Goal: Task Accomplishment & Management: Manage account settings

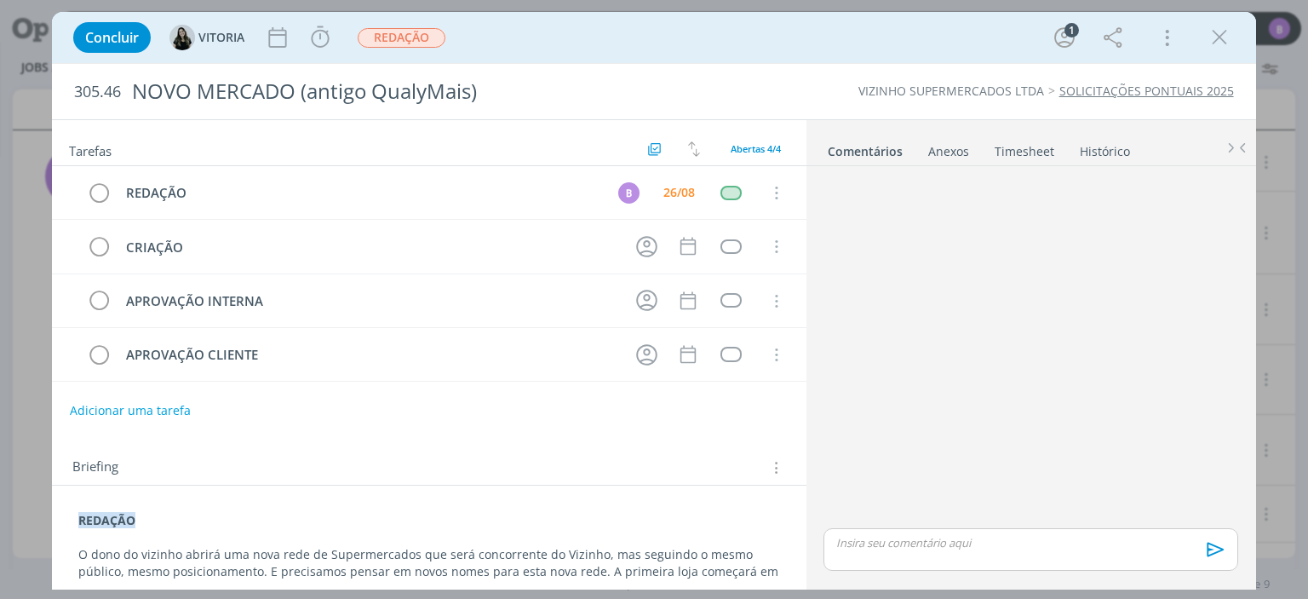
scroll to position [201, 0]
click at [1230, 26] on icon "dialog" at bounding box center [1220, 38] width 26 height 26
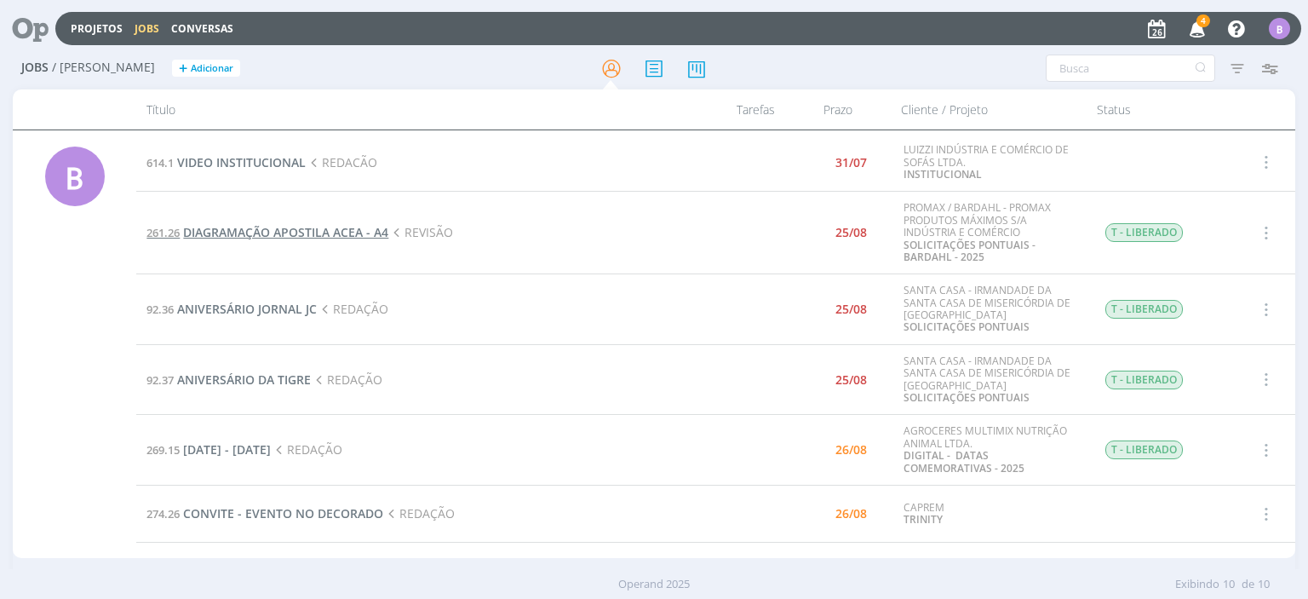
click at [245, 229] on span "DIAGRAMAÇÃO APOSTILA ACEA - A4" at bounding box center [285, 232] width 205 height 16
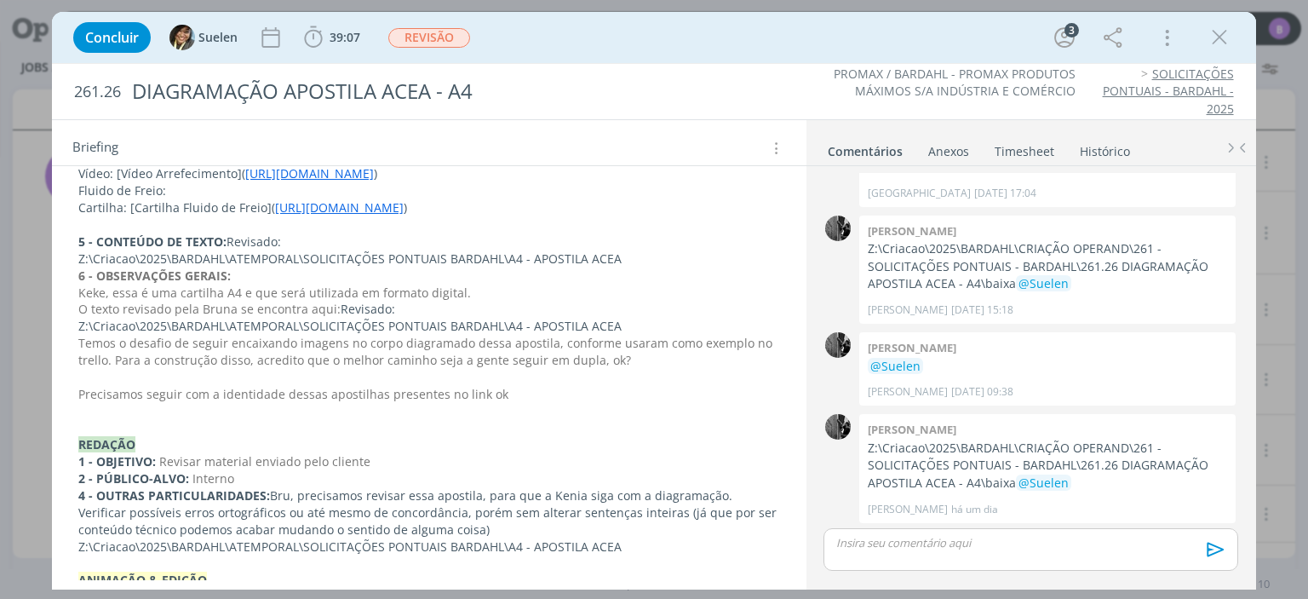
scroll to position [2034, 0]
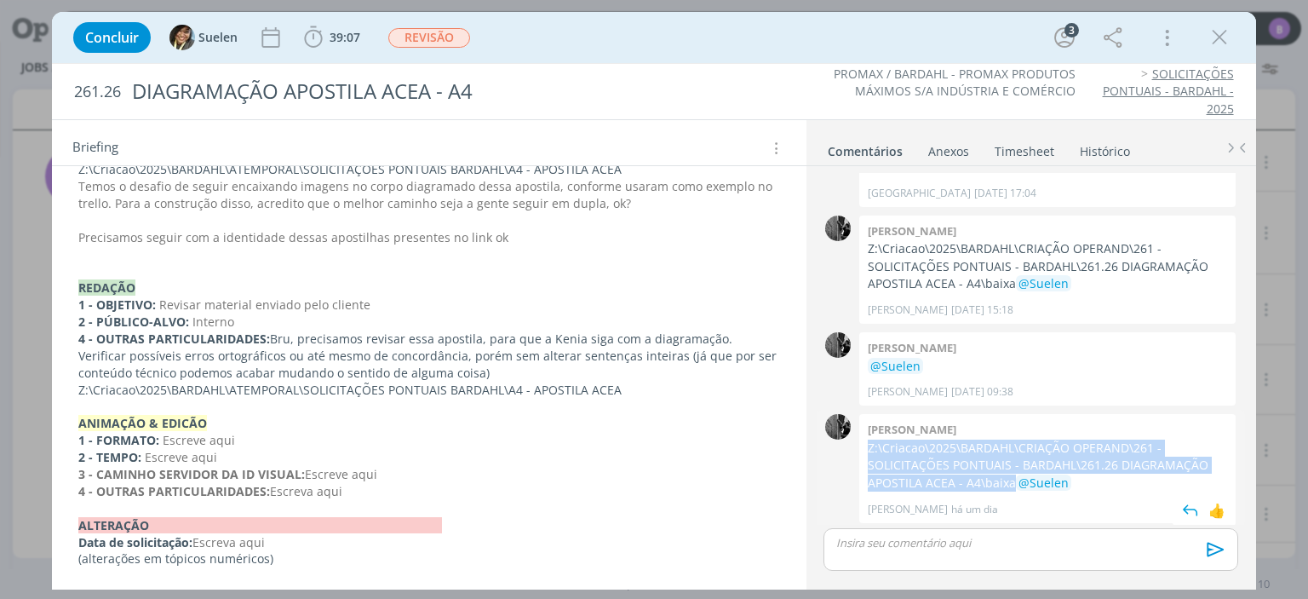
drag, startPoint x: 868, startPoint y: 449, endPoint x: 955, endPoint y: 479, distance: 92.9
click at [955, 479] on p "Z:\Criacao\2025\BARDAHL\CRIAÇÃO OPERAND\261 - SOLICITAÇÕES PONTUAIS - BARDAHL\2…" at bounding box center [1047, 465] width 359 height 52
copy p "Z:\Criacao\2025\BARDAHL\CRIAÇÃO OPERAND\261 - SOLICITAÇÕES PONTUAIS - BARDAHL\2…"
click at [814, 309] on div "B 0 Revisado: Z:\Criacao\2025\BARDAHL\ATEMPORAL\SOLICITAÇÕES PONTUAIS BARDAHL\A…" at bounding box center [1031, 376] width 450 height 420
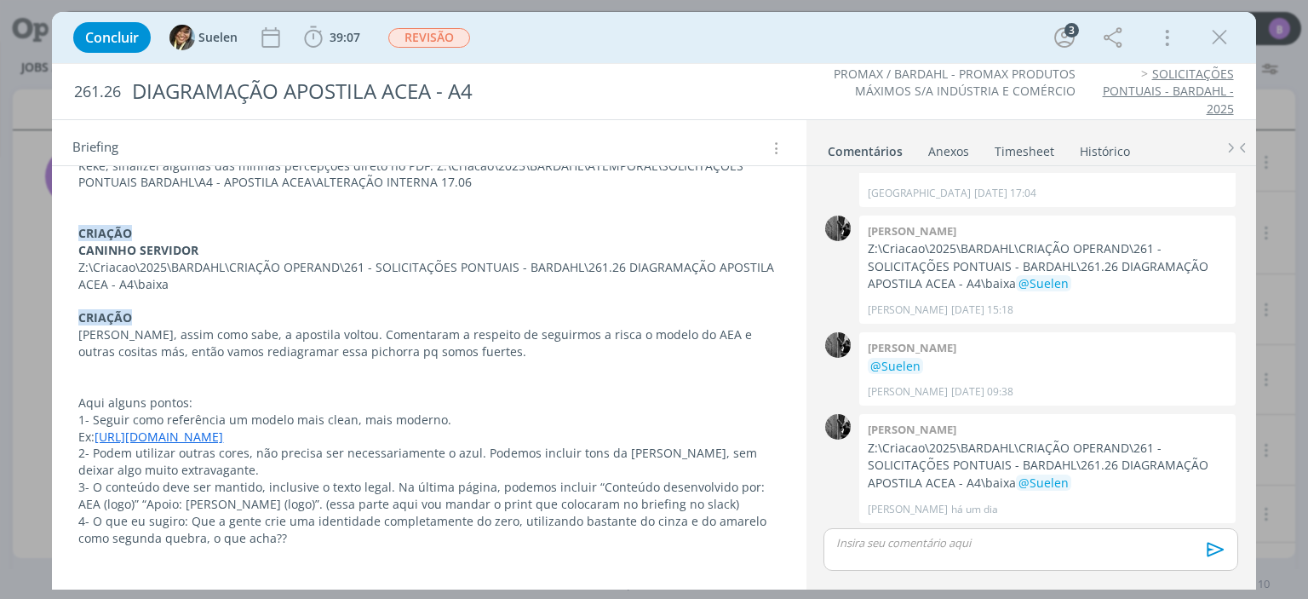
scroll to position [1031, 0]
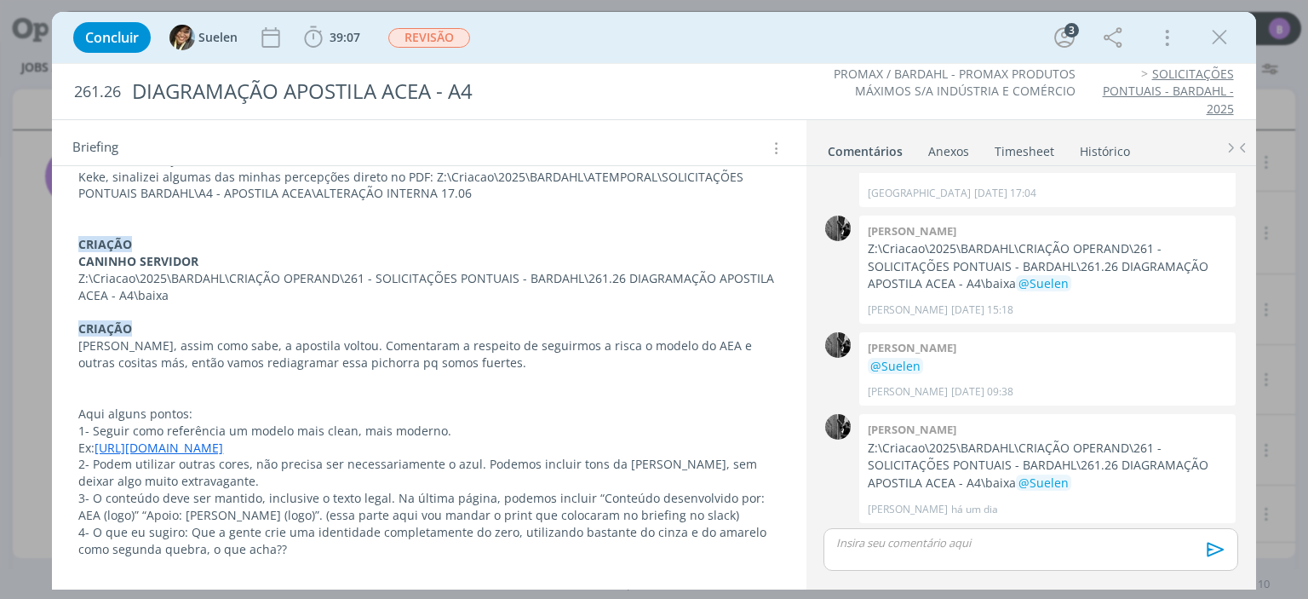
click at [223, 443] on link "[URL][DOMAIN_NAME]" at bounding box center [159, 447] width 129 height 16
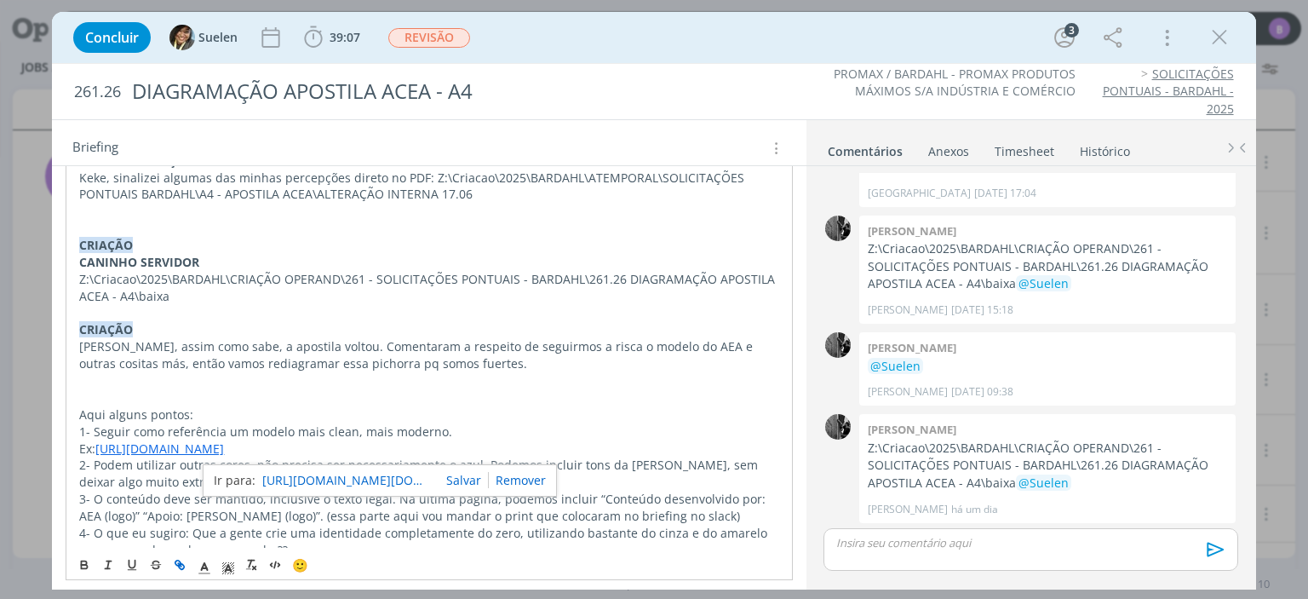
click at [307, 476] on link "[URL][DOMAIN_NAME][DOMAIN_NAME][EMAIL_ADDRESS][DOMAIN_NAME]" at bounding box center [347, 480] width 170 height 22
click at [757, 385] on p "dialog" at bounding box center [428, 380] width 699 height 17
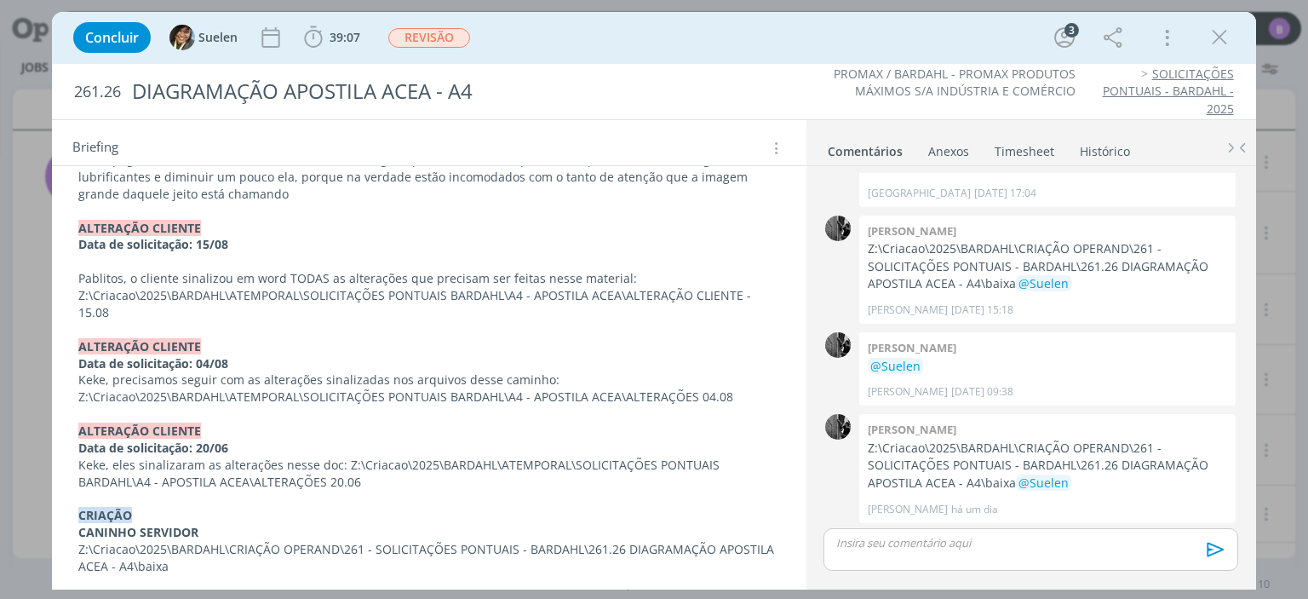
scroll to position [567, 0]
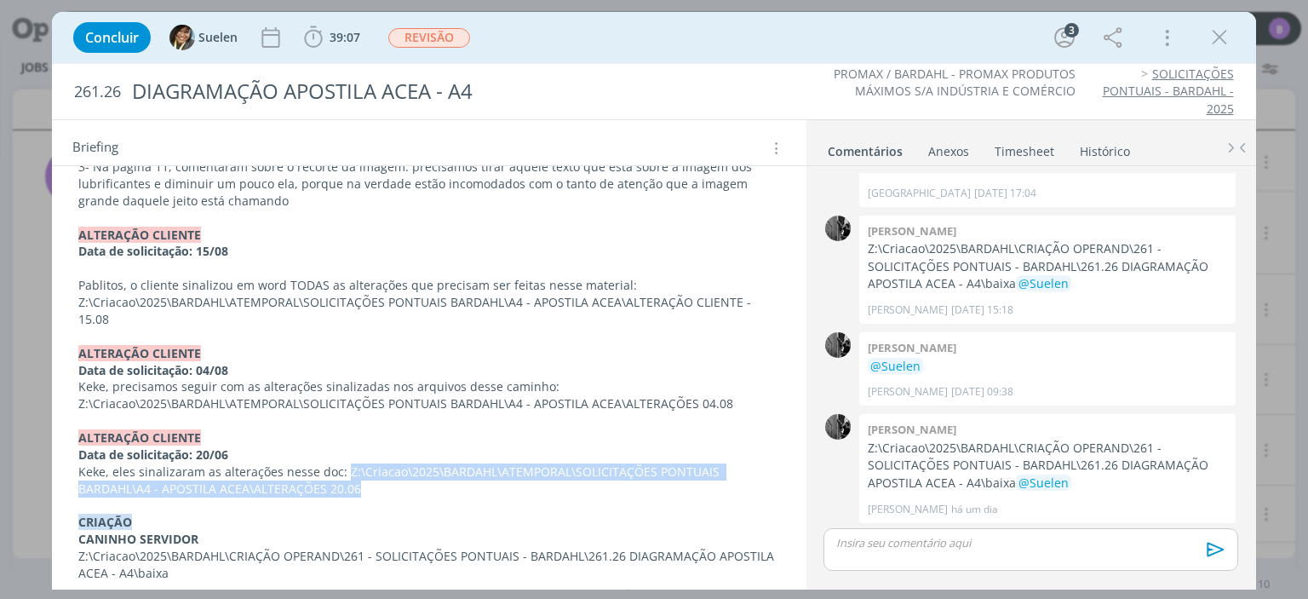
drag, startPoint x: 341, startPoint y: 466, endPoint x: 379, endPoint y: 491, distance: 45.3
click at [379, 491] on p "Keke, eles sinalizaram as alterações nesse doc: Z:\Criacao\2025\BARDAHL\ATEMPOR…" at bounding box center [428, 480] width 701 height 34
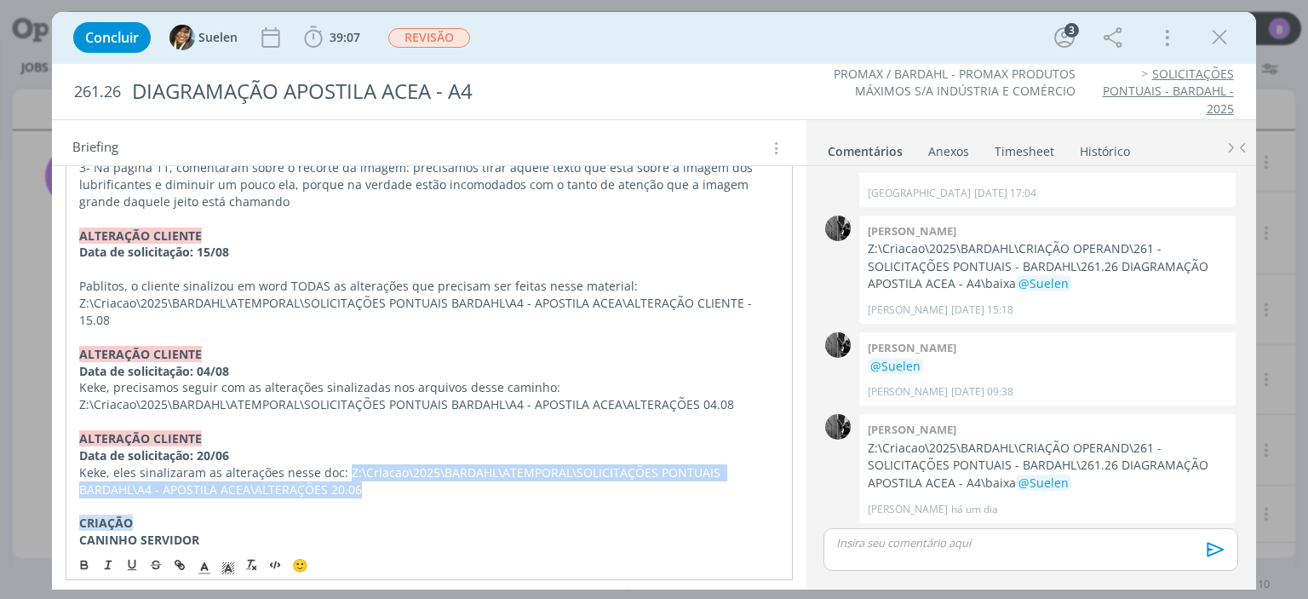
copy p "Z:\Criacao\2025\BARDAHL\ATEMPORAL\SOLICITAÇÕES PONTUAIS BARDAHL\A4 - APOSTILA A…"
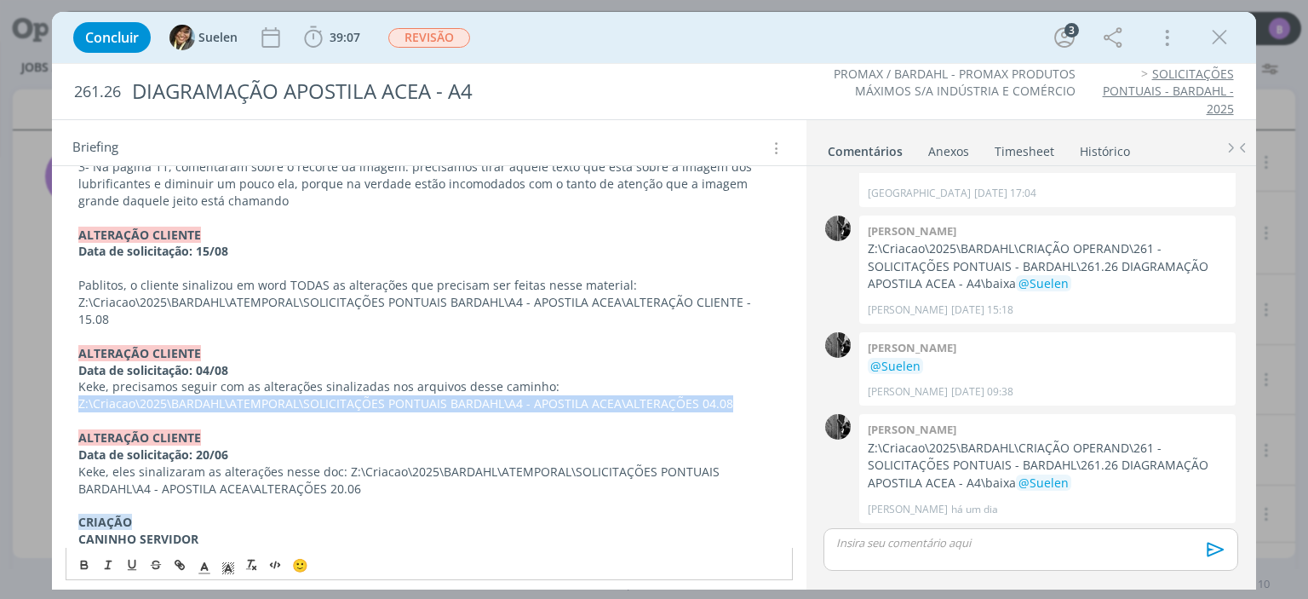
drag, startPoint x: 77, startPoint y: 404, endPoint x: 725, endPoint y: 407, distance: 648.0
copy p "Z:\Criacao\2025\BARDAHL\ATEMPORAL\SOLICITAÇÕES PONTUAIS BARDAHL\A4 - APOSTILA A…"
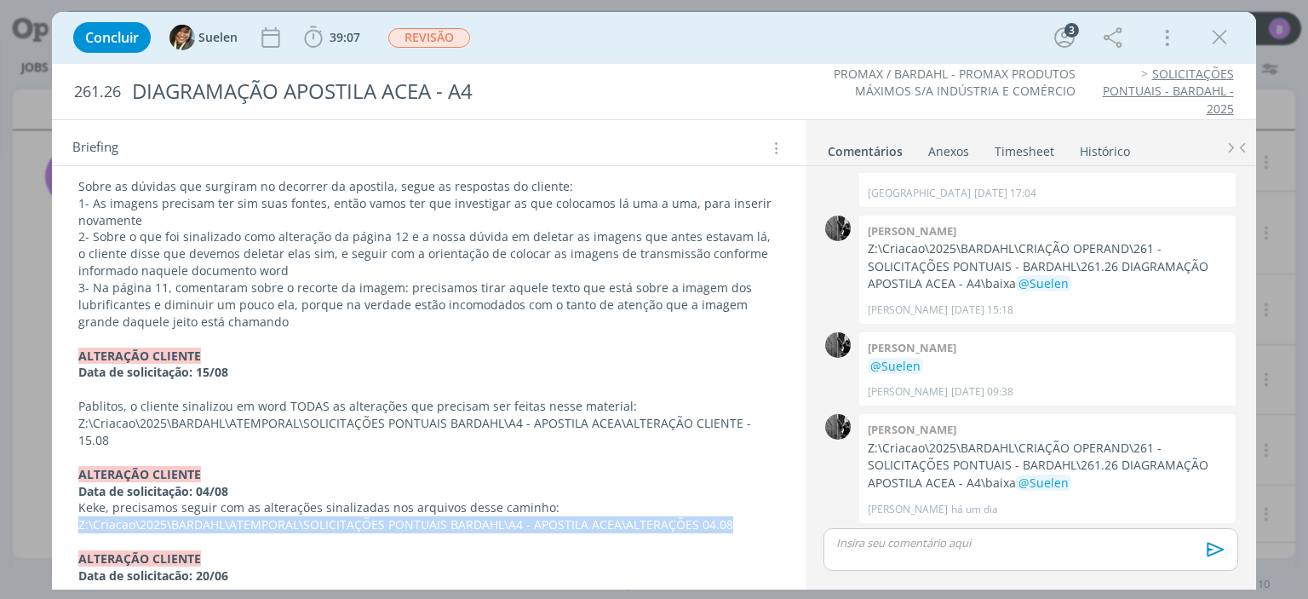
scroll to position [450, 0]
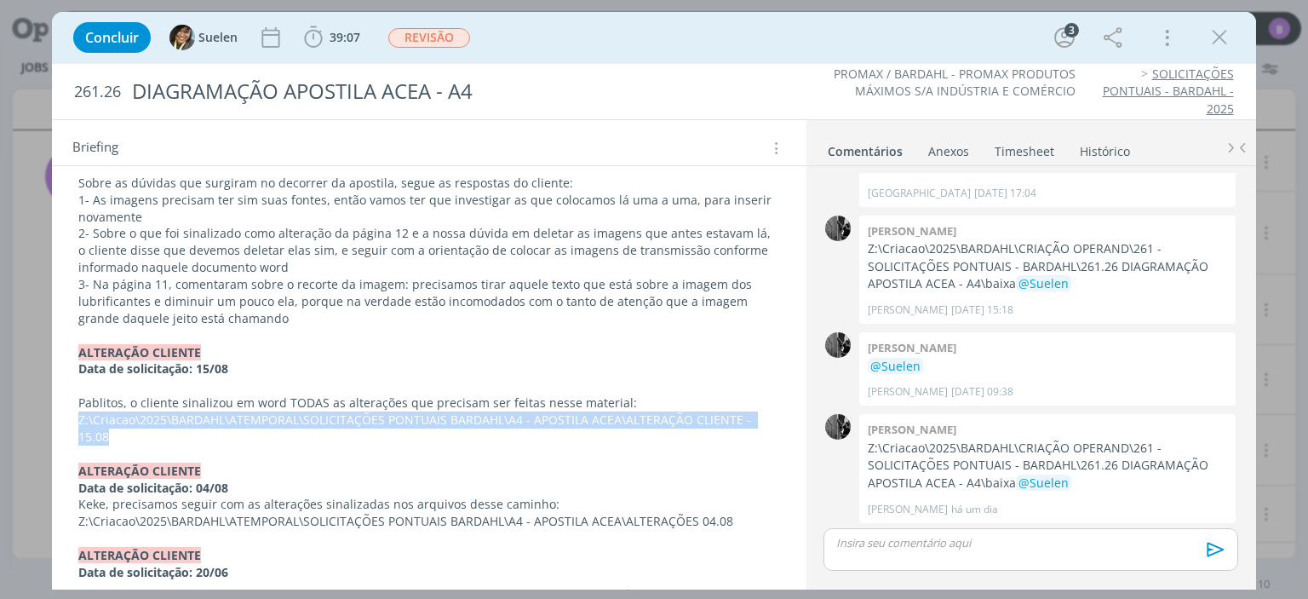
drag, startPoint x: 76, startPoint y: 417, endPoint x: 109, endPoint y: 435, distance: 37.7
copy p "Z:\Criacao\2025\BARDAHL\ATEMPORAL\SOLICITAÇÕES PONTUAIS BARDAHL\A4 - APOSTILA A…"
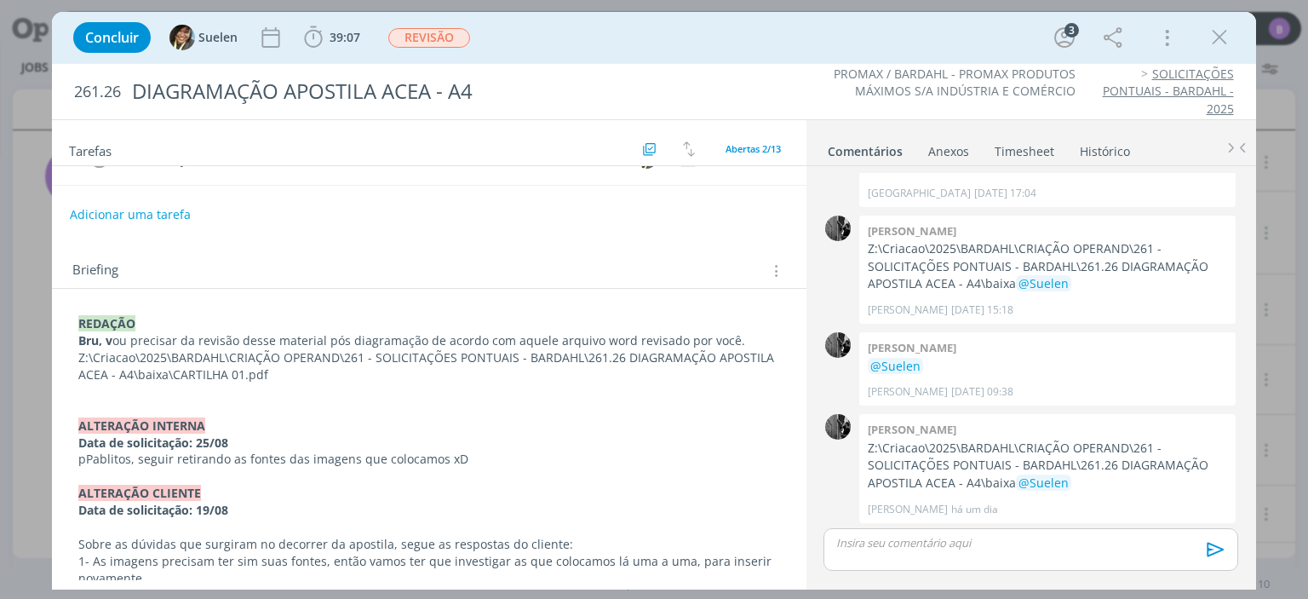
scroll to position [0, 0]
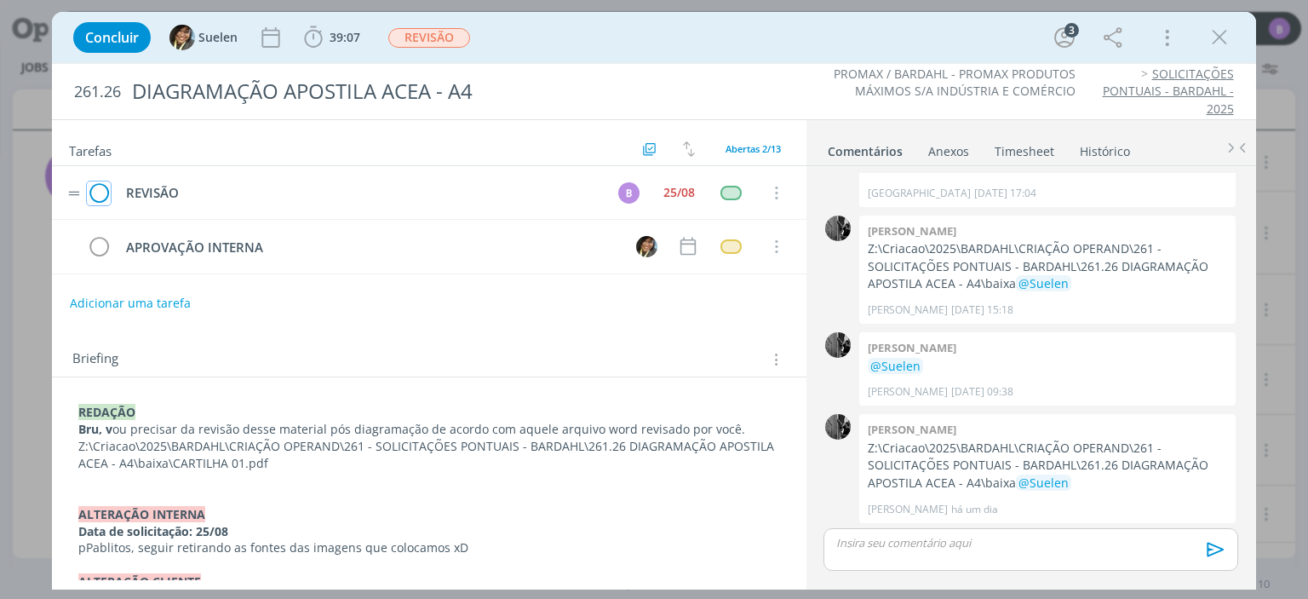
click at [104, 197] on icon "dialog" at bounding box center [99, 194] width 24 height 26
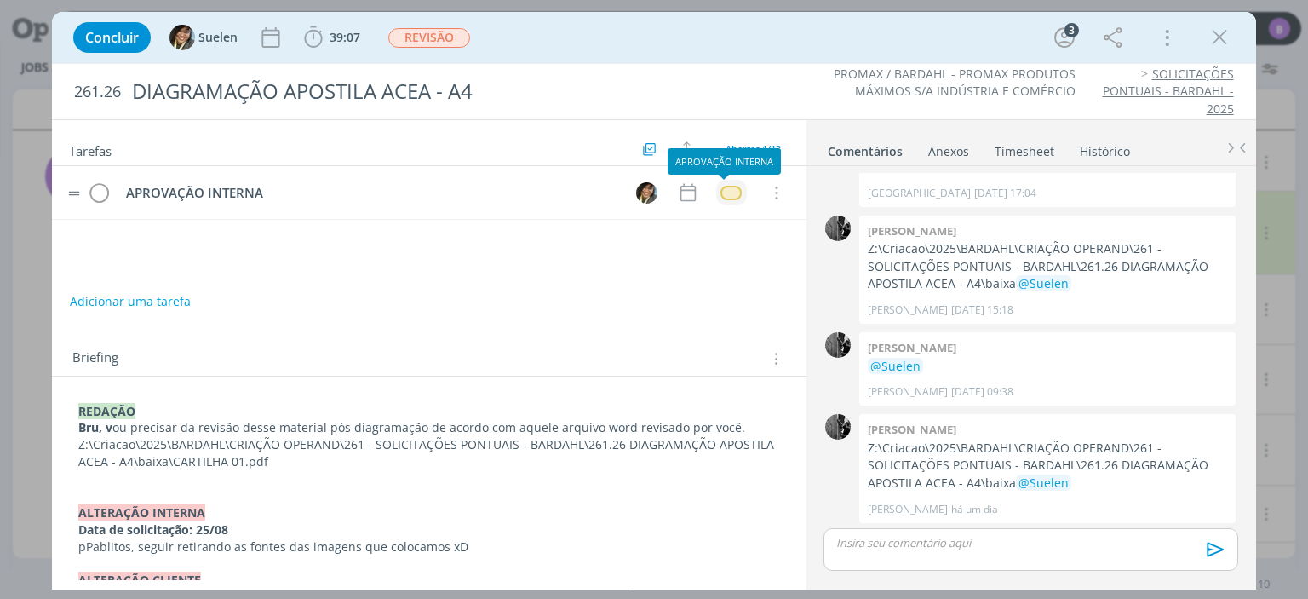
click at [720, 198] on div "dialog" at bounding box center [730, 193] width 21 height 14
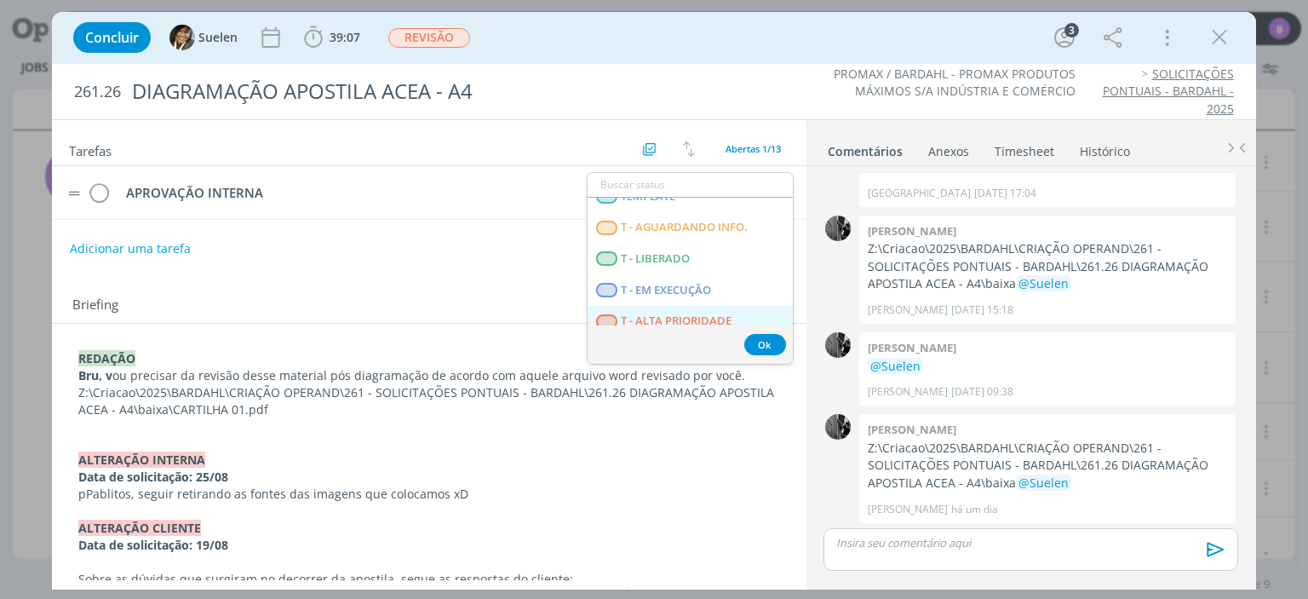
scroll to position [426, 0]
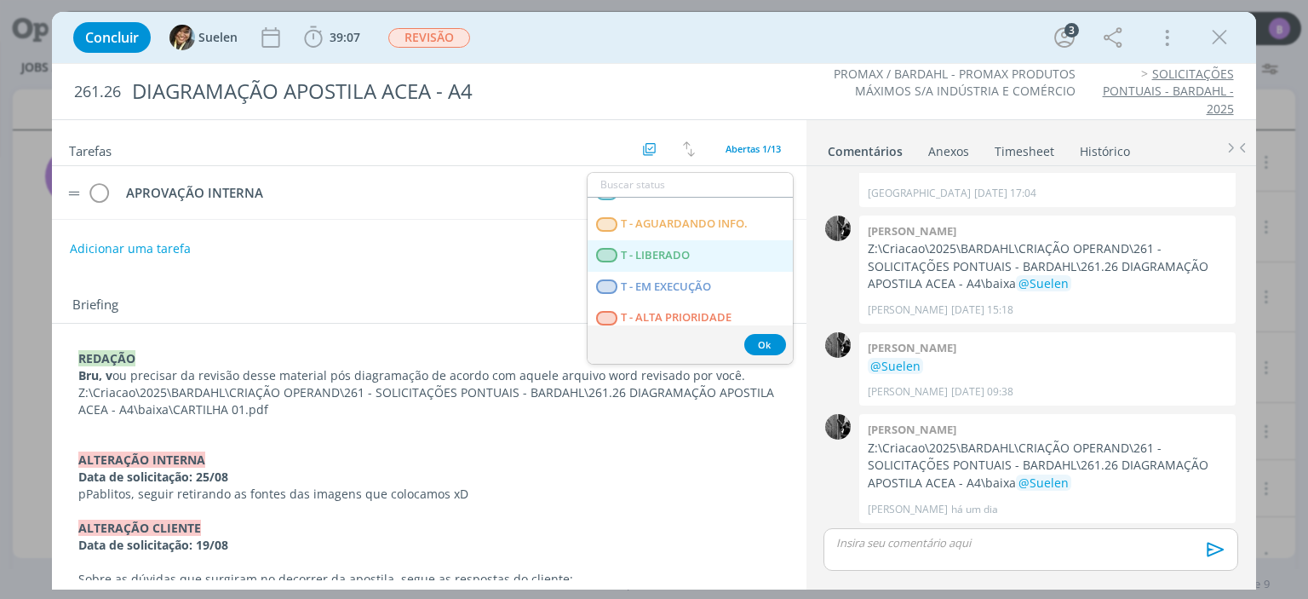
click at [728, 265] on LIBERADO "T - LIBERADO" at bounding box center [690, 256] width 205 height 32
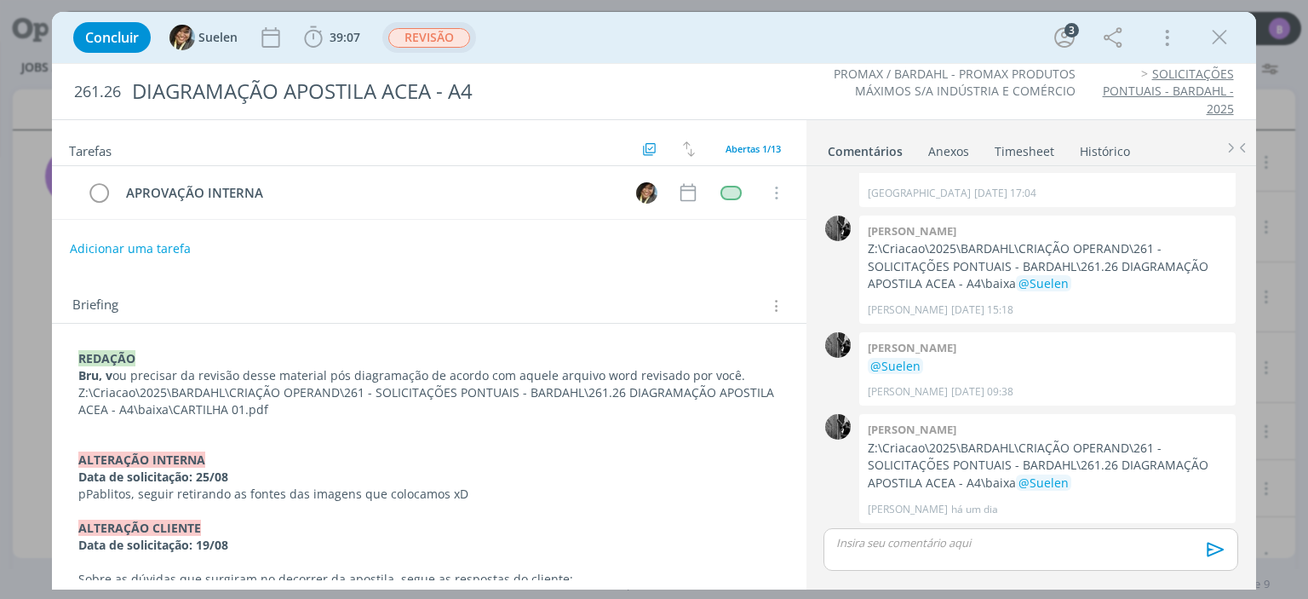
click at [454, 37] on span "REVISÃO" at bounding box center [429, 38] width 82 height 20
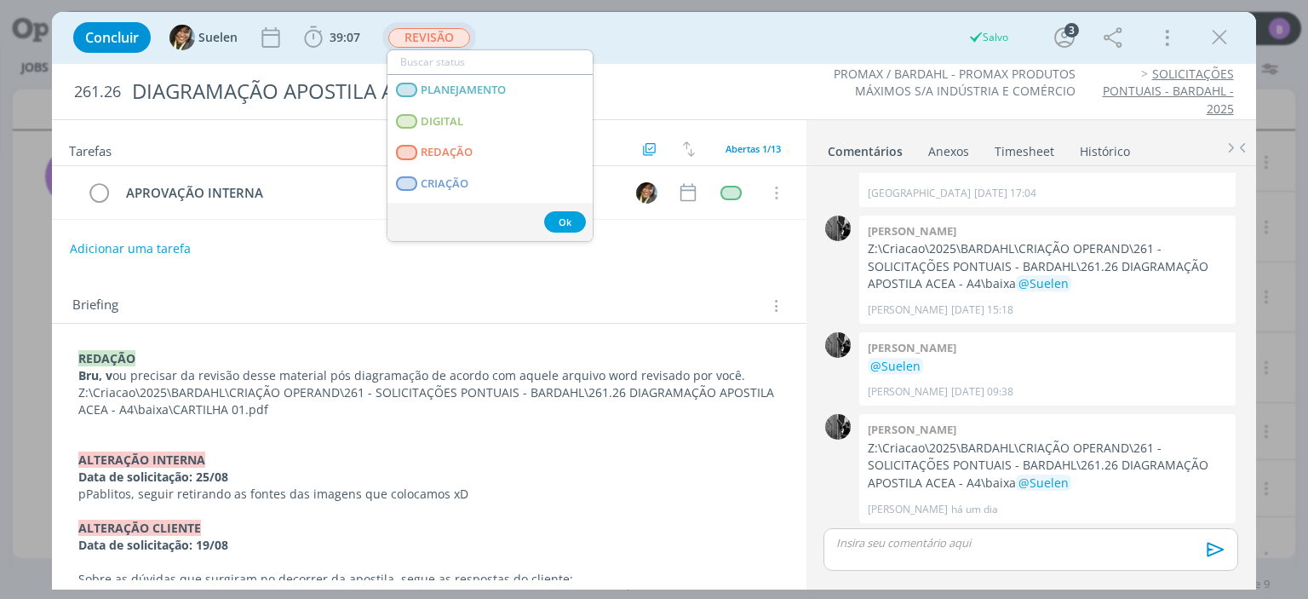
click at [532, 58] on input "dialog" at bounding box center [489, 62] width 205 height 24
type input "ap"
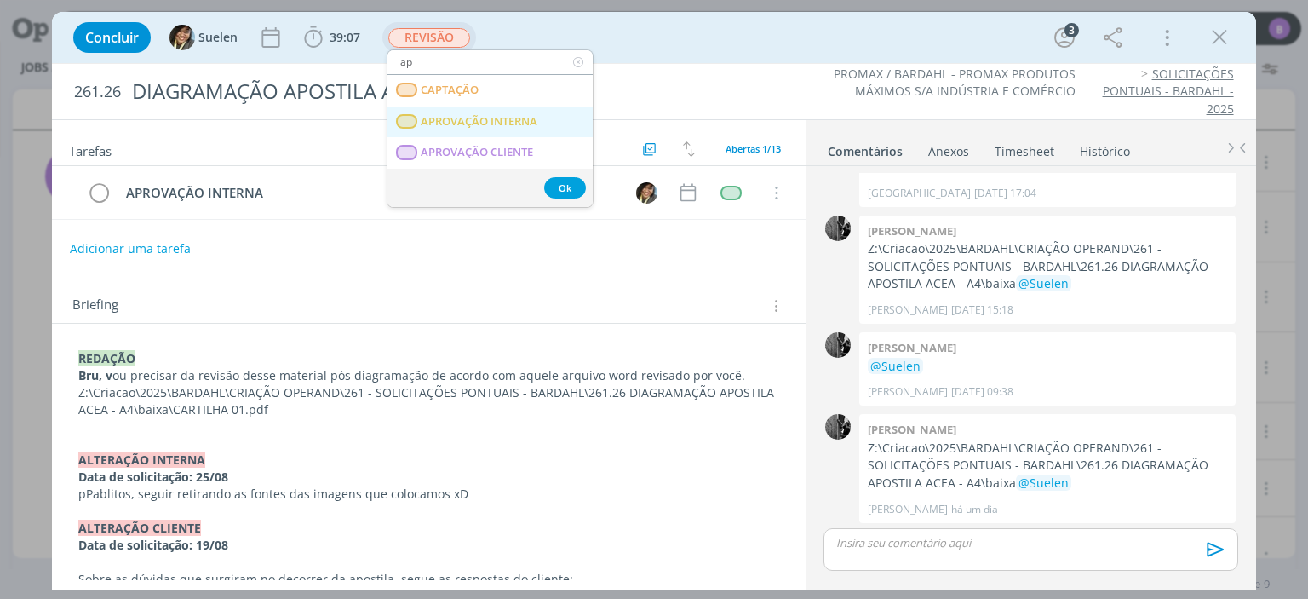
click at [504, 122] on span "APROVAÇÃO INTERNA" at bounding box center [480, 122] width 117 height 14
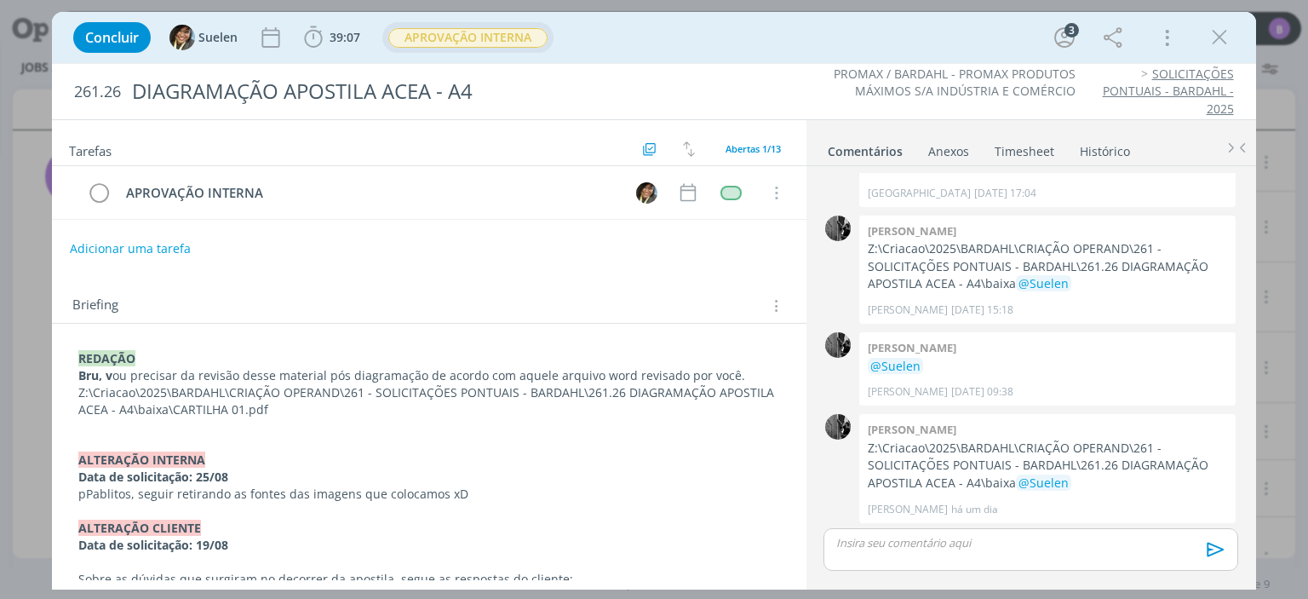
click at [1031, 143] on link "Timesheet" at bounding box center [1024, 147] width 61 height 25
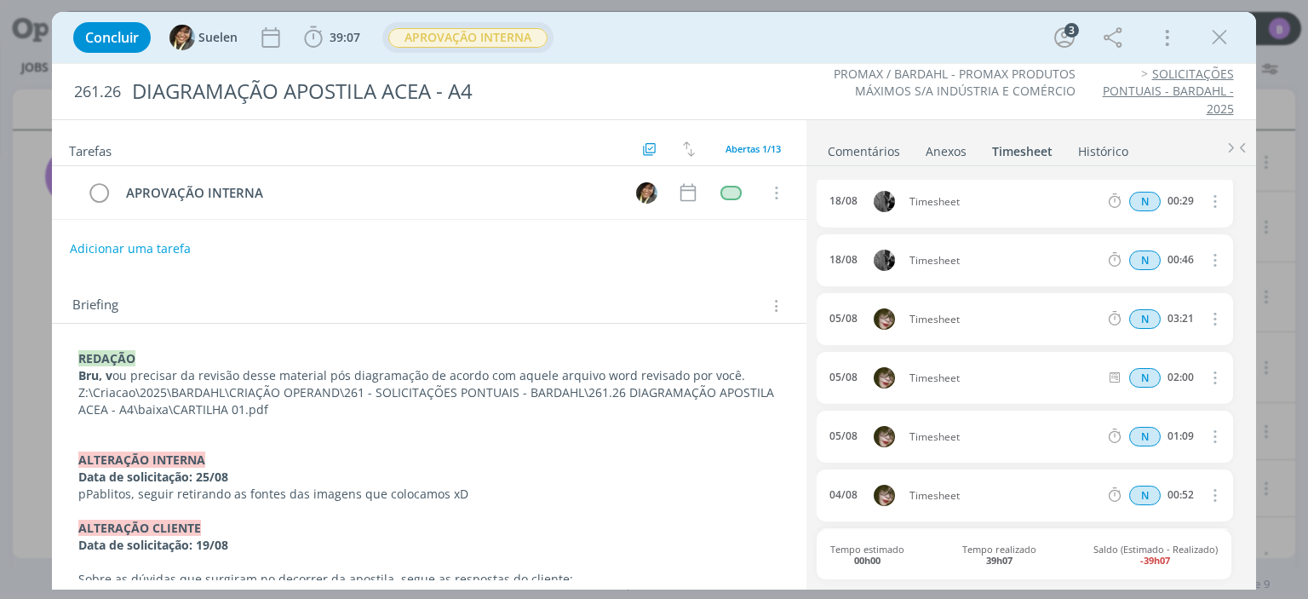
scroll to position [0, 0]
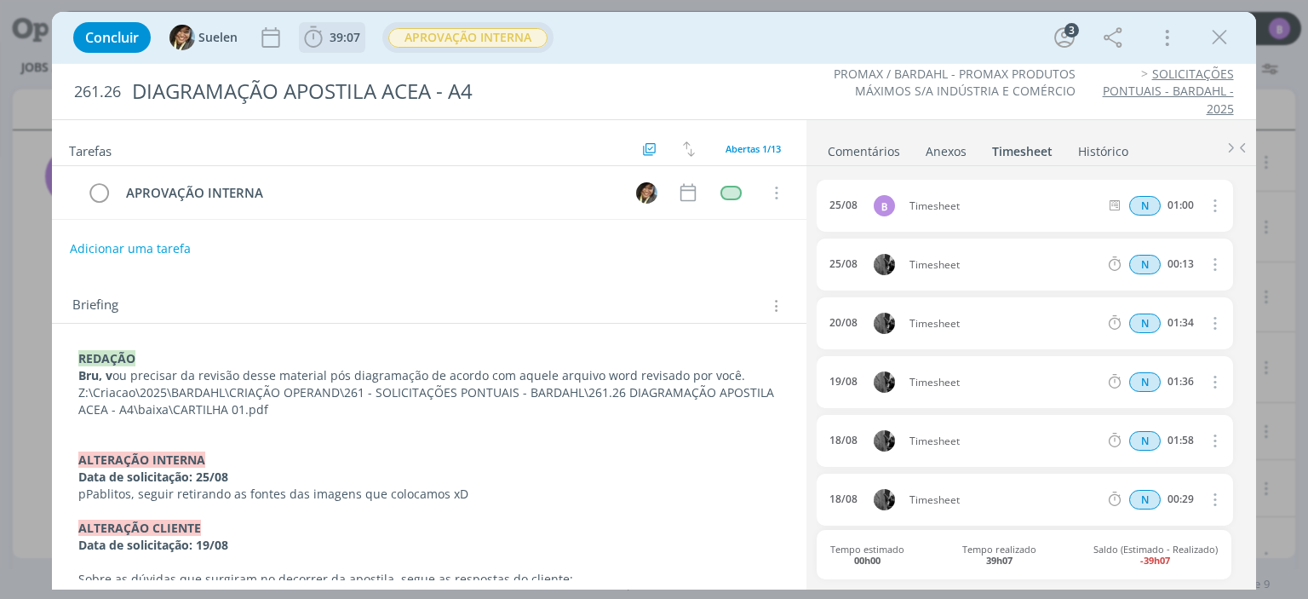
click at [335, 41] on span "39:07" at bounding box center [345, 37] width 31 height 16
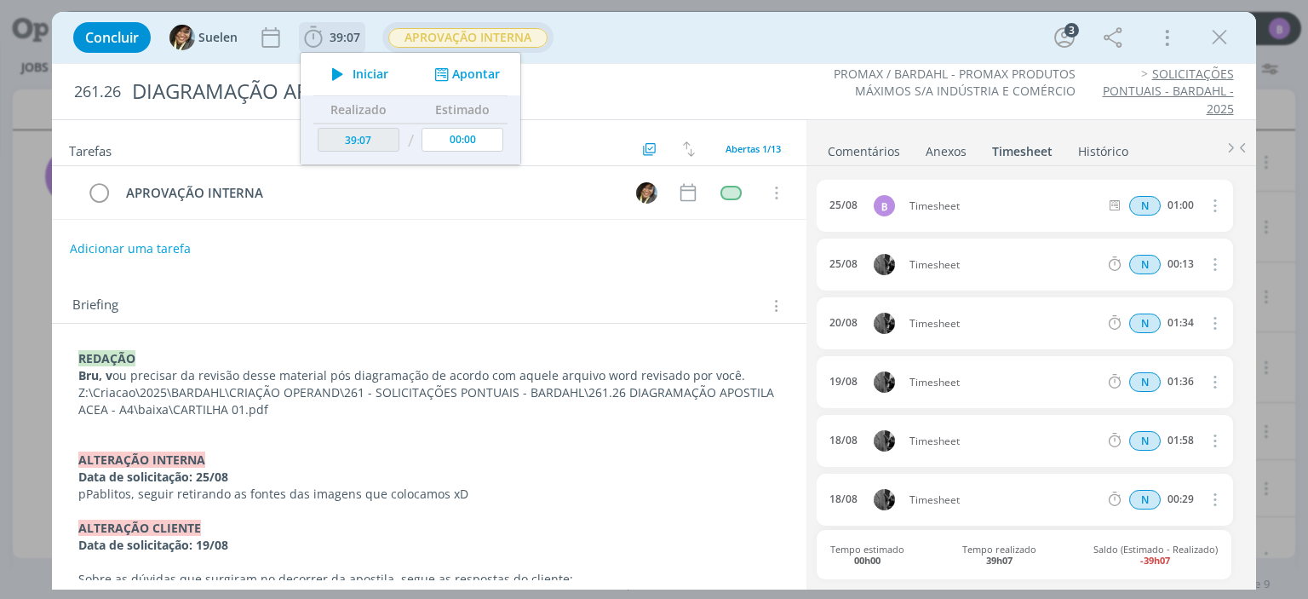
click at [484, 78] on button "Apontar" at bounding box center [465, 75] width 71 height 18
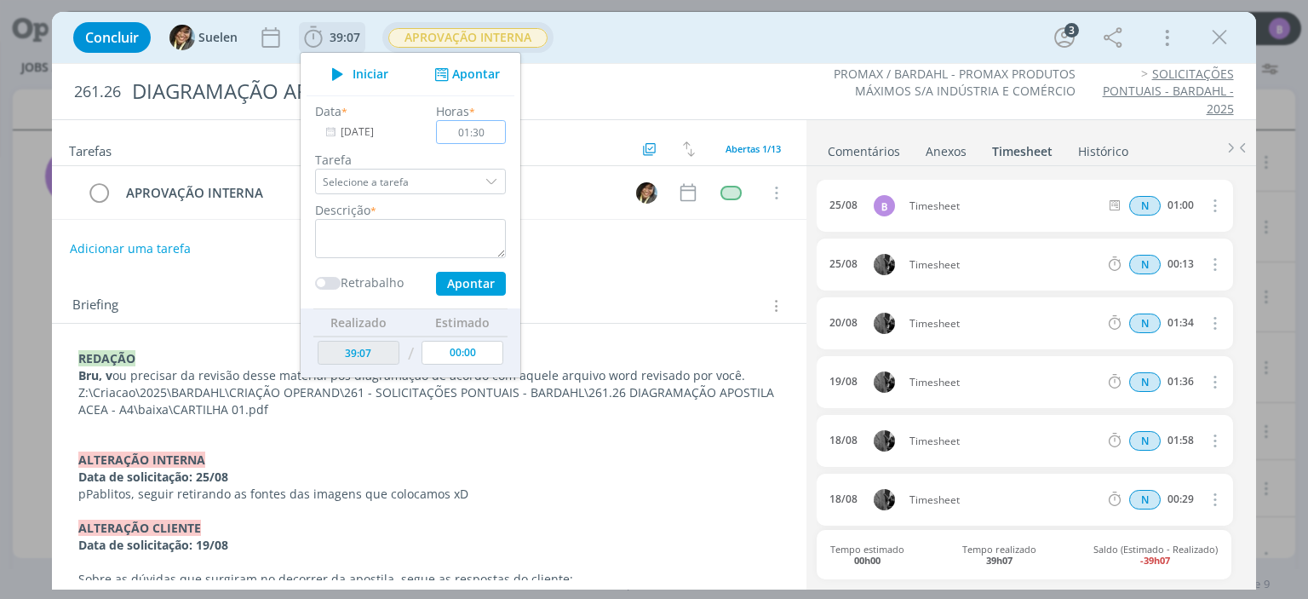
type input "01:30"
click at [387, 238] on textarea "dialog" at bounding box center [410, 238] width 191 height 39
type textarea "Timesheet"
click at [460, 279] on button "Apontar" at bounding box center [471, 284] width 70 height 24
type input "00:00"
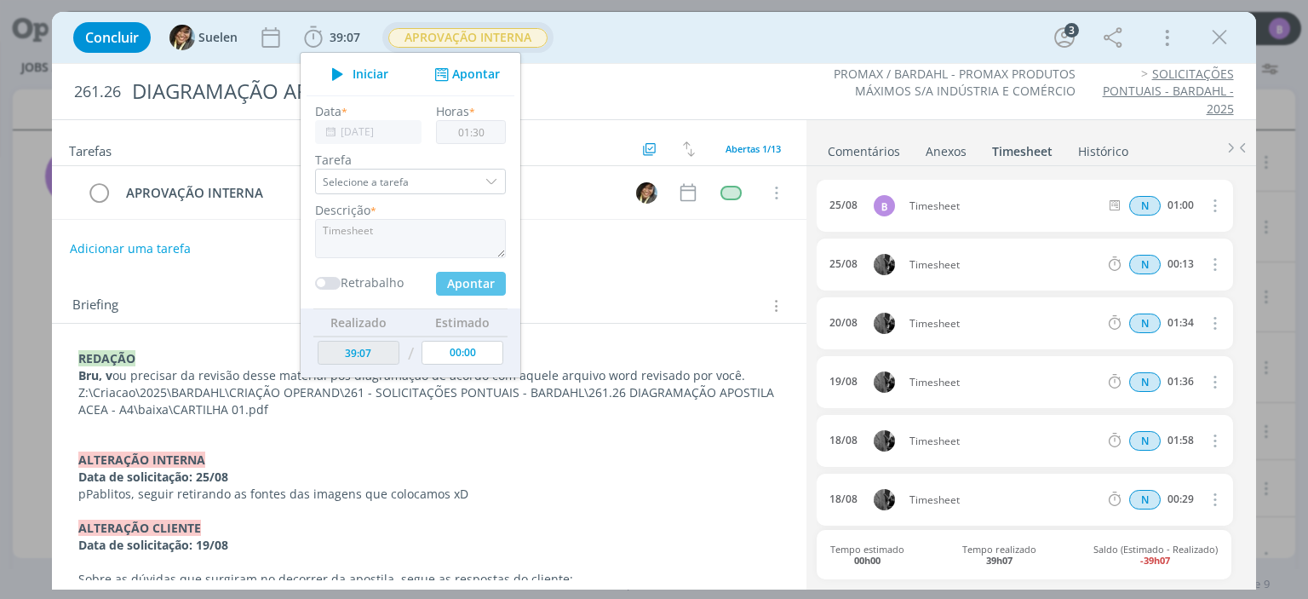
type input "40:37"
click at [869, 149] on link "Comentários" at bounding box center [864, 147] width 74 height 25
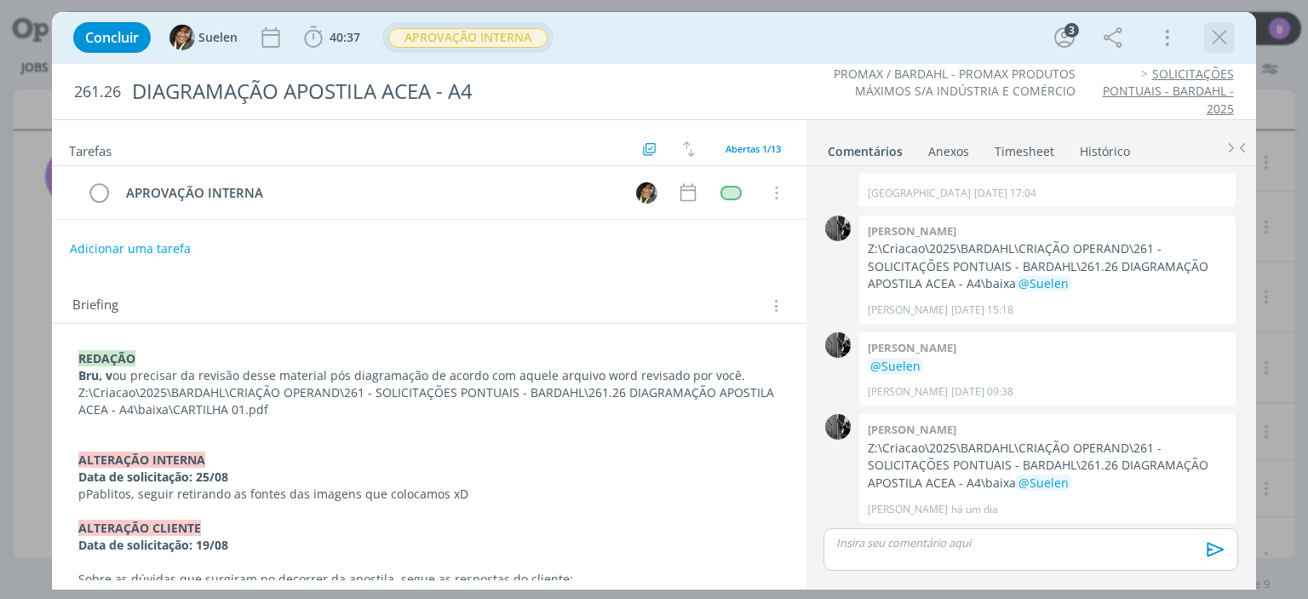
drag, startPoint x: 1240, startPoint y: 50, endPoint x: 1221, endPoint y: 41, distance: 20.9
click at [1221, 41] on div "Concluir Suelen 40:37 Iniciar Apontar Data * [DATE] Horas * 00:00 Tarefa Seleci…" at bounding box center [654, 37] width 1178 height 41
click at [886, 539] on p "dialog" at bounding box center [1030, 542] width 387 height 15
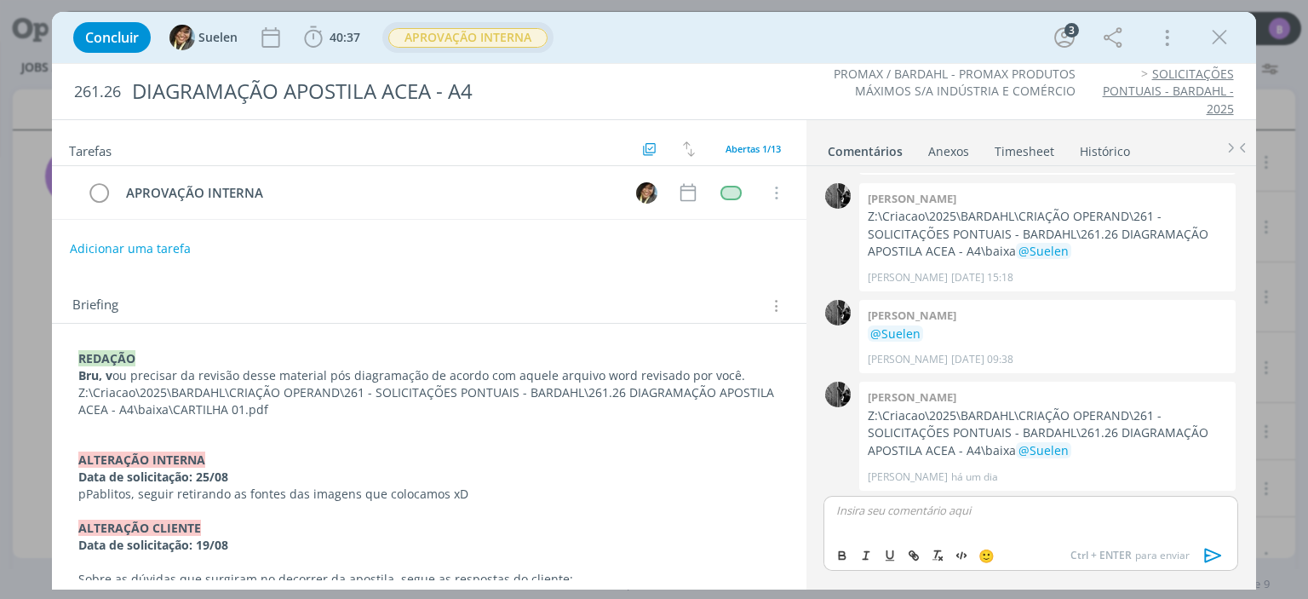
click at [225, 418] on p "dialog" at bounding box center [428, 426] width 701 height 17
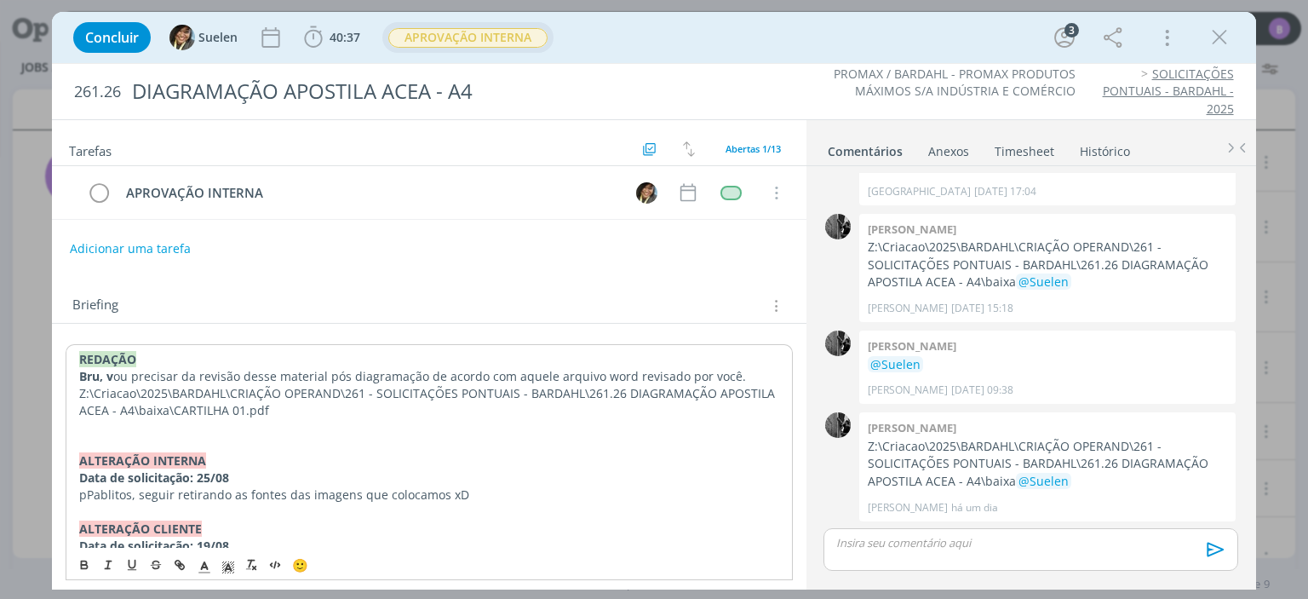
scroll to position [644, 0]
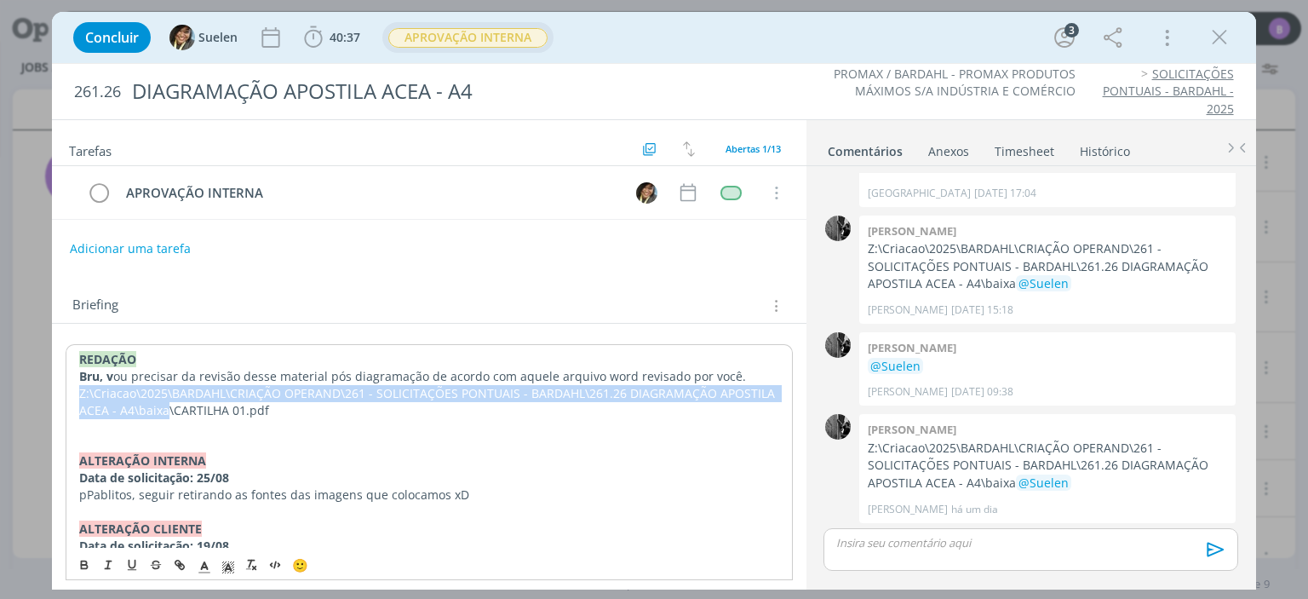
drag, startPoint x: 78, startPoint y: 393, endPoint x: 166, endPoint y: 410, distance: 89.5
copy p "Z:\Criacao\2025\BARDAHL\CRIAÇÃO OPERAND\261 - SOLICITAÇÕES PONTUAIS - BARDAHL\2…"
click at [988, 548] on p "dialog" at bounding box center [1030, 542] width 387 height 15
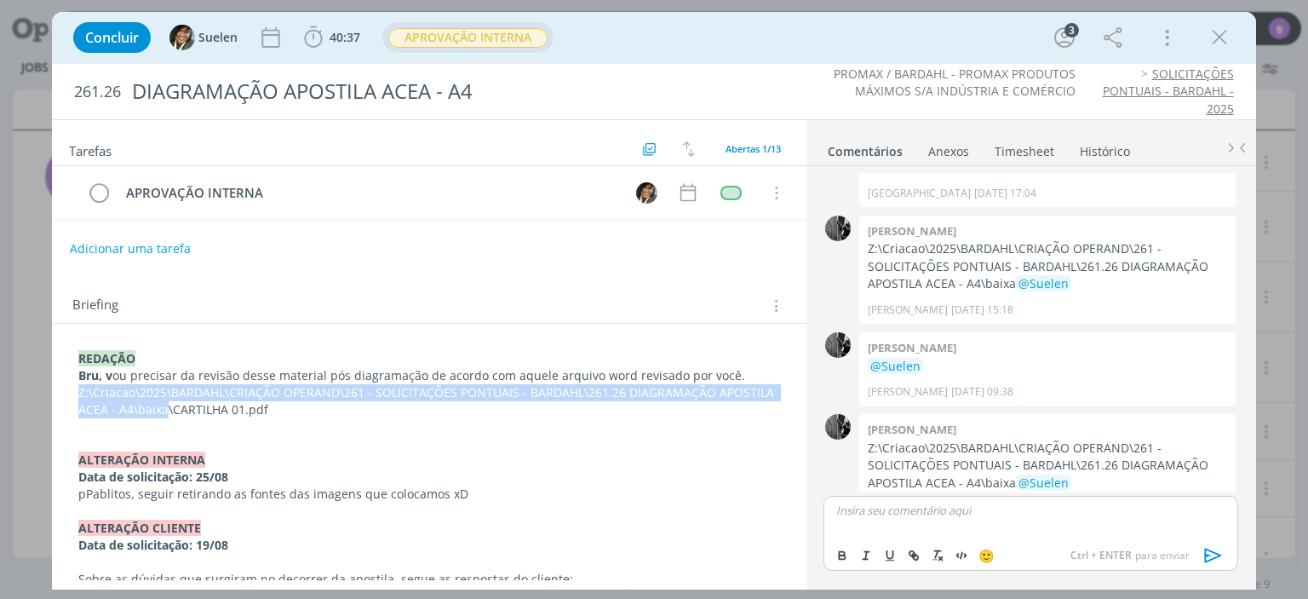
scroll to position [676, 0]
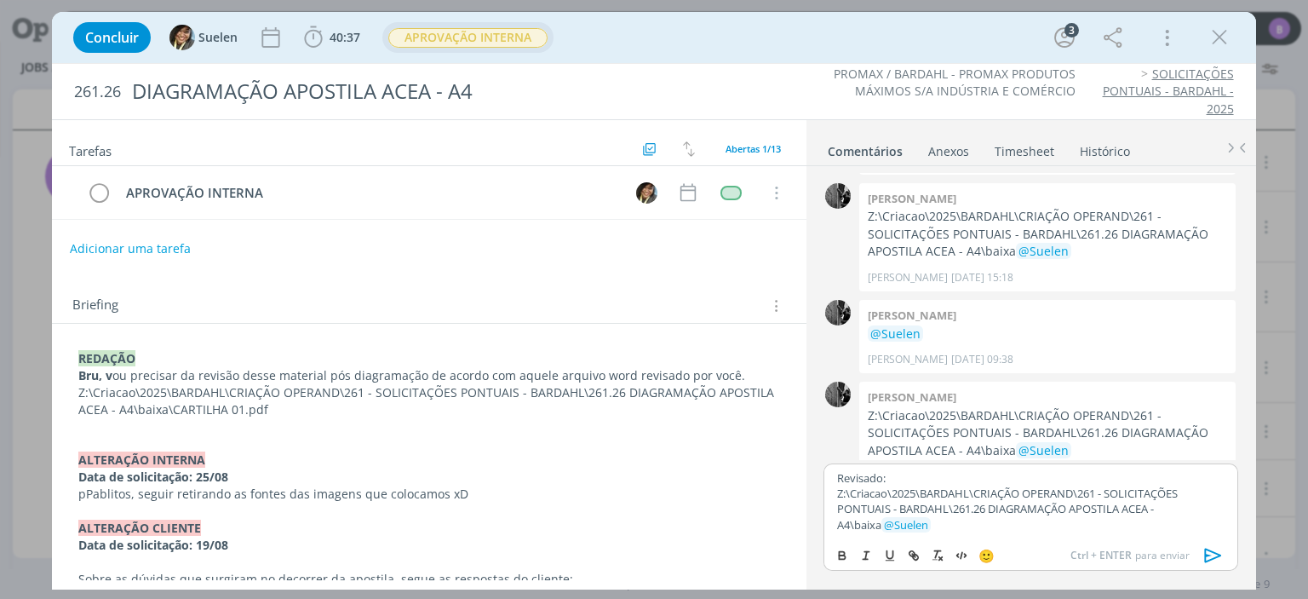
click at [1213, 554] on icon "dialog" at bounding box center [1214, 555] width 26 height 26
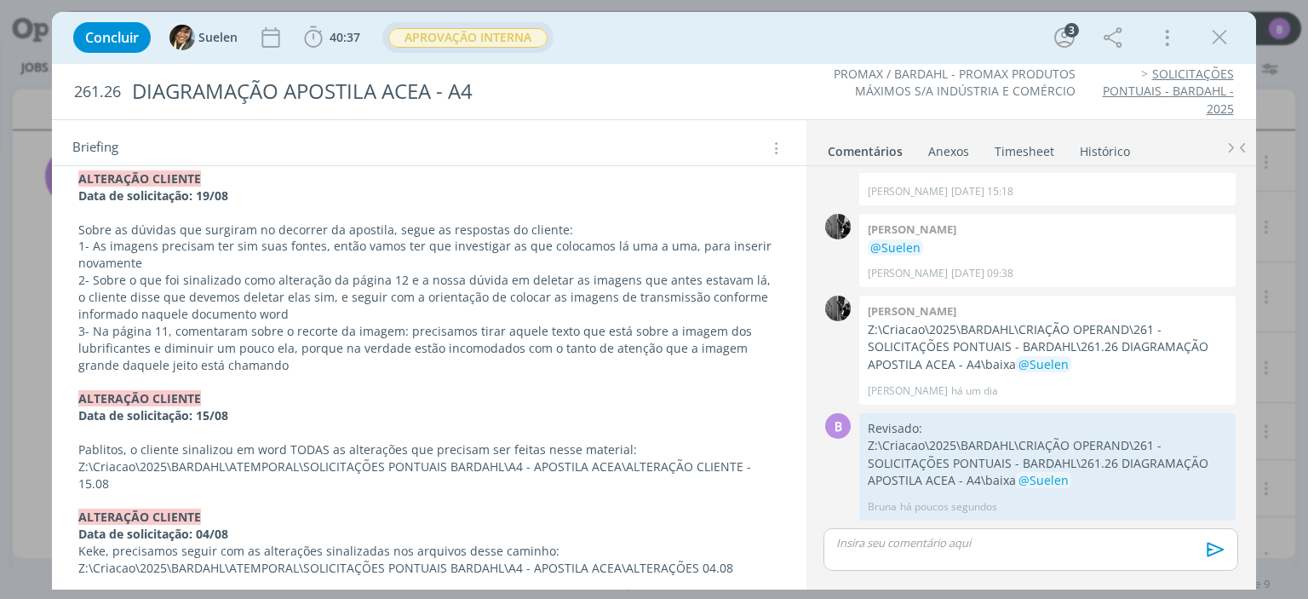
scroll to position [760, 0]
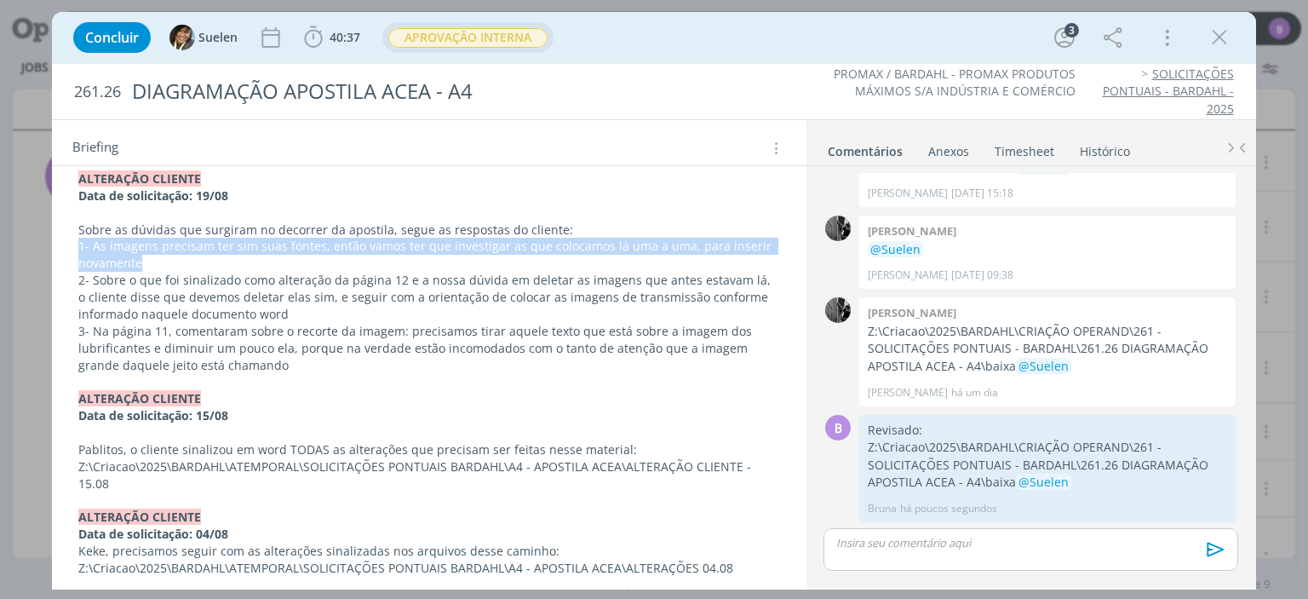
drag, startPoint x: 73, startPoint y: 241, endPoint x: 167, endPoint y: 258, distance: 95.2
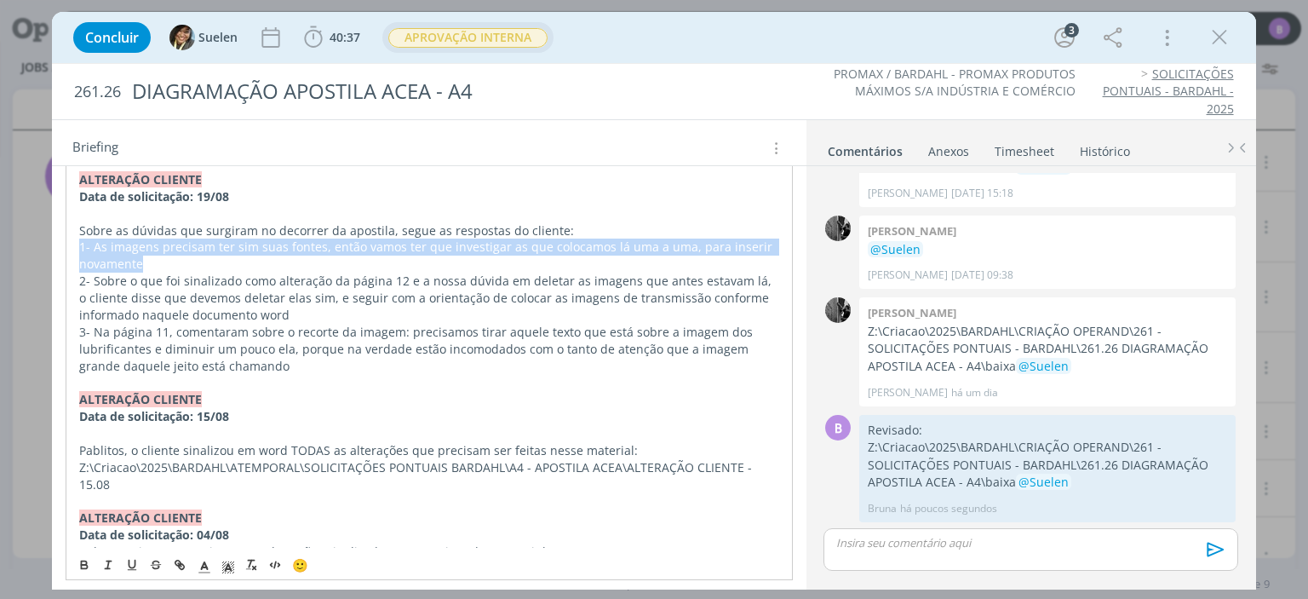
copy p "1- As imagens precisam ter sim suas fontes, então vamos ter que investigar as q…"
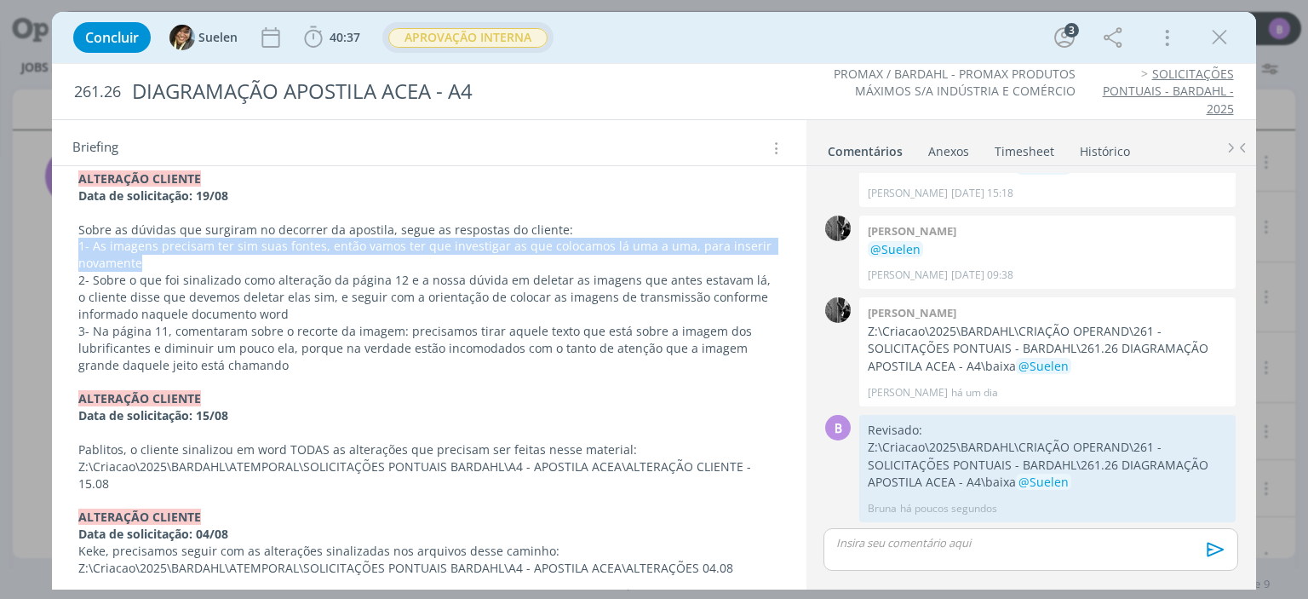
click at [628, 142] on div "Briefing Briefings Predefinidos Versões do Briefing Ver Briefing do Projeto" at bounding box center [430, 148] width 717 height 22
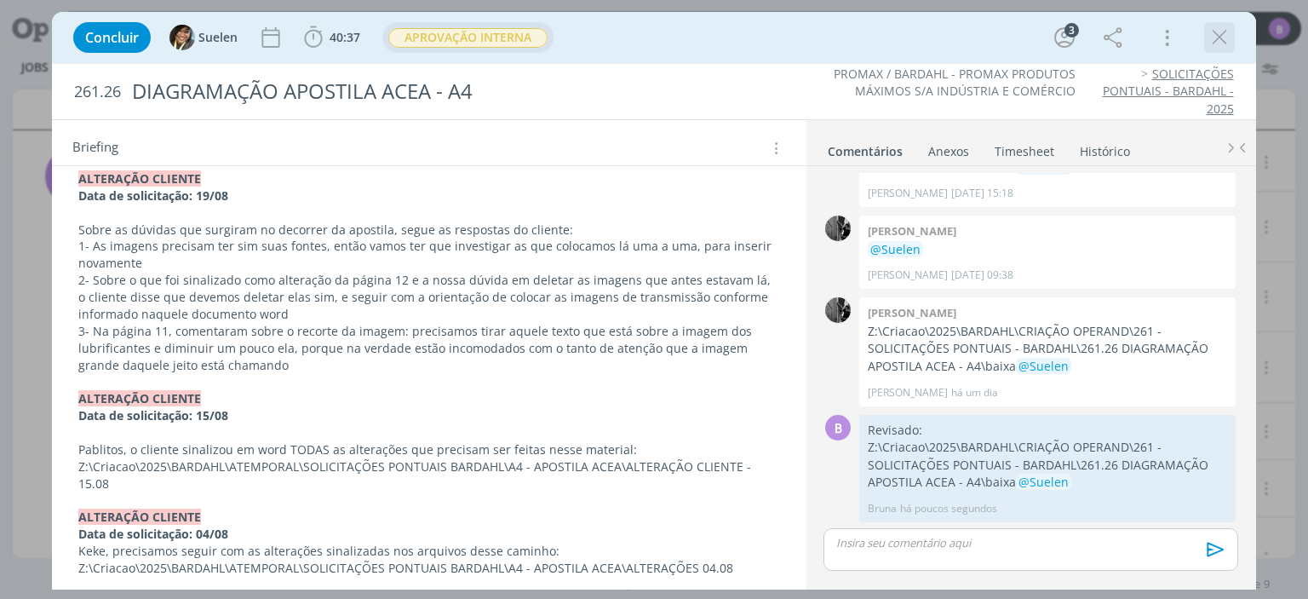
click at [1224, 34] on icon "dialog" at bounding box center [1220, 38] width 26 height 26
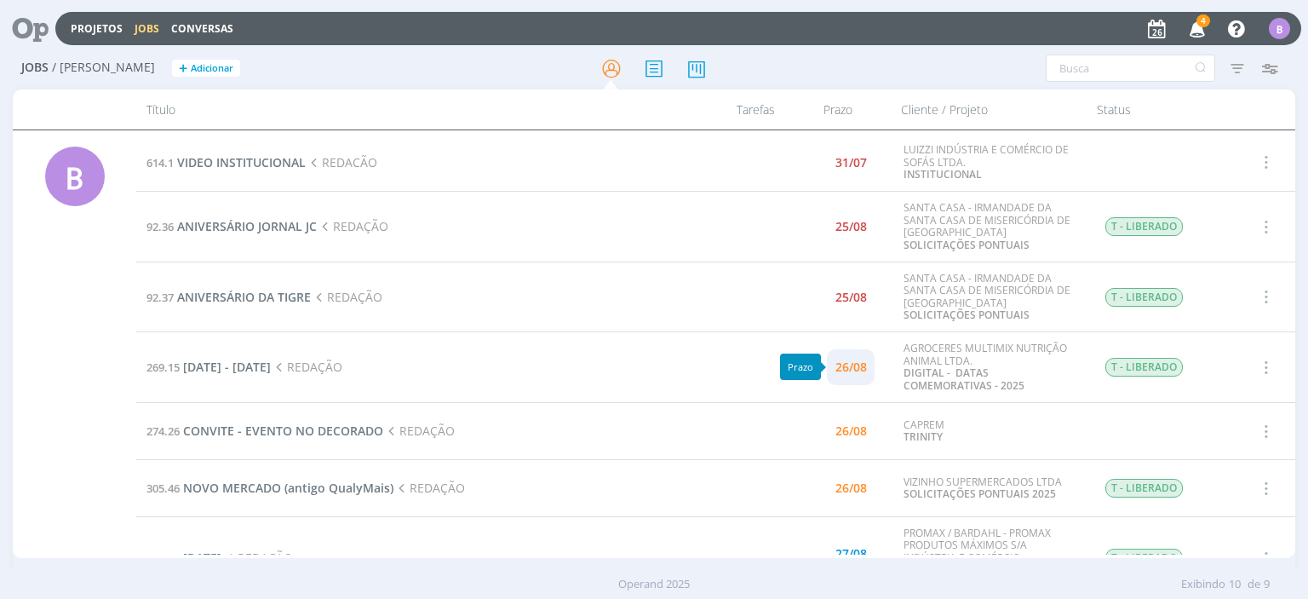
click at [852, 362] on div "26/08" at bounding box center [851, 367] width 32 height 12
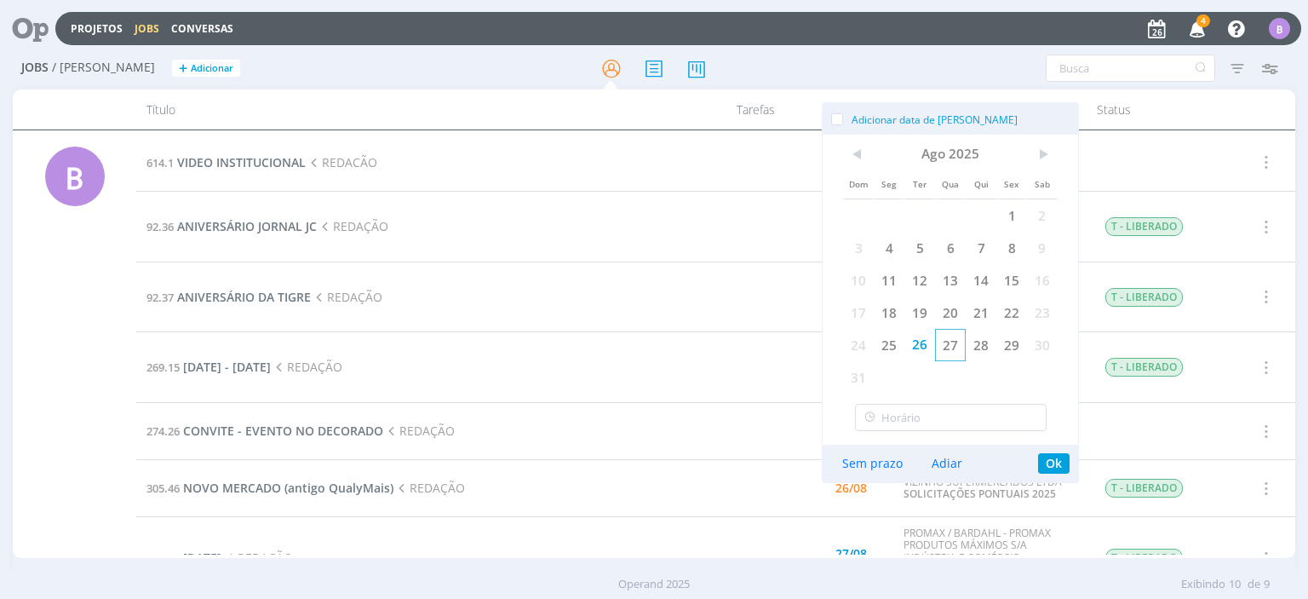
click at [955, 347] on span "27" at bounding box center [950, 345] width 31 height 32
click at [1058, 456] on button "Ok" at bounding box center [1054, 463] width 32 height 20
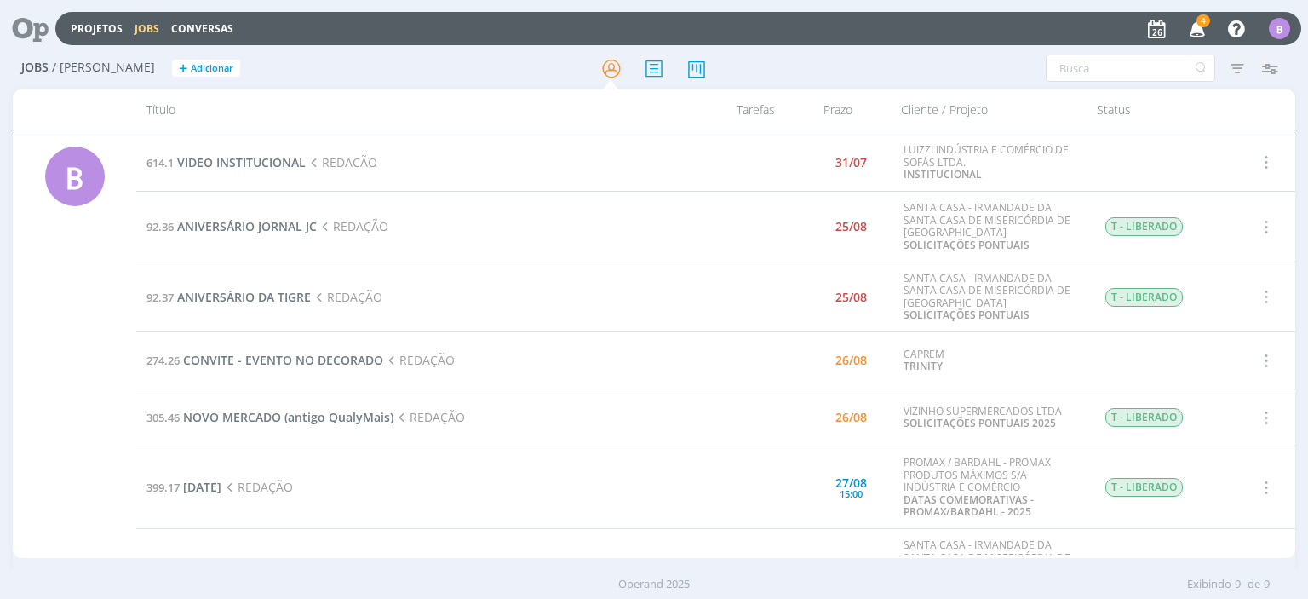
click at [347, 360] on span "CONVITE - EVENTO NO DECORADO" at bounding box center [283, 360] width 200 height 16
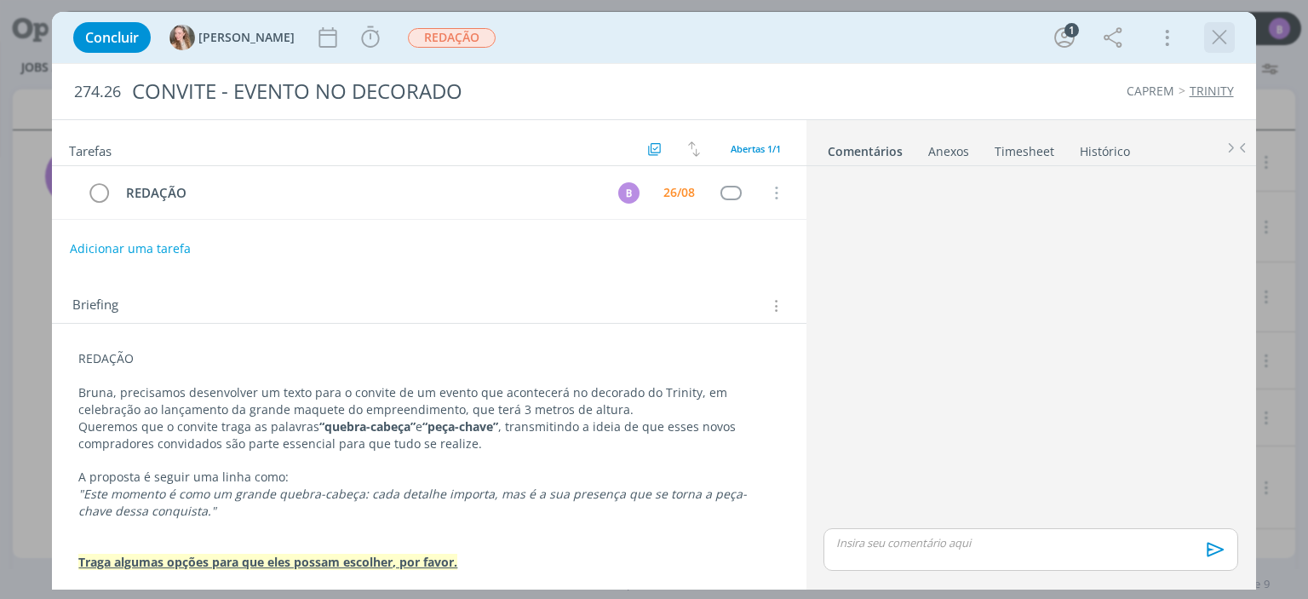
click at [1207, 45] on icon "dialog" at bounding box center [1220, 38] width 26 height 26
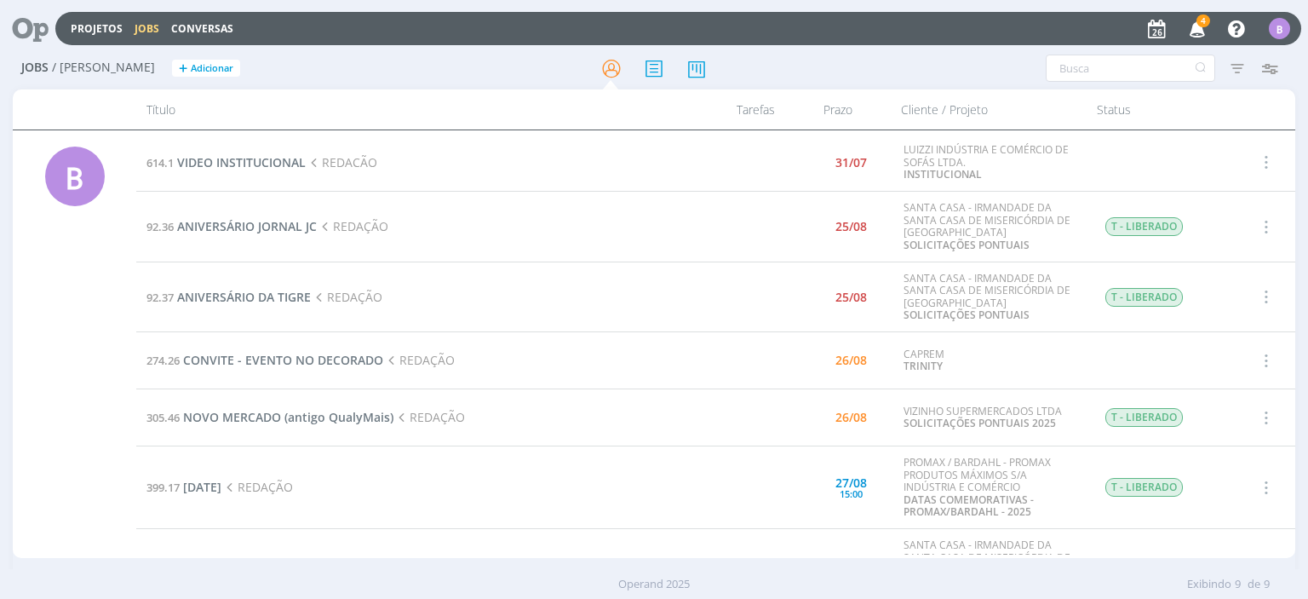
click at [1195, 24] on icon "button" at bounding box center [1198, 28] width 30 height 29
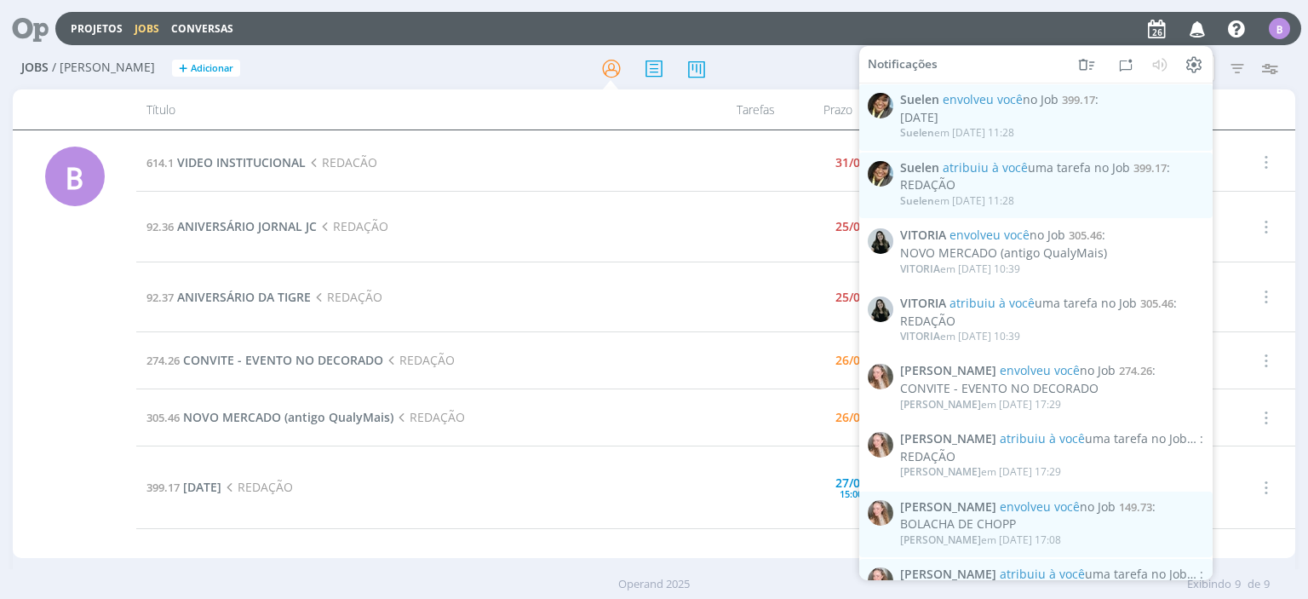
click at [1195, 24] on icon "button" at bounding box center [1198, 28] width 30 height 29
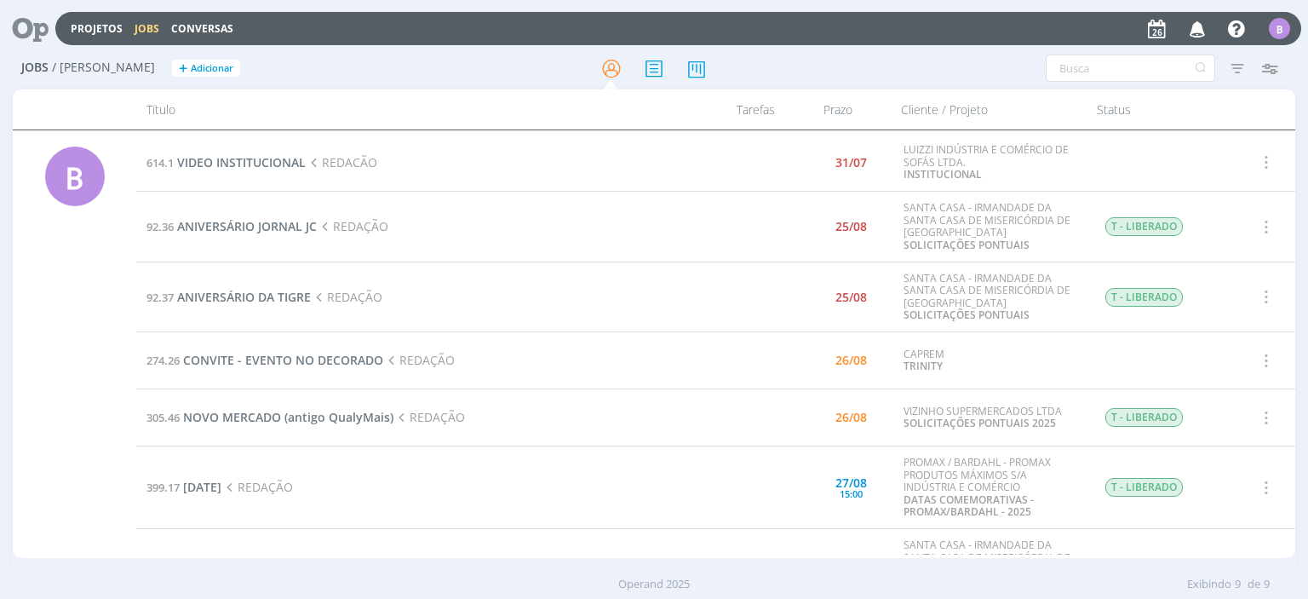
click at [1005, 234] on div "SANTA CASA - IRMANDADE DA SANTA CASA DE MISERICÓRDIA DE RIO CLARO SOLICITAÇÕES …" at bounding box center [991, 226] width 175 height 49
click at [338, 356] on span "CONVITE - EVENTO NO DECORADO" at bounding box center [283, 360] width 200 height 16
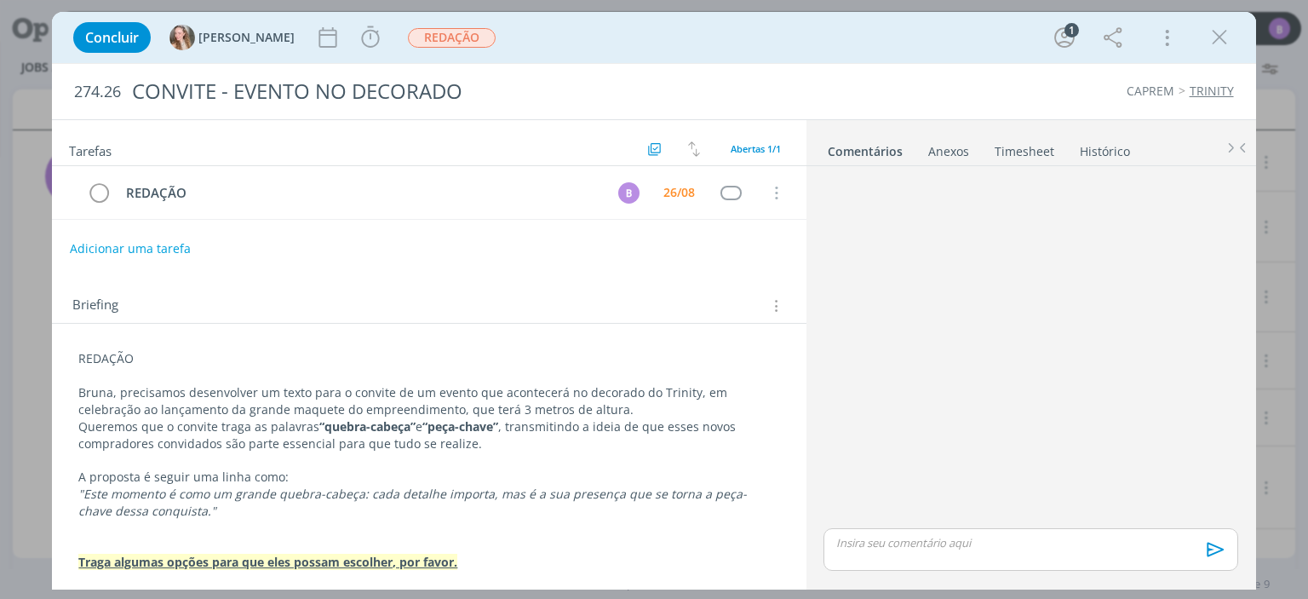
drag, startPoint x: 797, startPoint y: 431, endPoint x: 802, endPoint y: 446, distance: 16.2
click at [802, 446] on div "Tarefas Usar Job de template Ordenar por: Prazo crescente Prazo decrescente Ord…" at bounding box center [429, 350] width 754 height 460
click at [797, 487] on div "REDAÇÃO Bruna, precisamos desenvolver um texto para o convite de um evento que …" at bounding box center [429, 453] width 754 height 259
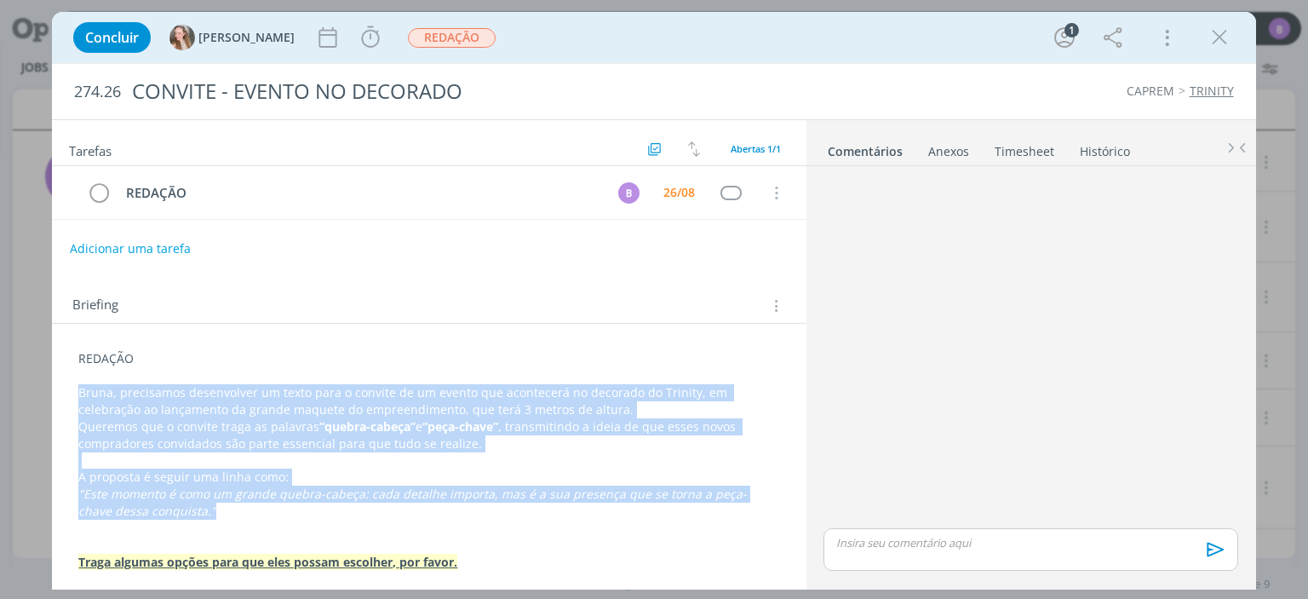
drag, startPoint x: 73, startPoint y: 387, endPoint x: 272, endPoint y: 507, distance: 232.6
click at [272, 507] on div "REDAÇÃO Bruna, precisamos desenvolver um texto para o convite de um evento que …" at bounding box center [429, 460] width 726 height 232
copy div "Bruna, precisamos desenvolver um texto para o convite de um evento que acontece…"
click at [330, 312] on div "Briefing Briefings Predefinidos Versões do Briefing Ver Briefing do Projeto" at bounding box center [430, 306] width 717 height 22
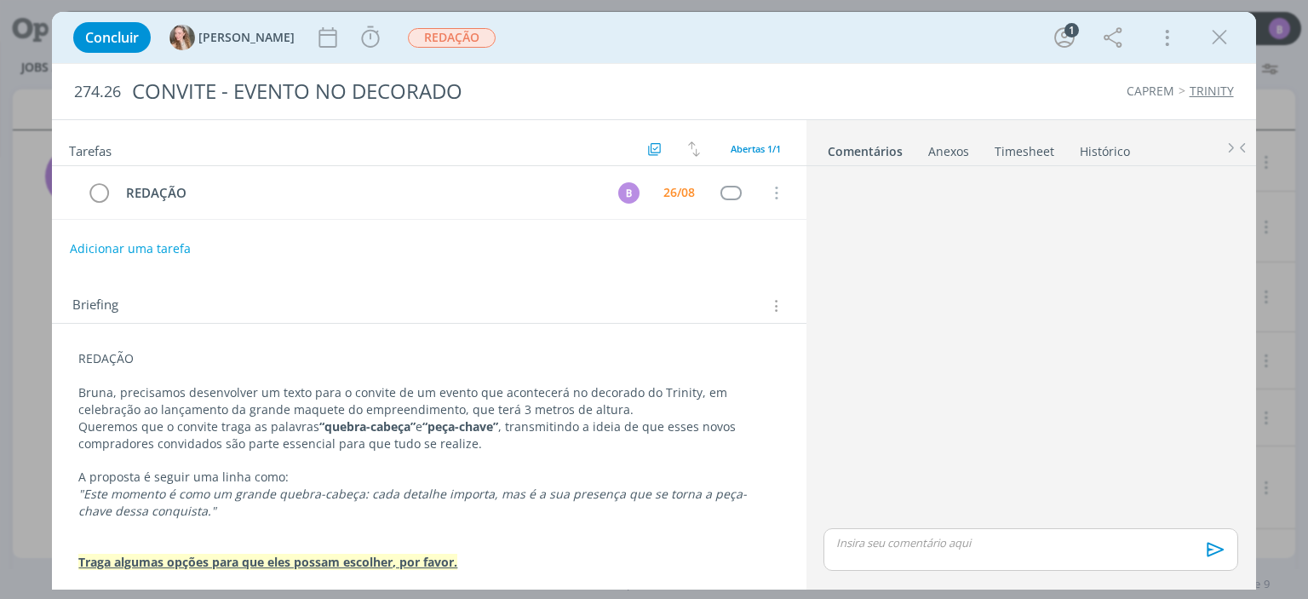
click at [863, 548] on p "dialog" at bounding box center [1030, 542] width 387 height 15
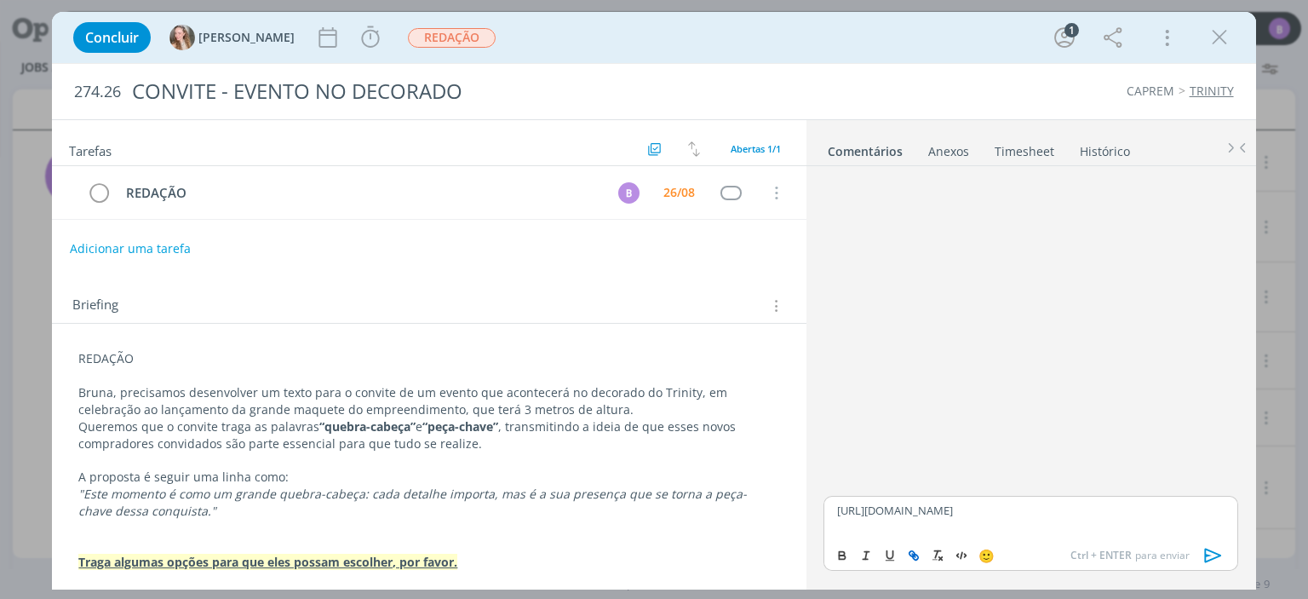
click at [913, 550] on icon "dialog" at bounding box center [914, 555] width 14 height 14
type input "[URL][DOMAIN_NAME]"
click at [1098, 468] on div "[URL][DOMAIN_NAME]" at bounding box center [993, 478] width 242 height 32
click at [1095, 479] on link "dialog" at bounding box center [1080, 477] width 44 height 15
click at [1195, 518] on p "[URL][DOMAIN_NAME]" at bounding box center [1030, 509] width 387 height 15
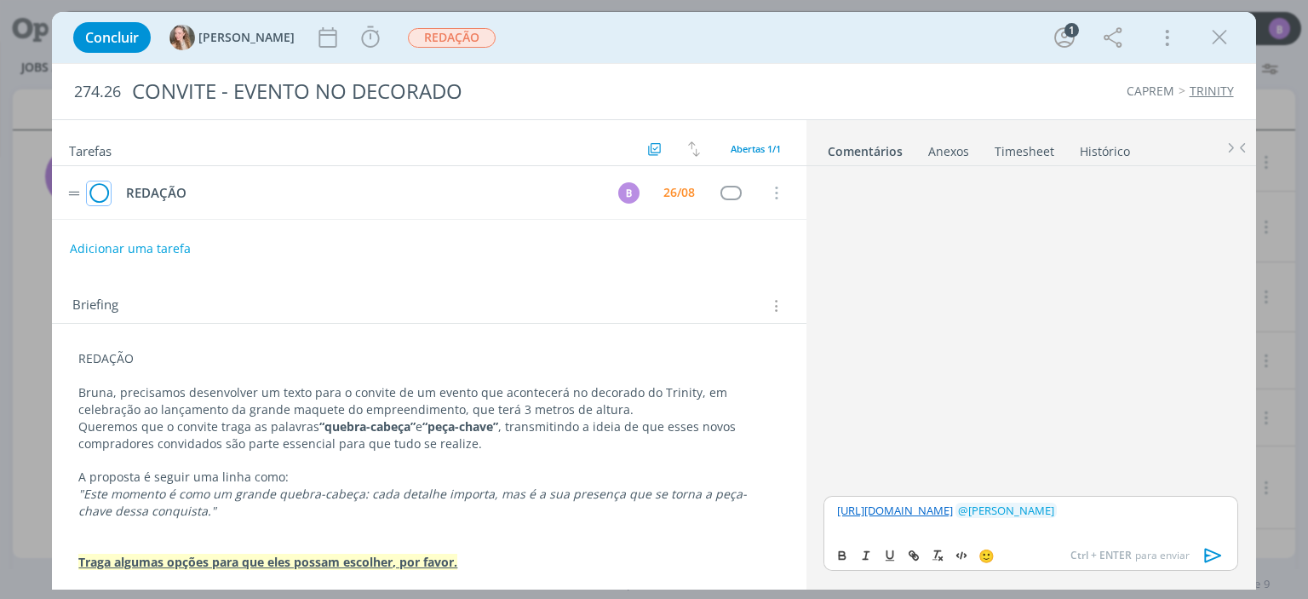
click at [96, 197] on icon "dialog" at bounding box center [99, 194] width 24 height 26
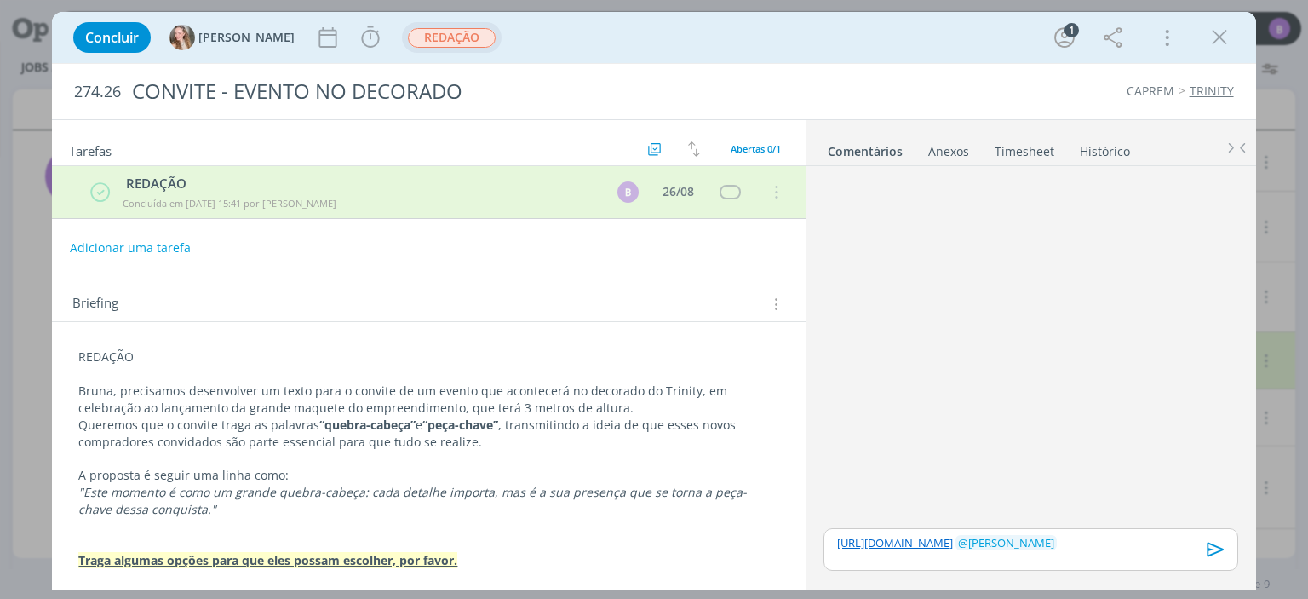
click at [408, 43] on span "REDAÇÃO" at bounding box center [452, 38] width 88 height 20
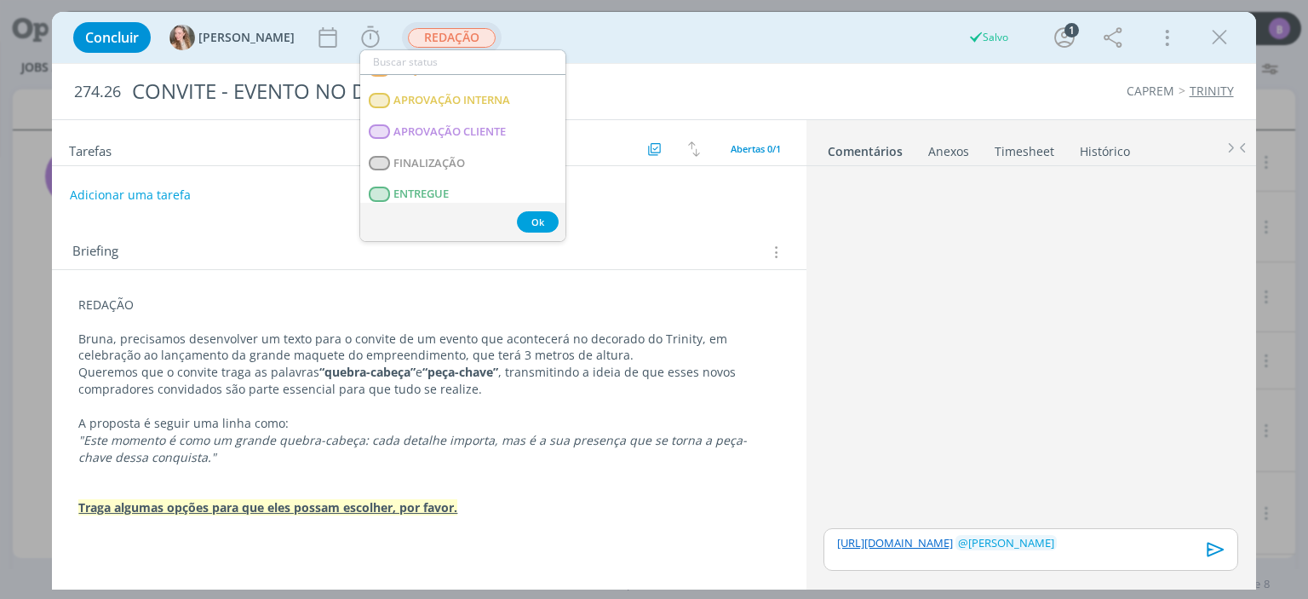
scroll to position [253, 0]
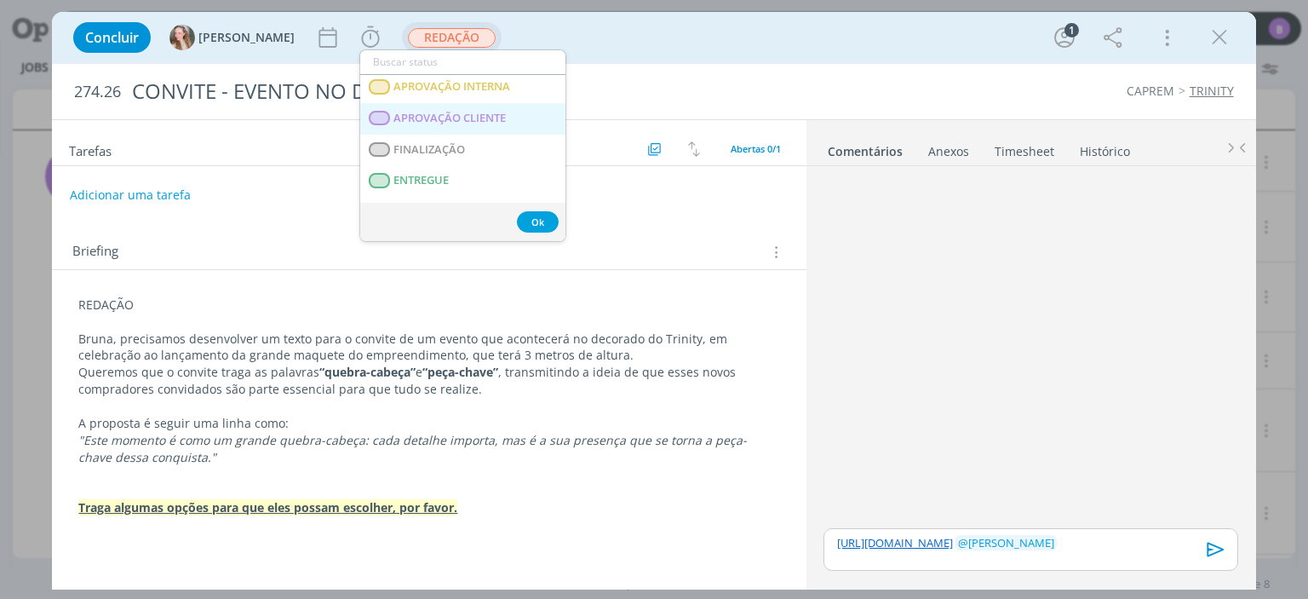
click at [519, 105] on CLIENTE "APROVAÇÃO CLIENTE" at bounding box center [462, 119] width 205 height 32
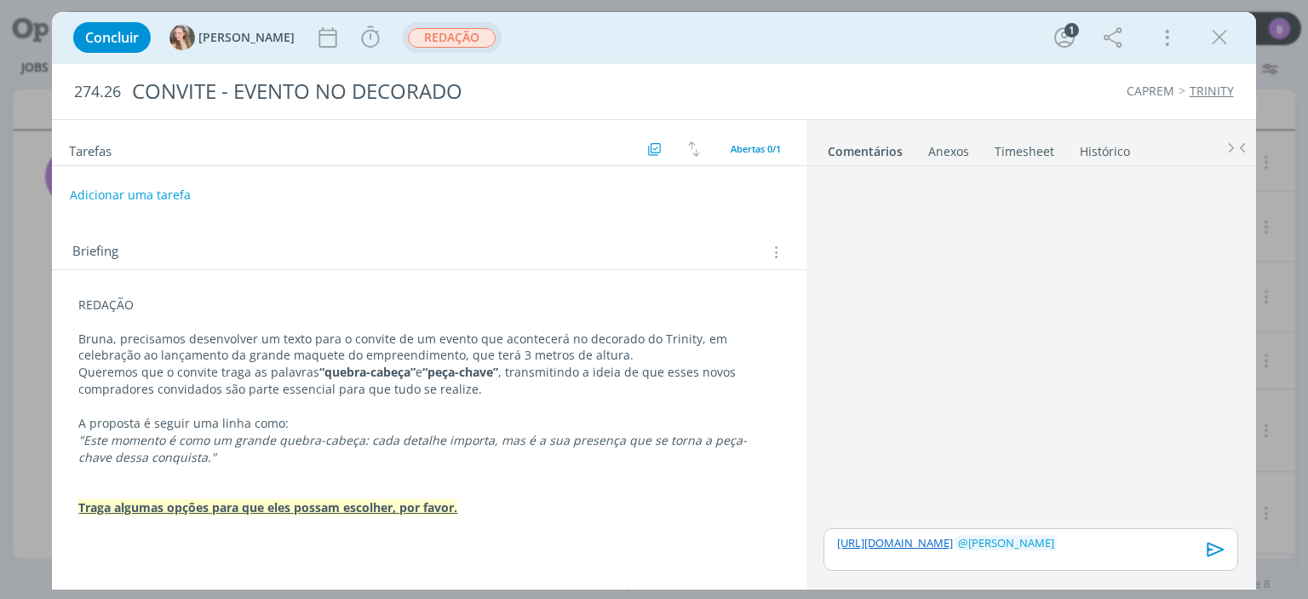
click at [409, 34] on span "REDAÇÃO" at bounding box center [452, 38] width 88 height 20
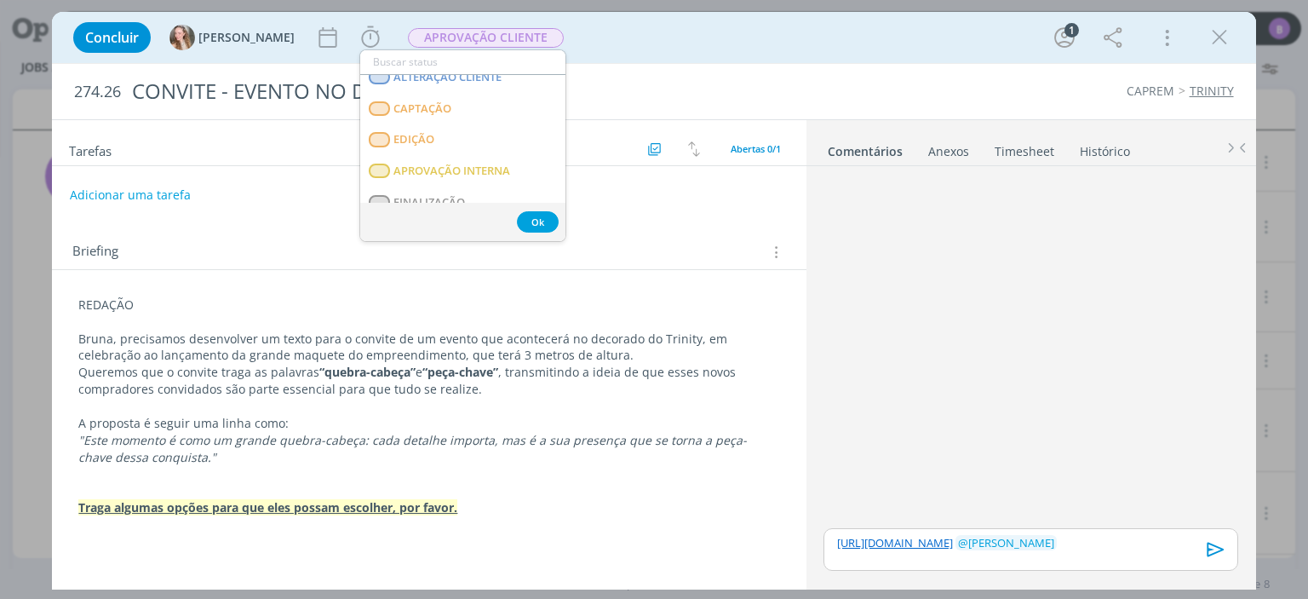
scroll to position [211, 0]
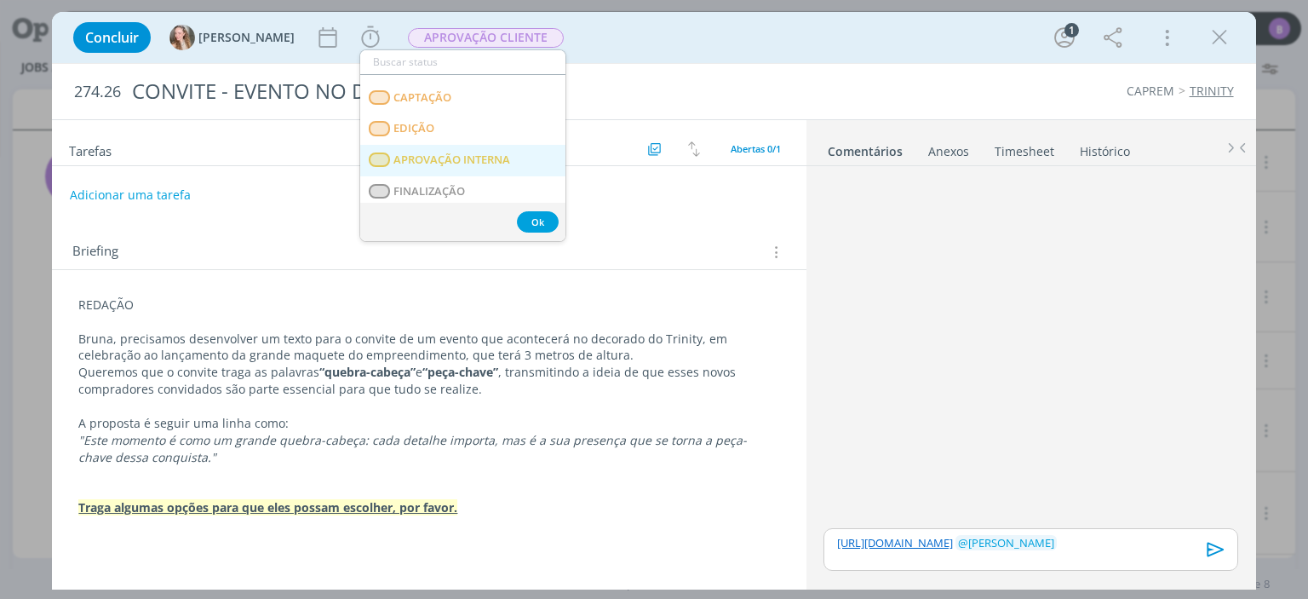
click at [495, 158] on span "APROVAÇÃO INTERNA" at bounding box center [452, 160] width 117 height 14
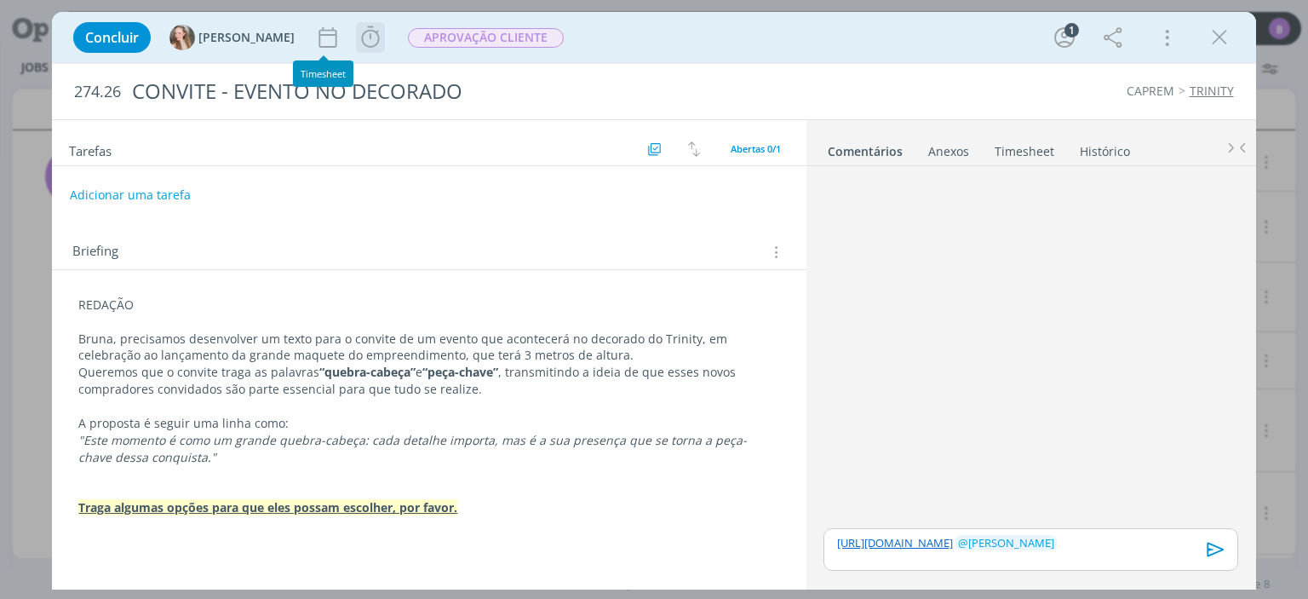
click at [358, 35] on icon "dialog" at bounding box center [371, 38] width 26 height 26
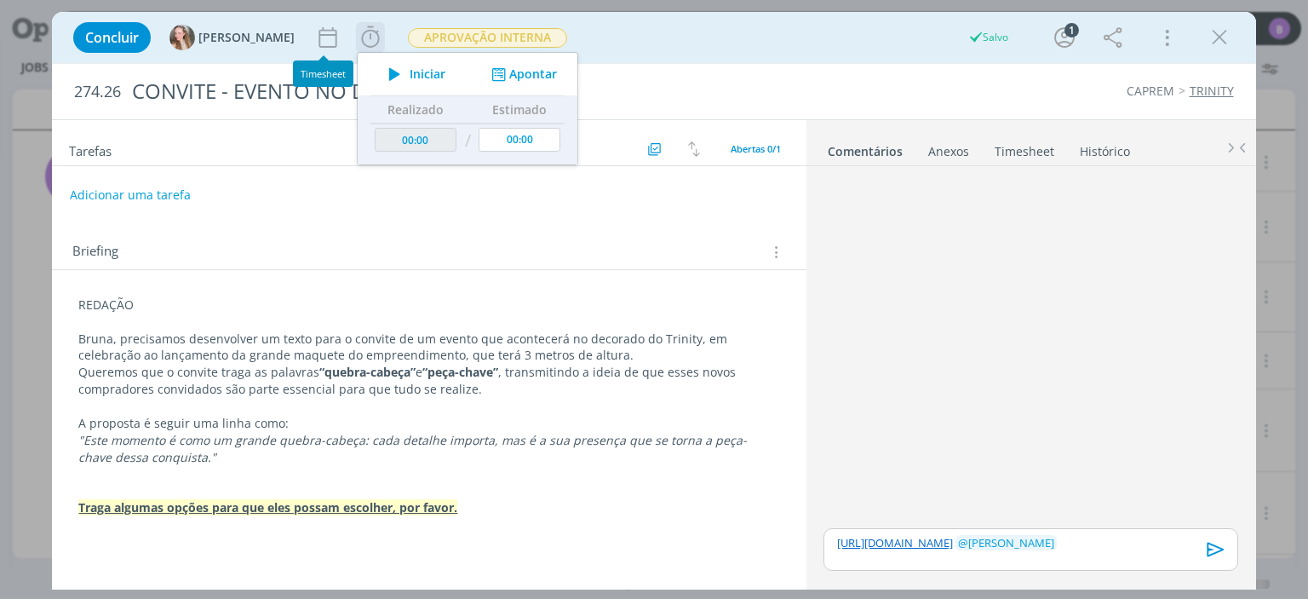
click at [487, 69] on button "Apontar" at bounding box center [522, 75] width 71 height 18
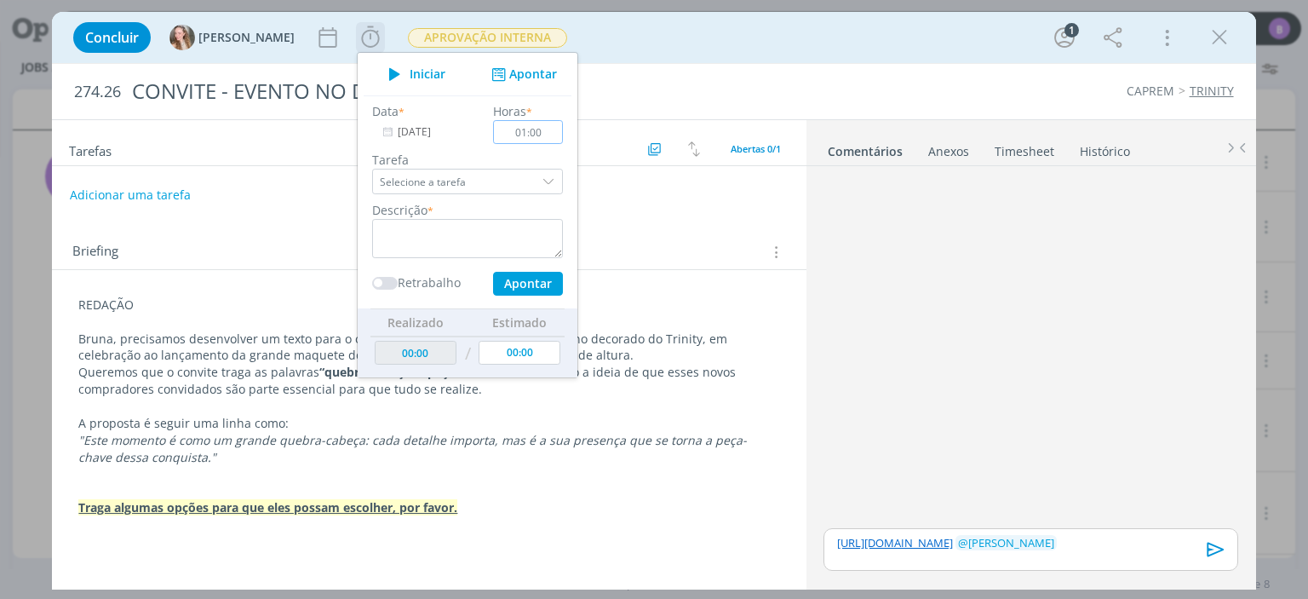
type input "01:00"
click at [401, 244] on textarea "dialog" at bounding box center [467, 238] width 191 height 39
type textarea "Timesheet"
click at [494, 124] on input "01:00" at bounding box center [529, 132] width 70 height 24
type input "00:45"
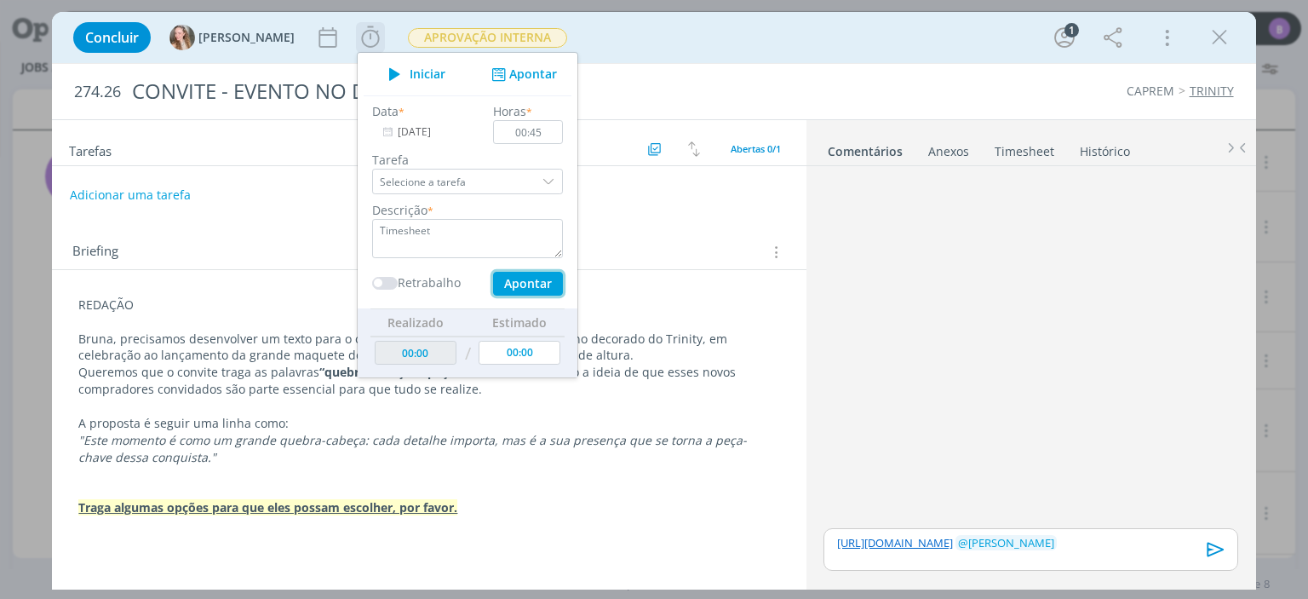
click at [493, 285] on button "Apontar" at bounding box center [528, 284] width 70 height 24
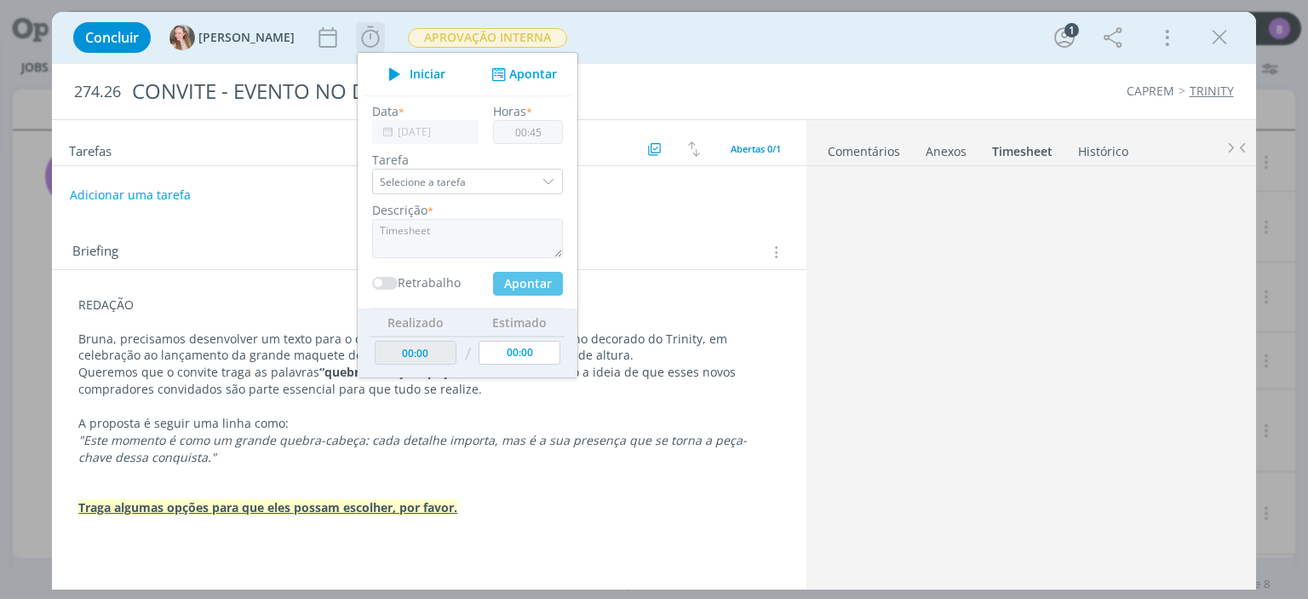
type input "00:45"
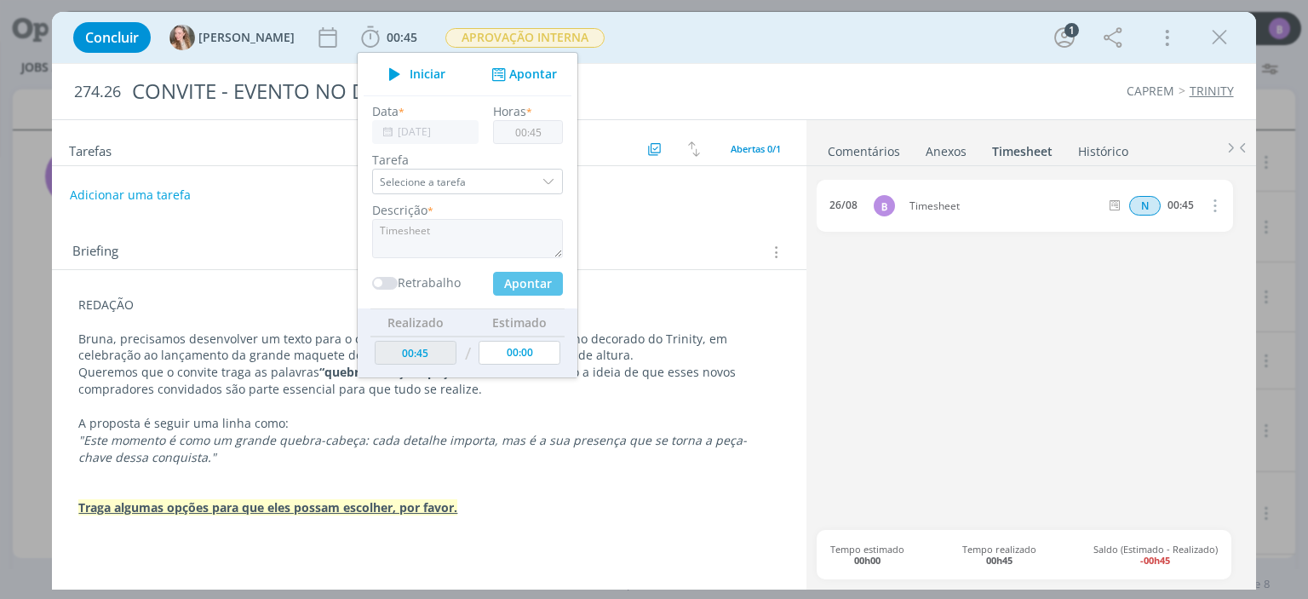
type input "00:00"
click at [854, 149] on link "Comentários" at bounding box center [864, 147] width 74 height 25
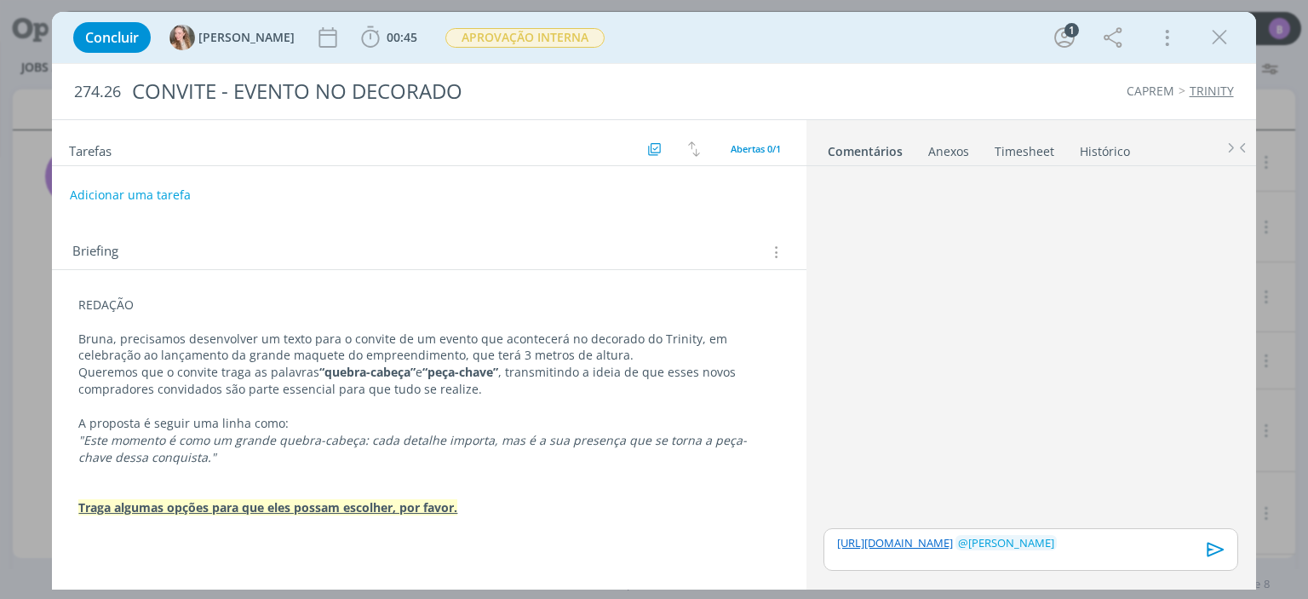
click at [1218, 544] on icon "dialog" at bounding box center [1216, 549] width 26 height 26
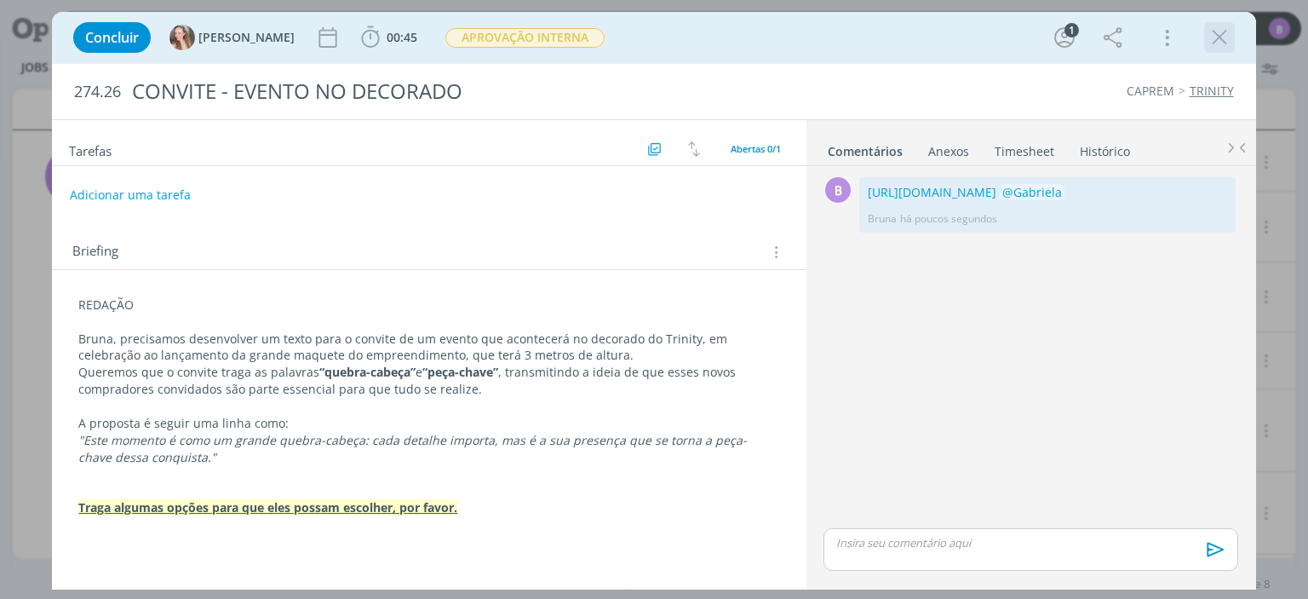
click at [1231, 34] on icon "dialog" at bounding box center [1220, 38] width 26 height 26
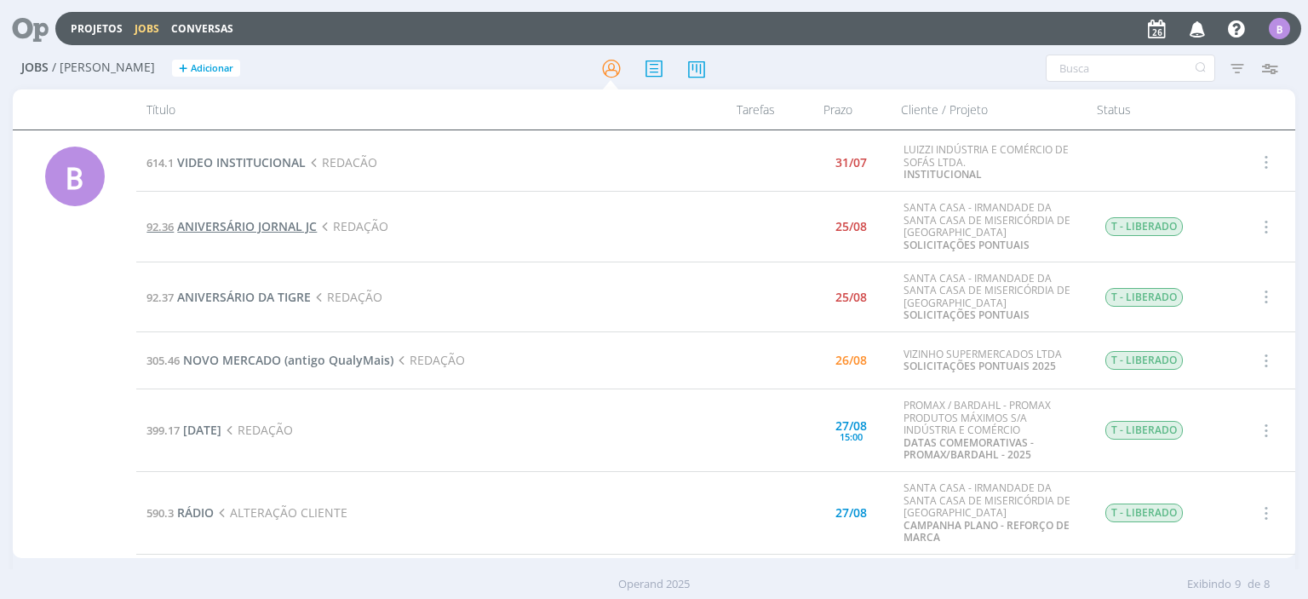
click at [261, 227] on span "ANIVERSÁRIO JORNAL JC" at bounding box center [247, 226] width 140 height 16
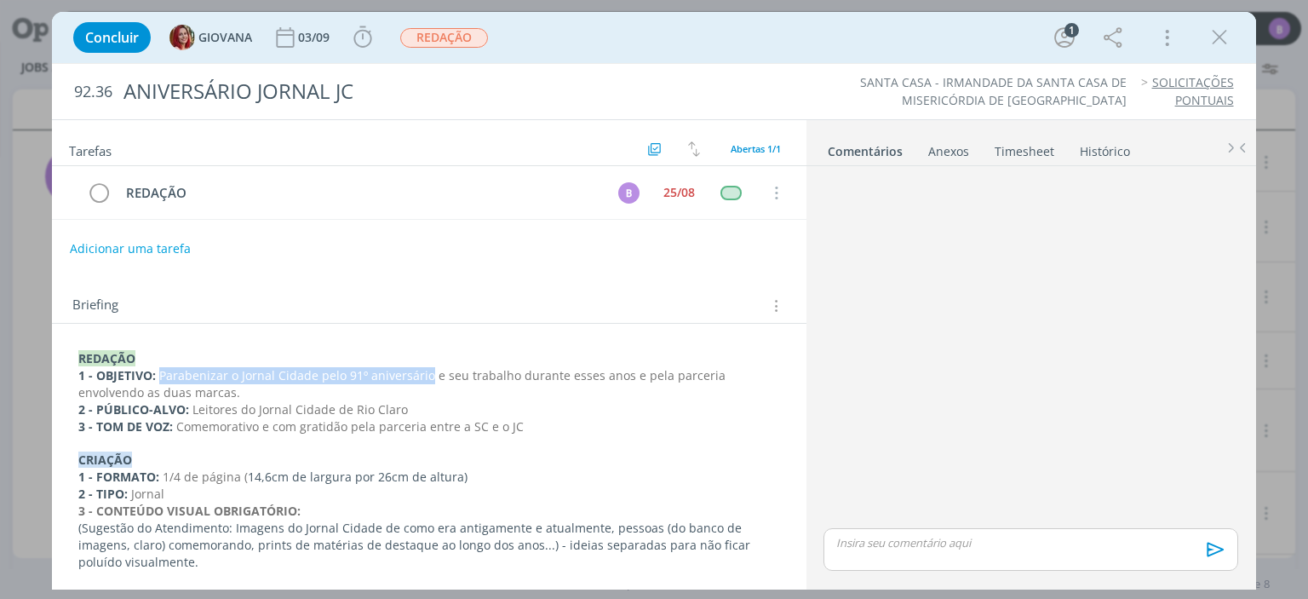
drag, startPoint x: 158, startPoint y: 370, endPoint x: 425, endPoint y: 370, distance: 267.4
click at [425, 370] on span "Parabenizar o Jornal Cidade pelo 91º aniversário e seu trabalho durante esses a…" at bounding box center [403, 383] width 651 height 33
copy span "Parabenizar o Jornal Cidade pelo 91º aniversário"
click at [677, 237] on div "Adicionar uma tarefa" at bounding box center [429, 248] width 754 height 31
click at [904, 554] on div "dialog" at bounding box center [1030, 549] width 414 height 43
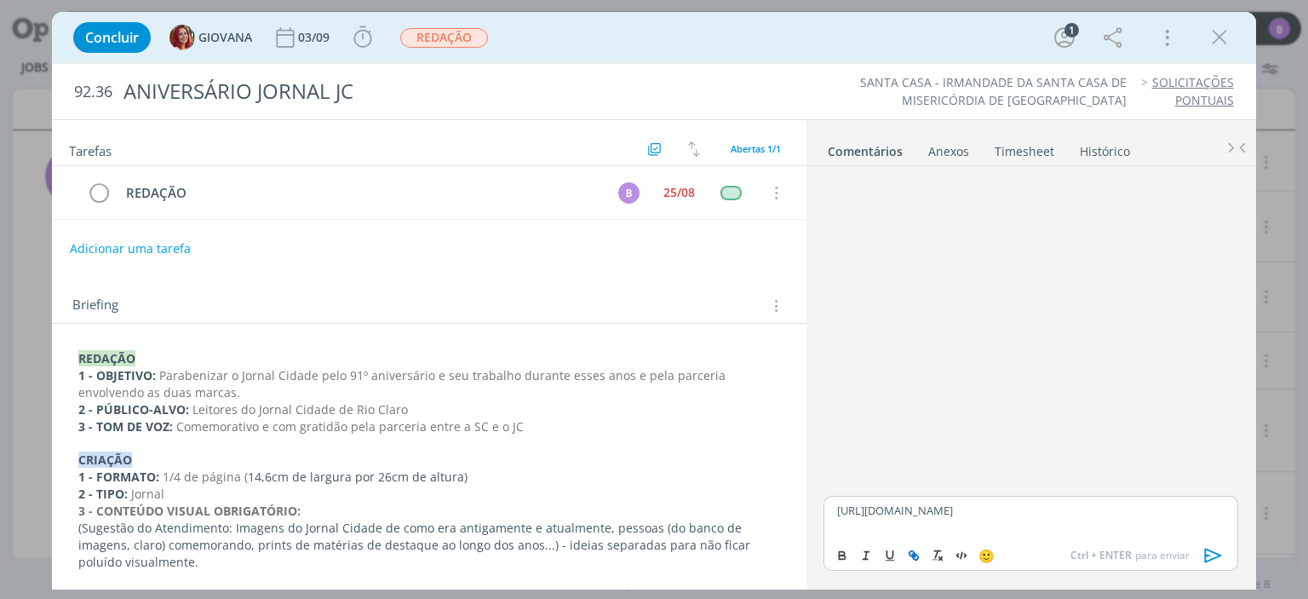
click at [908, 554] on icon "dialog" at bounding box center [914, 555] width 14 height 14
type input "[URL][DOMAIN_NAME]"
click at [1117, 473] on link "dialog" at bounding box center [1108, 477] width 44 height 15
click at [1090, 518] on p "[URL][DOMAIN_NAME]" at bounding box center [1030, 509] width 387 height 15
click at [97, 186] on icon "dialog" at bounding box center [99, 194] width 24 height 26
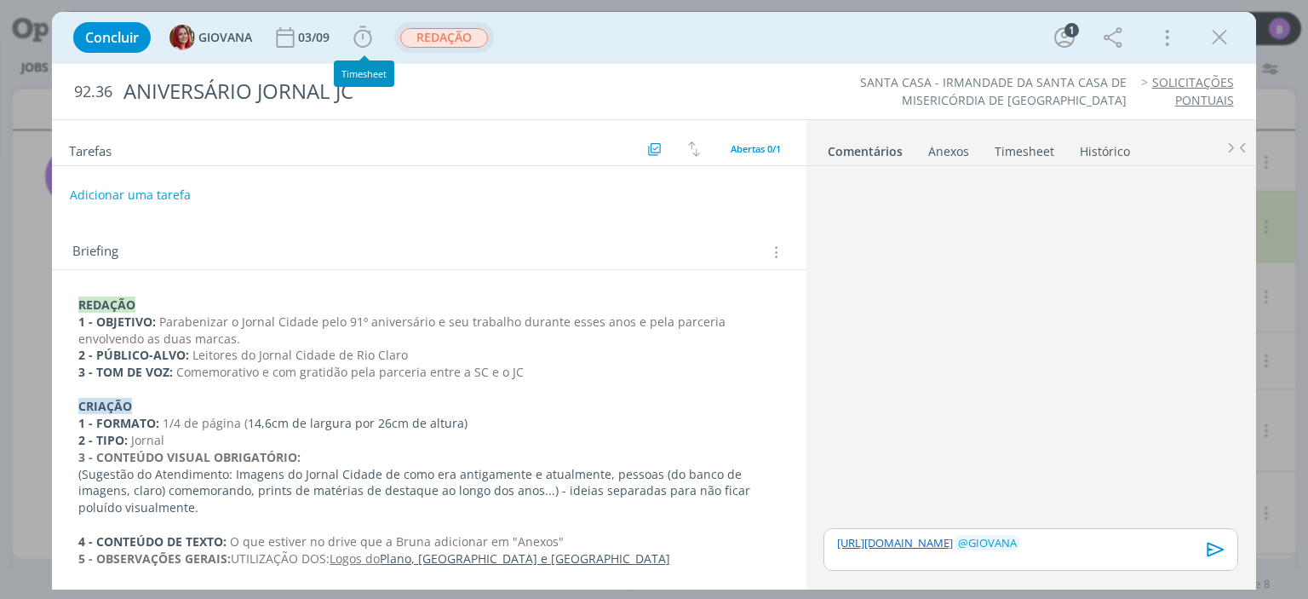
click at [453, 33] on span "REDAÇÃO" at bounding box center [444, 38] width 88 height 20
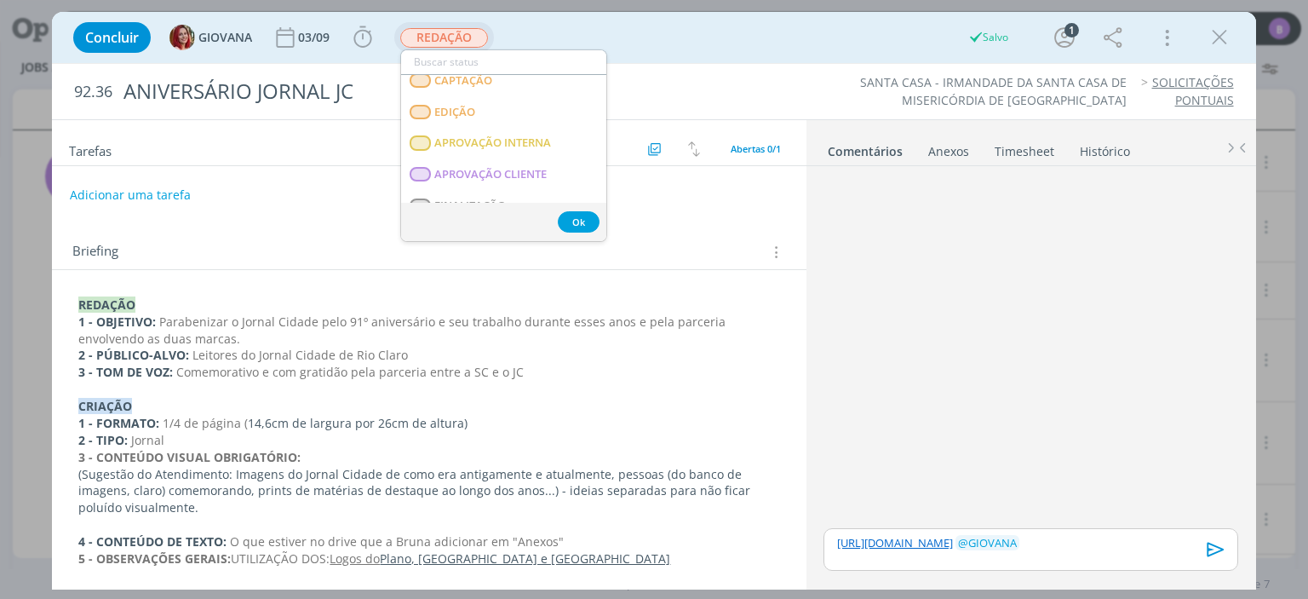
scroll to position [211, 0]
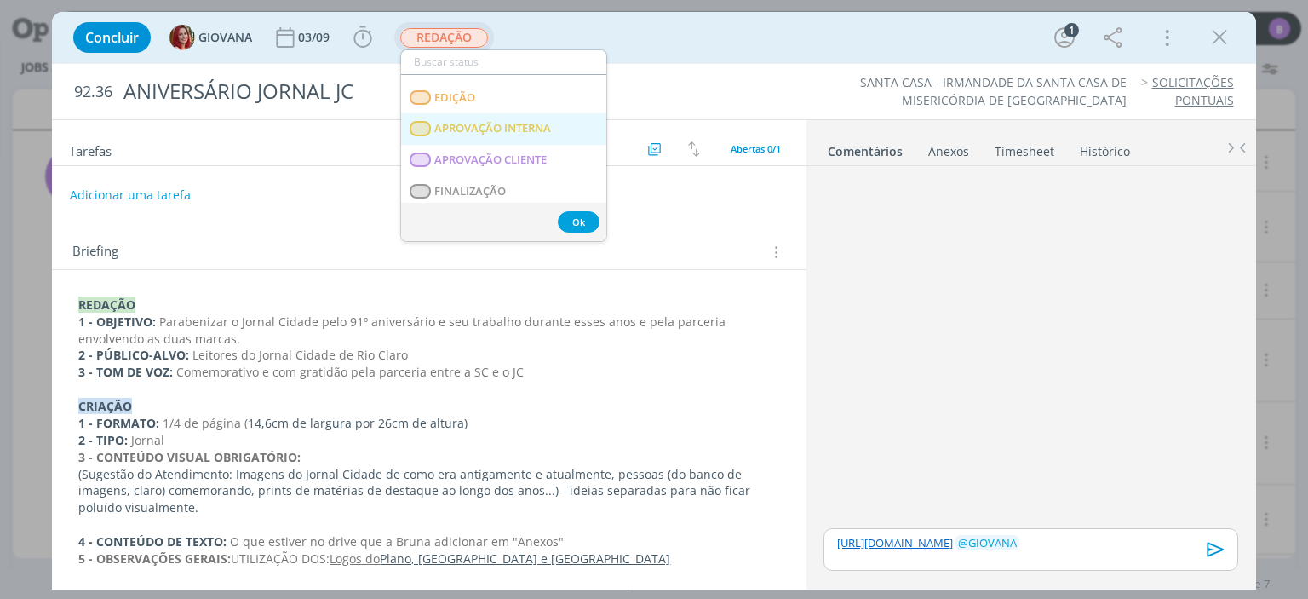
click at [521, 132] on span "APROVAÇÃO INTERNA" at bounding box center [493, 129] width 117 height 14
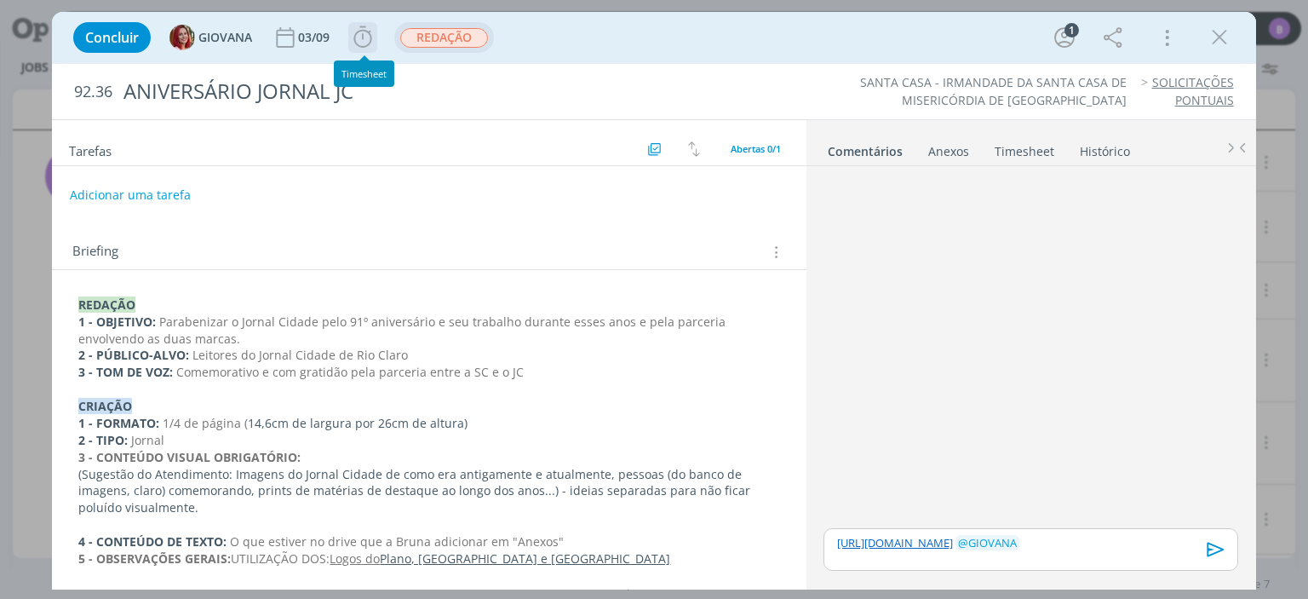
click at [359, 37] on icon "dialog" at bounding box center [363, 38] width 26 height 26
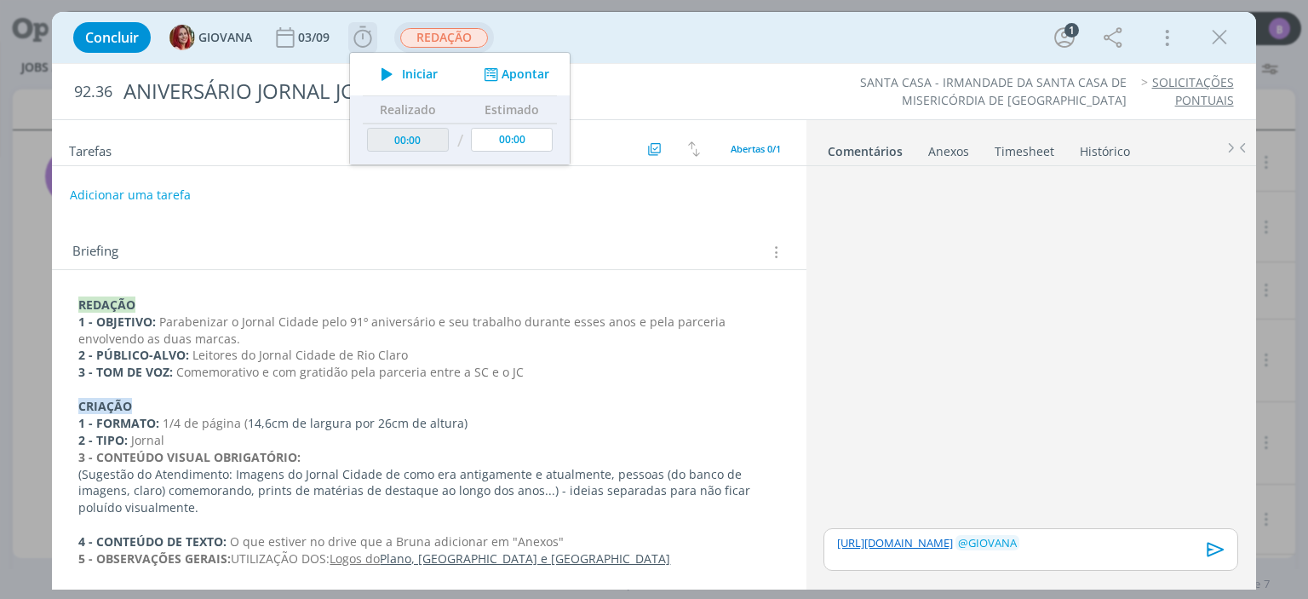
click at [512, 77] on button "Apontar" at bounding box center [514, 75] width 71 height 18
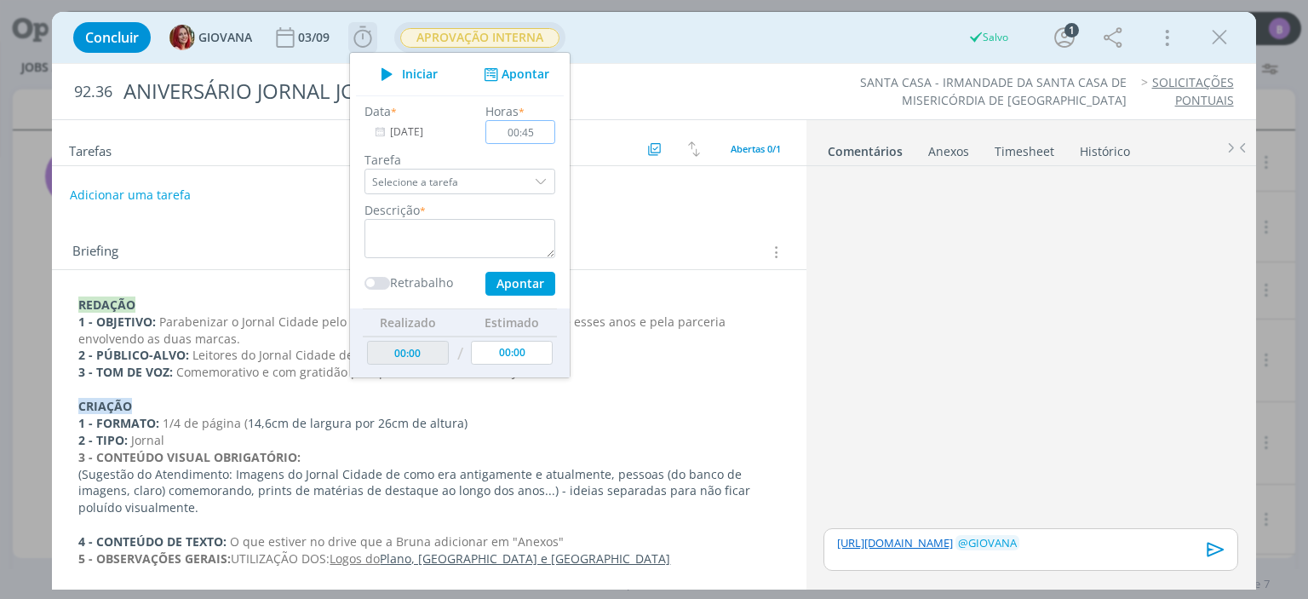
type input "00:45"
click at [450, 231] on textarea "dialog" at bounding box center [459, 238] width 191 height 39
type textarea "Timesheet"
click at [528, 278] on button "Apontar" at bounding box center [520, 284] width 70 height 24
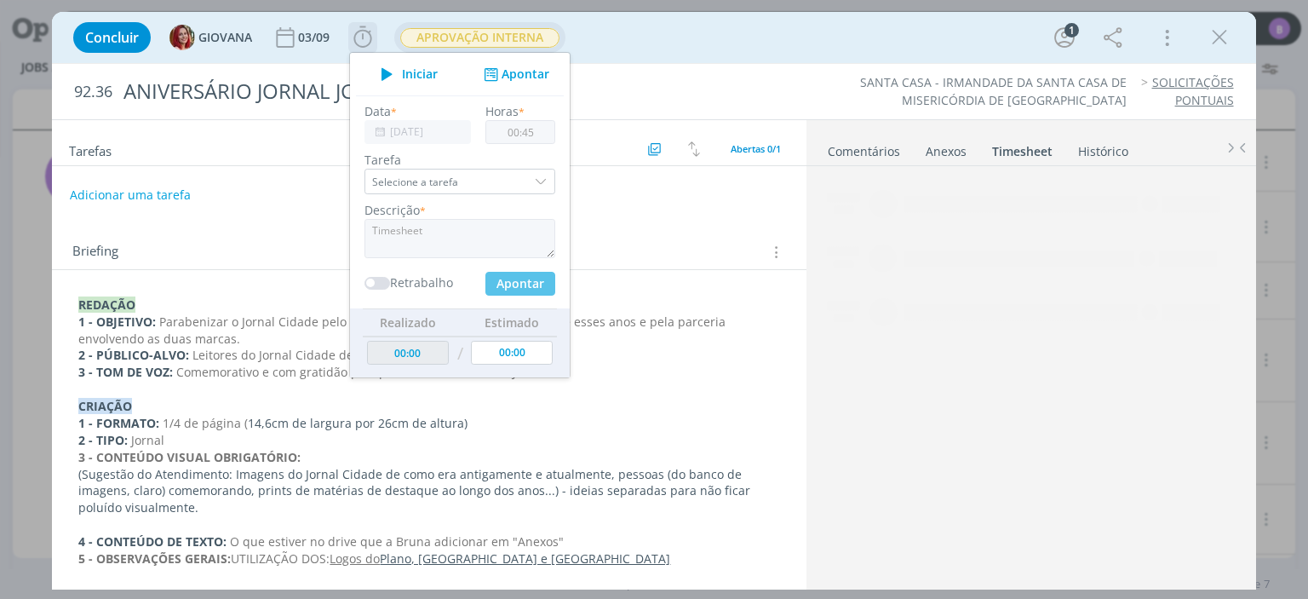
type input "00:45"
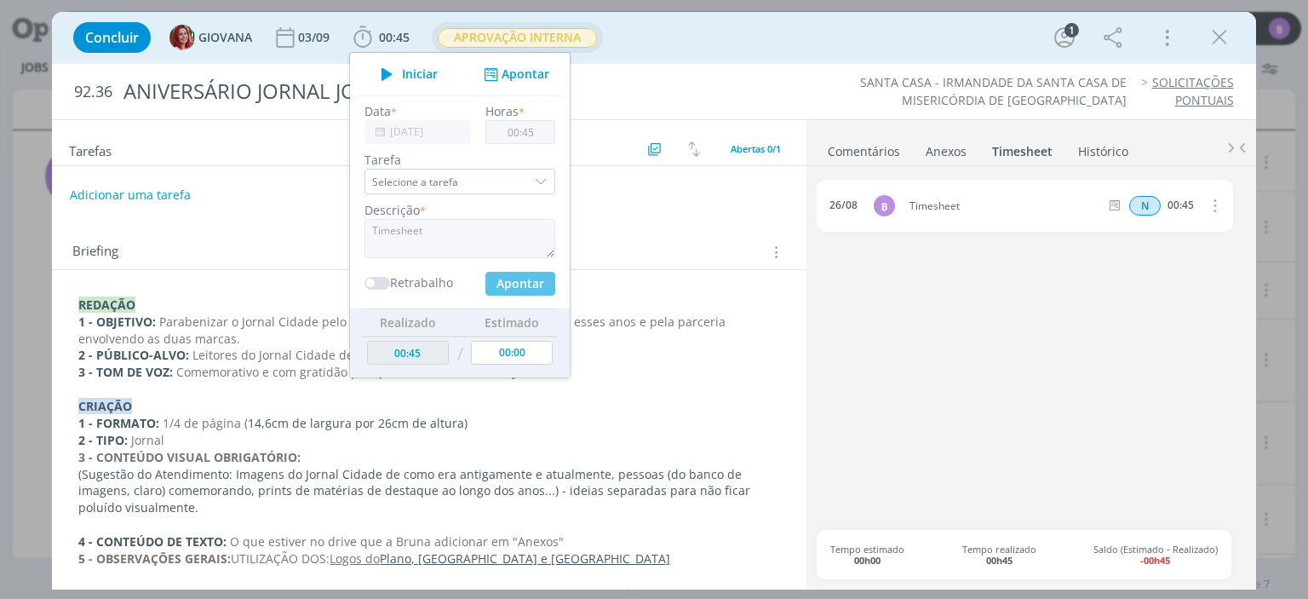
type input "00:00"
click at [866, 152] on link "Comentários" at bounding box center [864, 147] width 74 height 25
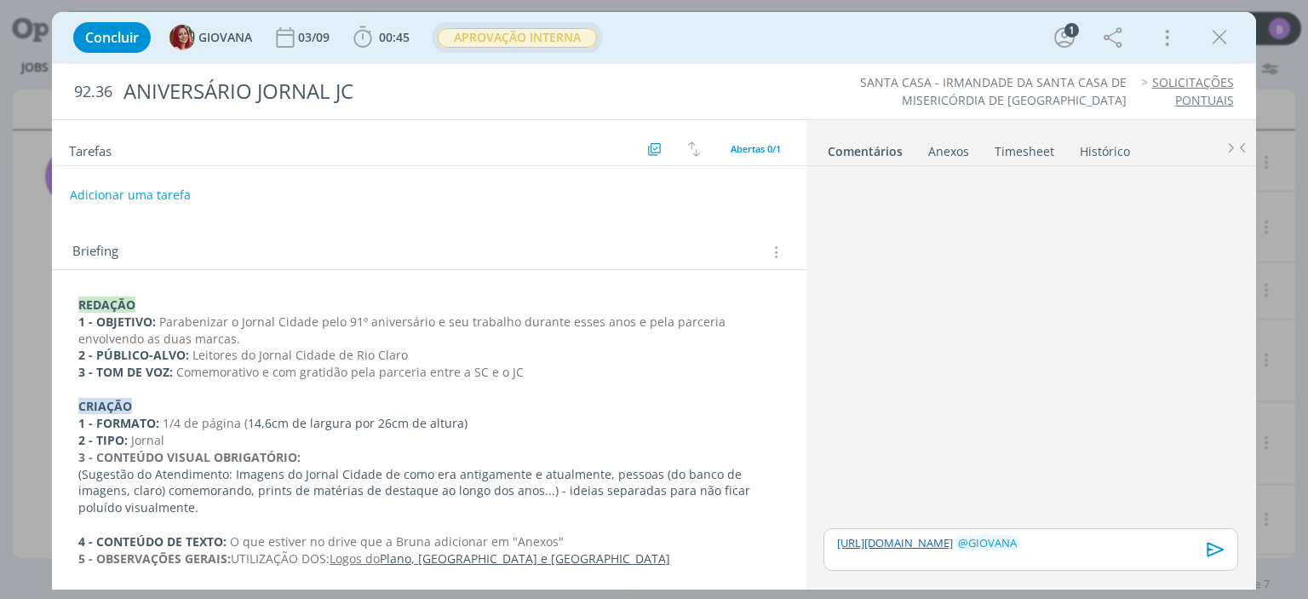
click at [1211, 551] on icon "dialog" at bounding box center [1216, 549] width 26 height 26
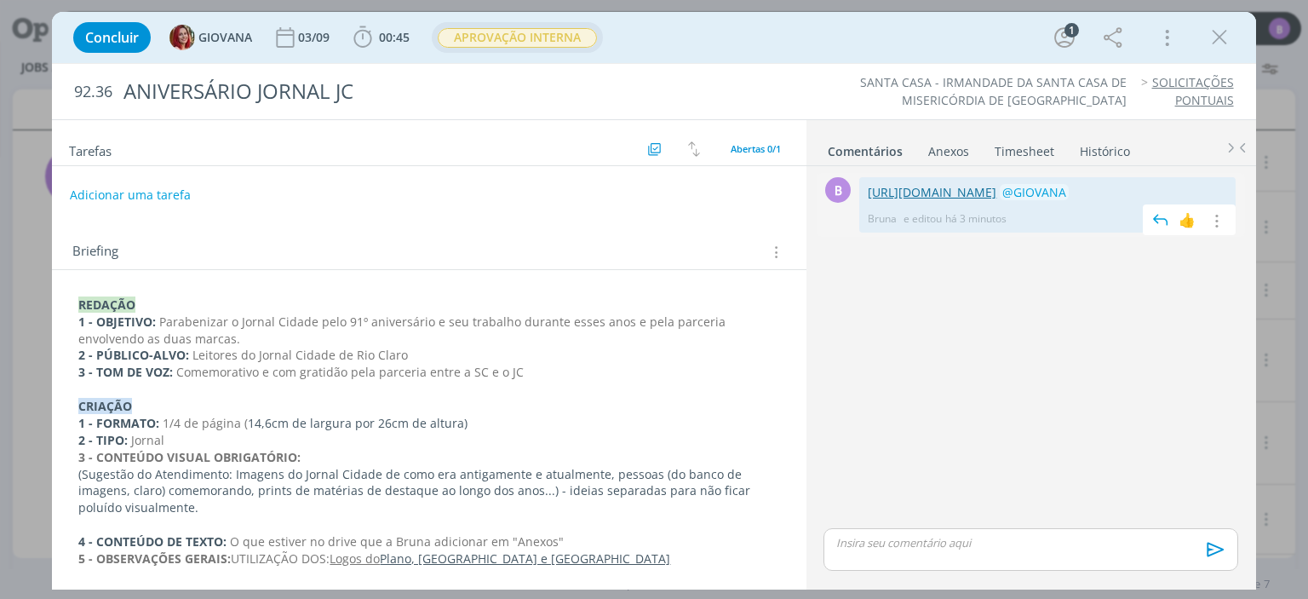
click at [948, 200] on link "[URL][DOMAIN_NAME]" at bounding box center [932, 192] width 129 height 16
click at [1228, 36] on icon "dialog" at bounding box center [1220, 38] width 26 height 26
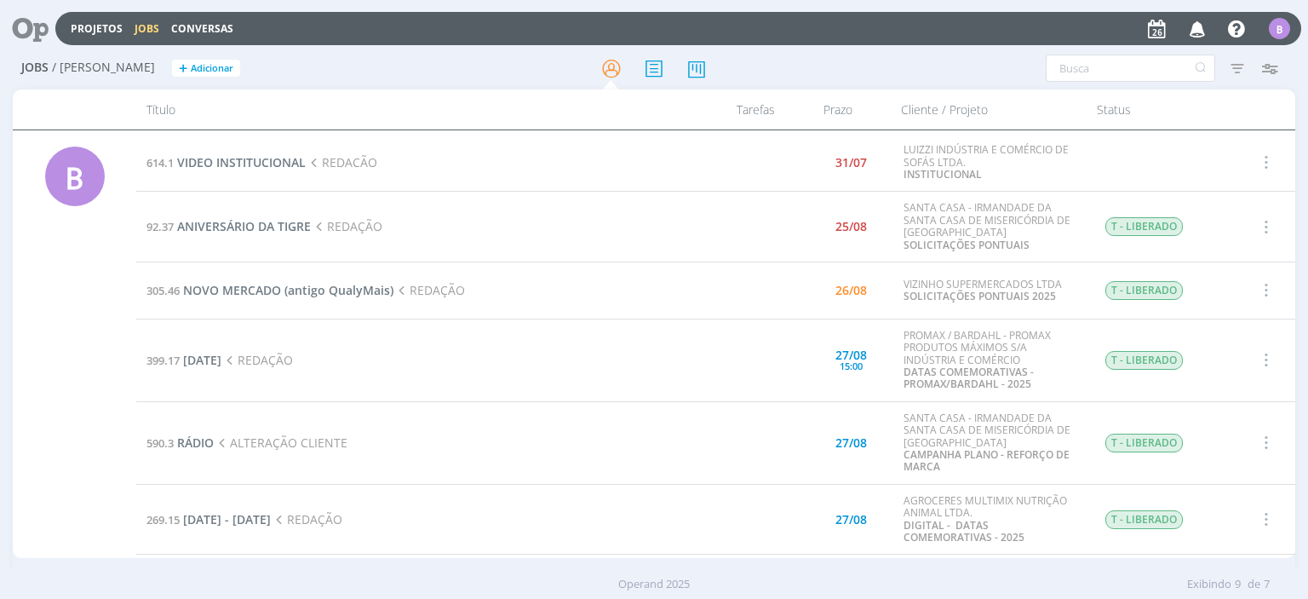
click at [829, 17] on div "Projetos Jobs Conversas Notificações Suelen envolveu você no Job 399.17 : [DATE…" at bounding box center [678, 28] width 1246 height 33
click at [266, 231] on span "ANIVERSÁRIO DA TIGRE" at bounding box center [244, 226] width 134 height 16
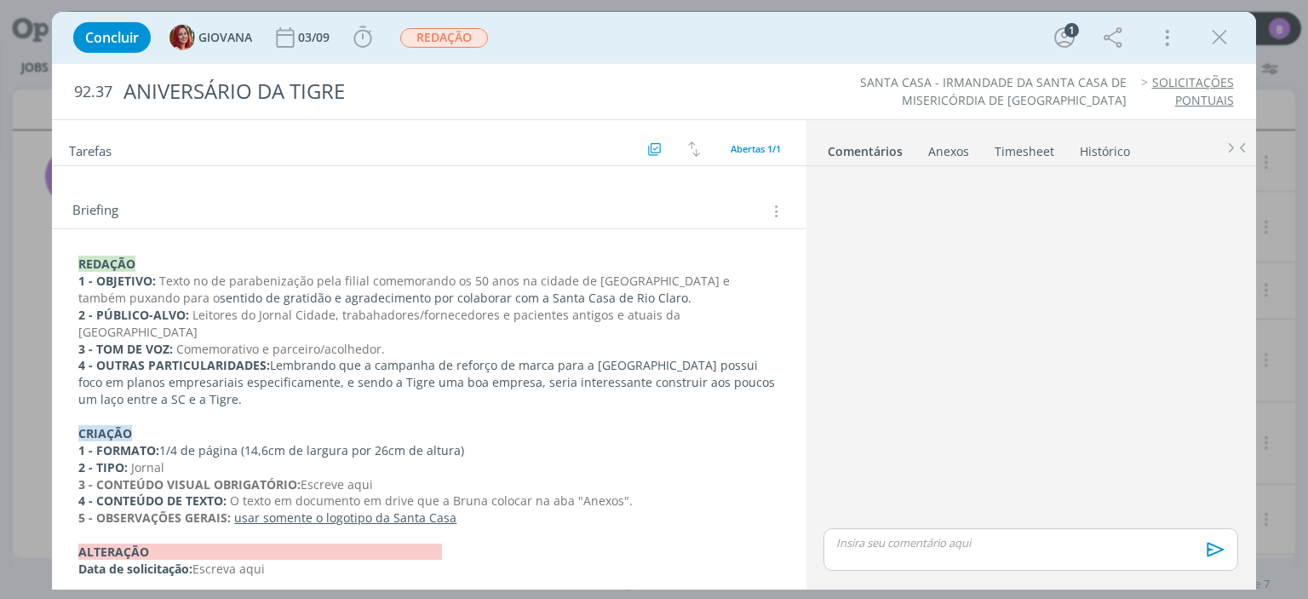
scroll to position [102, 0]
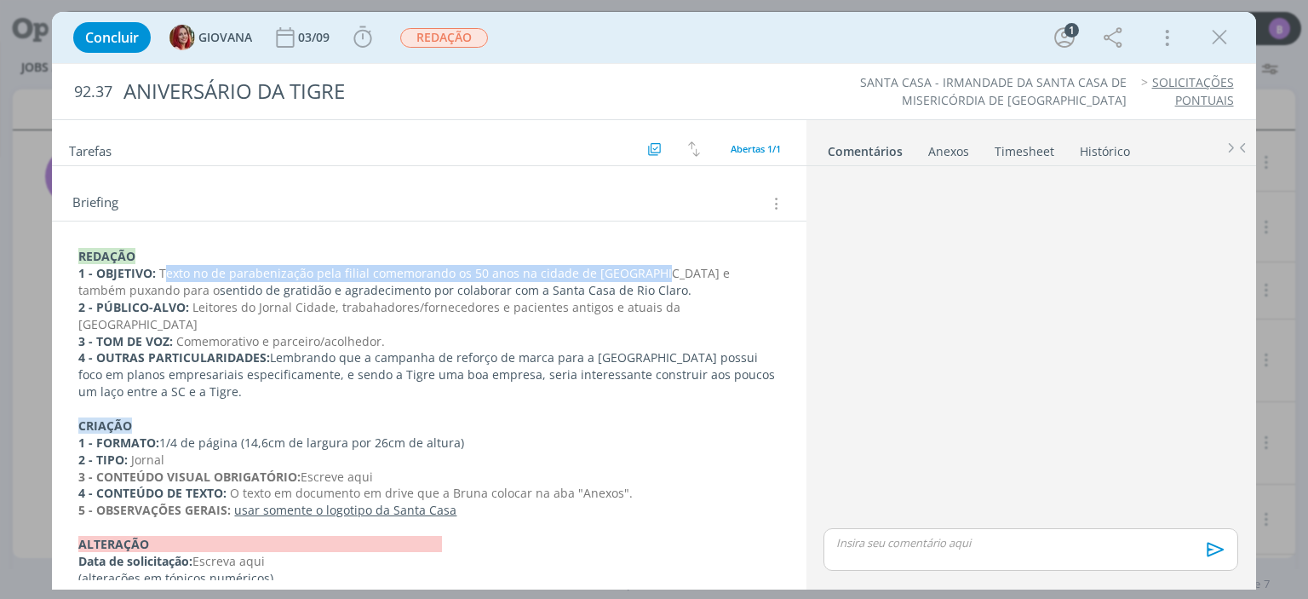
drag, startPoint x: 160, startPoint y: 269, endPoint x: 638, endPoint y: 274, distance: 477.8
click at [638, 274] on span "Texto no de parabenização pela filial comemorando os 50 anos na cidade de [GEOG…" at bounding box center [405, 281] width 655 height 33
copy span "Texto no de parabenização pela filial comemorando os 50 anos na cidade de [GEOG…"
click at [488, 366] on p "4 - OUTRAS PARTICULARIDADES: Lembrando que a campanha de reforço de marca para …" at bounding box center [428, 374] width 701 height 51
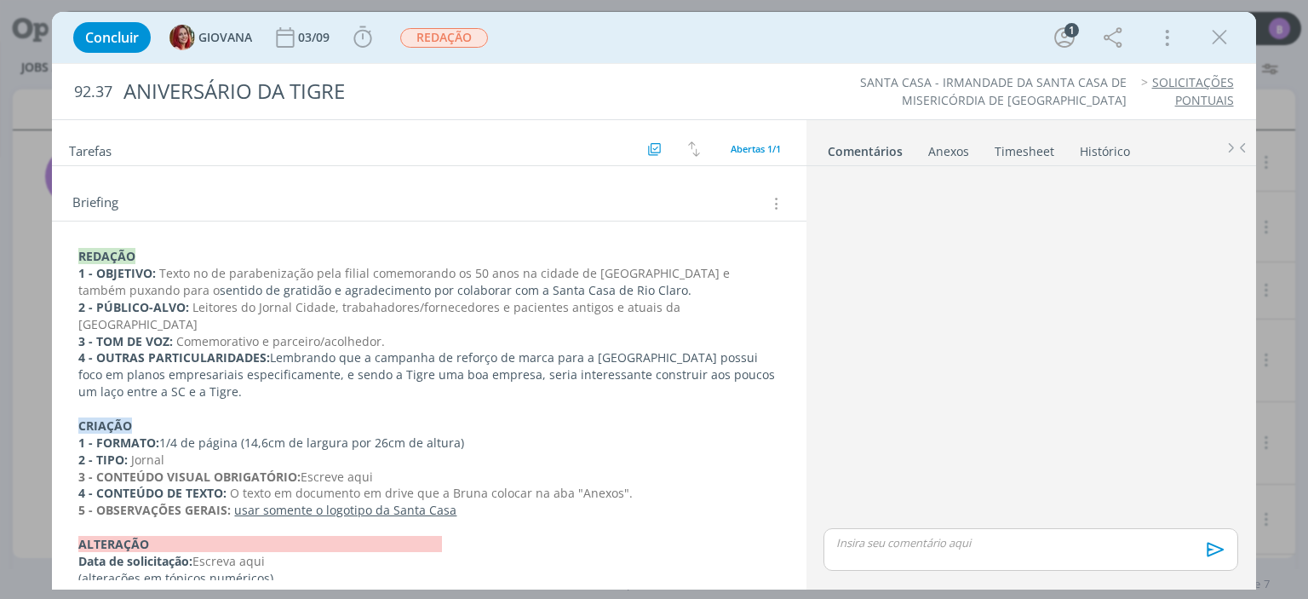
click at [903, 536] on p "dialog" at bounding box center [1030, 542] width 387 height 15
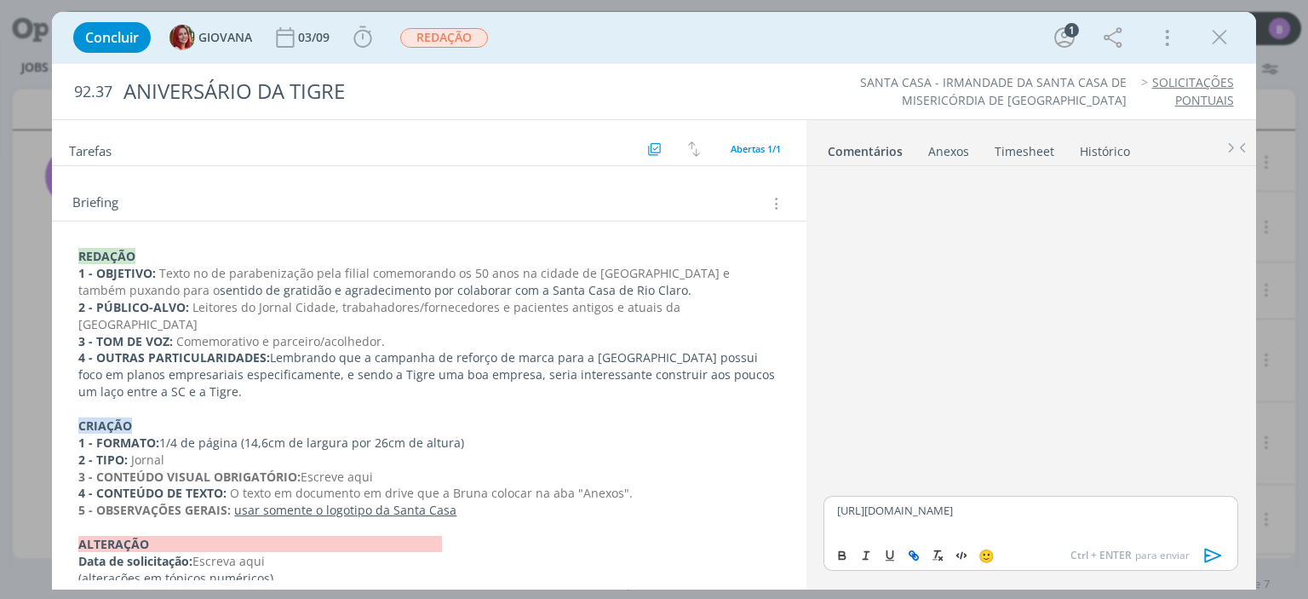
click at [909, 552] on icon "dialog" at bounding box center [911, 553] width 5 height 5
type input "[URL][DOMAIN_NAME]"
click at [1114, 476] on link "dialog" at bounding box center [1111, 477] width 44 height 15
click at [1095, 534] on div "[URL][DOMAIN_NAME]" at bounding box center [1030, 517] width 414 height 43
click at [1217, 559] on icon "dialog" at bounding box center [1214, 555] width 26 height 26
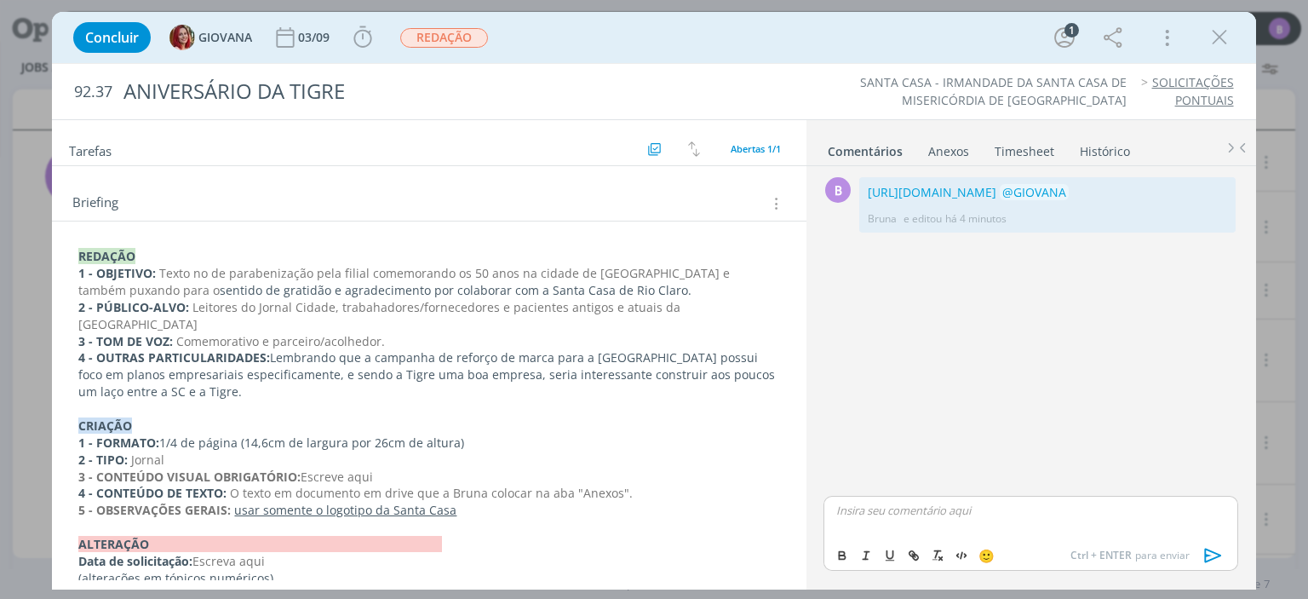
scroll to position [0, 0]
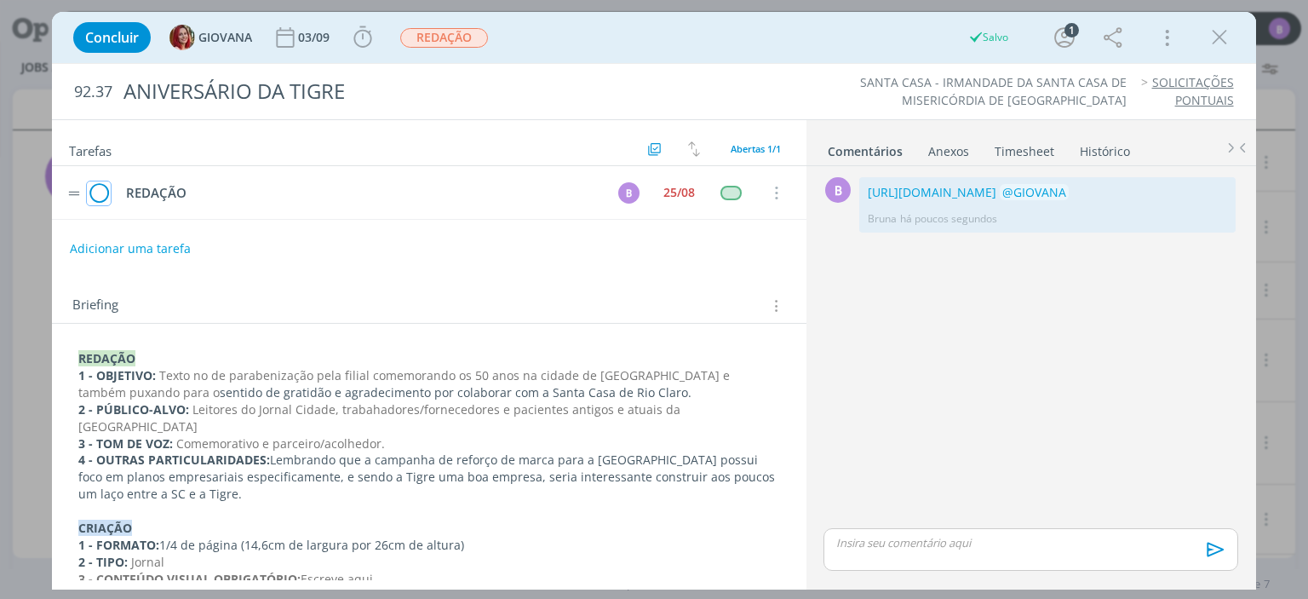
click at [102, 192] on icon "dialog" at bounding box center [99, 194] width 24 height 26
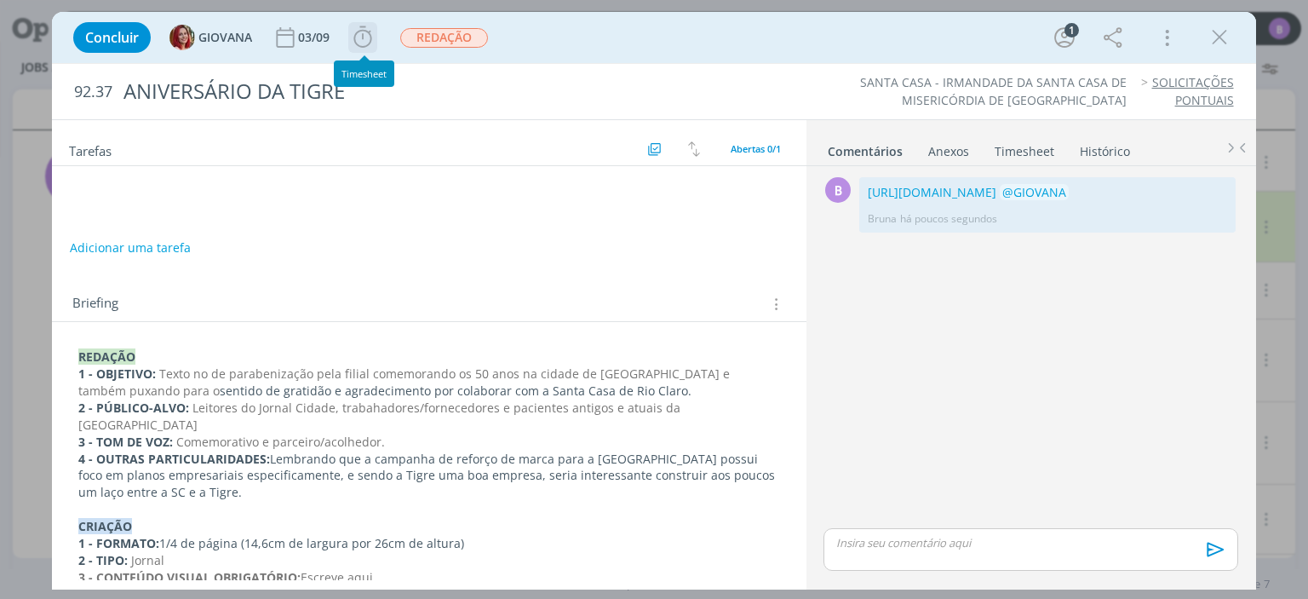
click at [359, 40] on icon "dialog" at bounding box center [363, 38] width 26 height 26
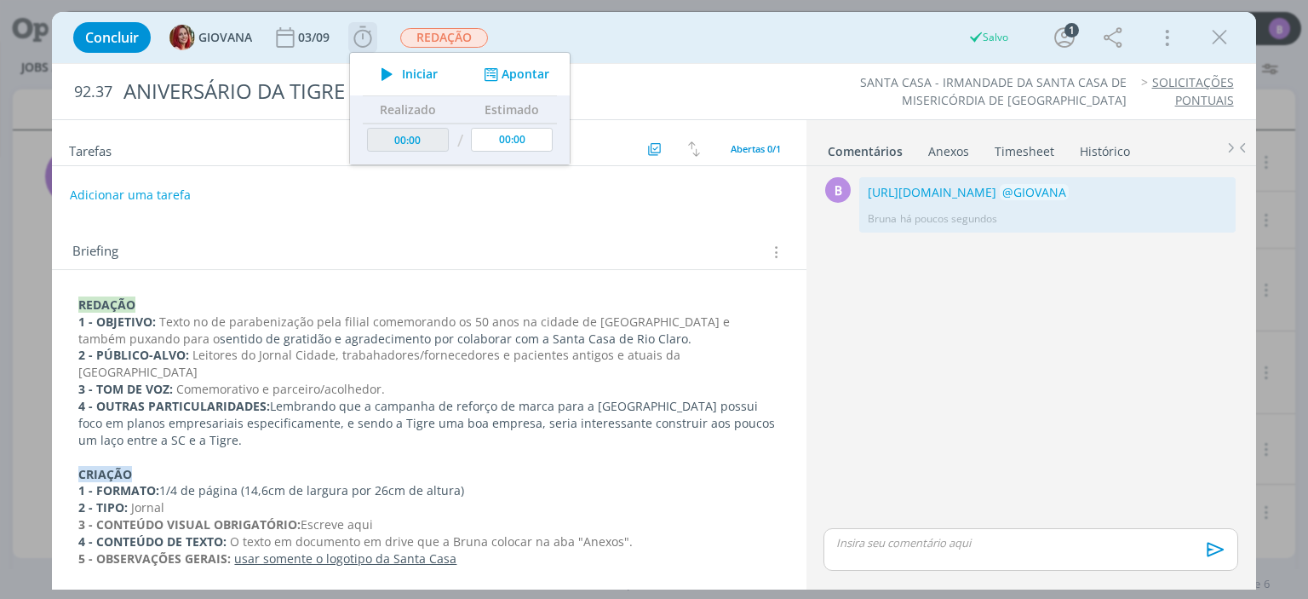
click at [508, 66] on button "Apontar" at bounding box center [514, 75] width 71 height 18
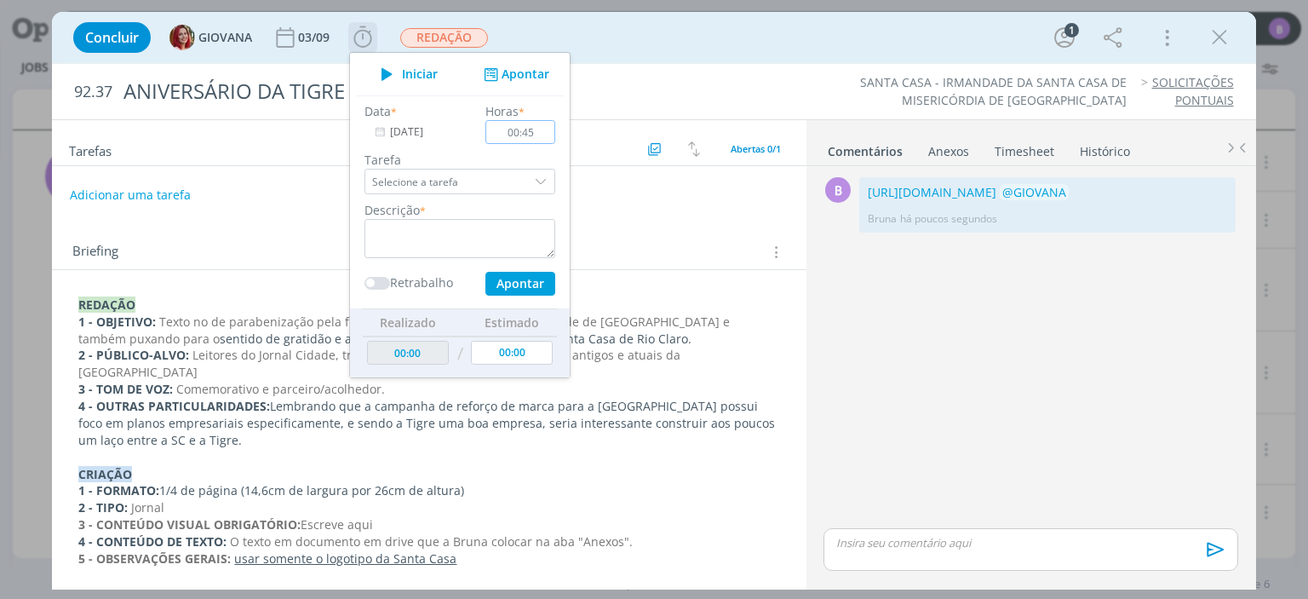
type input "00:45"
click at [445, 227] on textarea "dialog" at bounding box center [459, 238] width 191 height 39
type textarea "Timesheet"
click at [522, 279] on button "Apontar" at bounding box center [520, 284] width 70 height 24
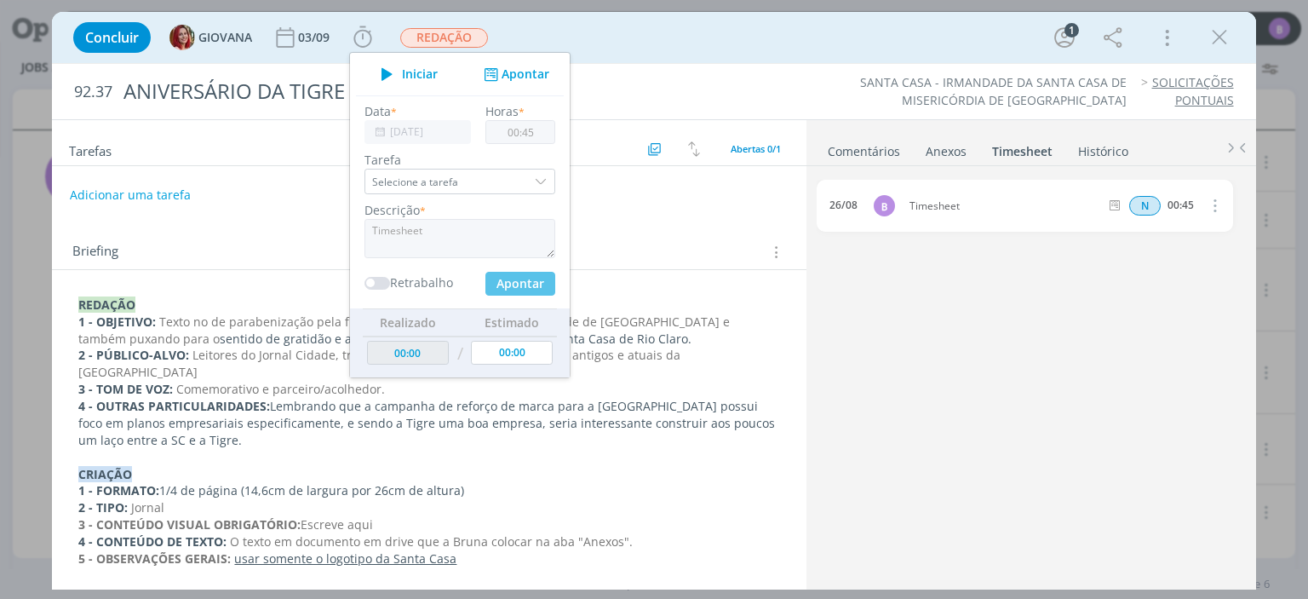
type input "00:45"
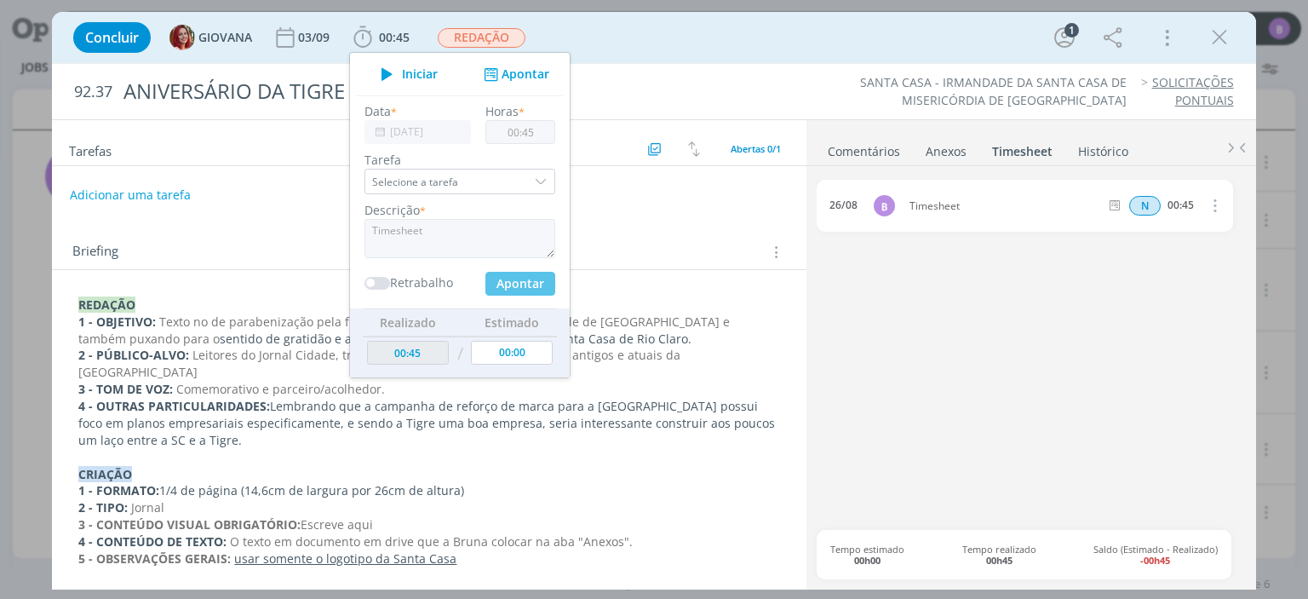
type input "00:00"
click at [845, 152] on link "Comentários" at bounding box center [864, 147] width 74 height 25
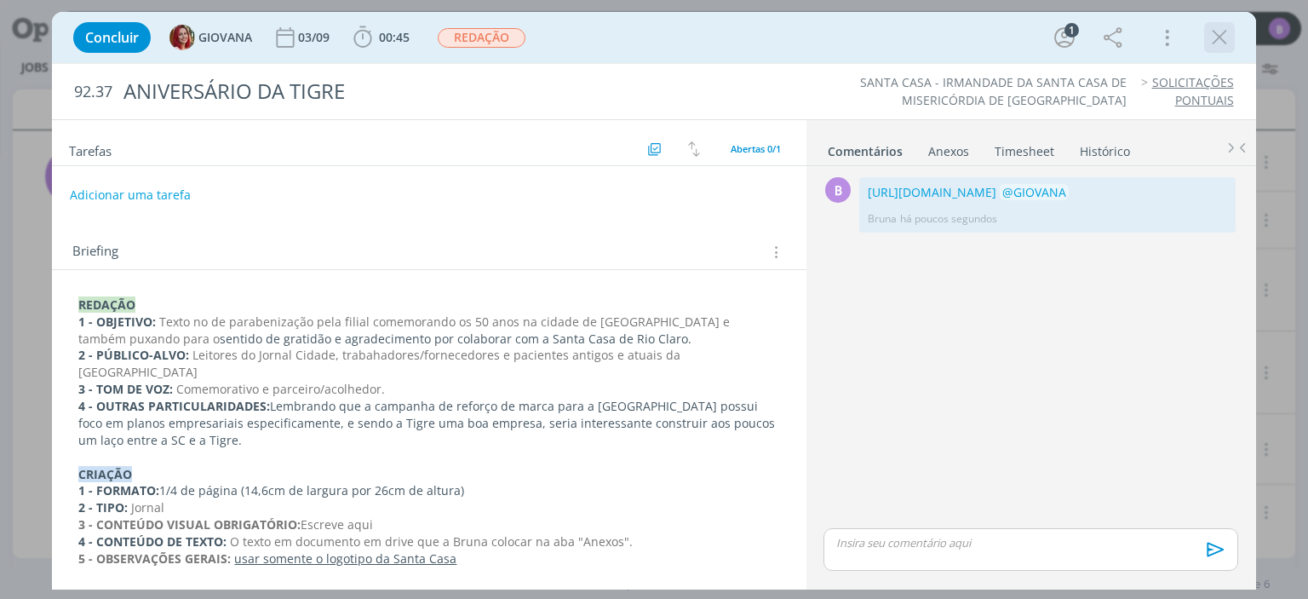
click at [1217, 30] on icon "dialog" at bounding box center [1220, 38] width 26 height 26
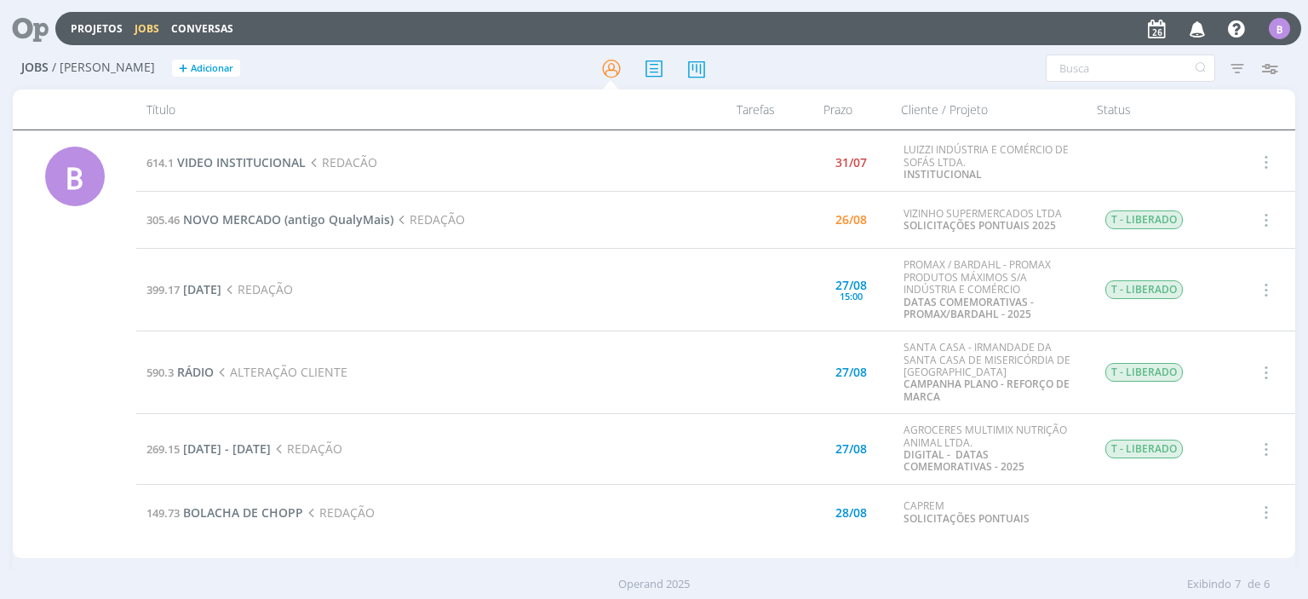
click at [295, 209] on td "305.46 NOVO MERCADO (antigo QualyMais) REDAÇÃO" at bounding box center [421, 220] width 570 height 57
click at [295, 217] on span "NOVO MERCADO (antigo QualyMais)" at bounding box center [288, 219] width 210 height 16
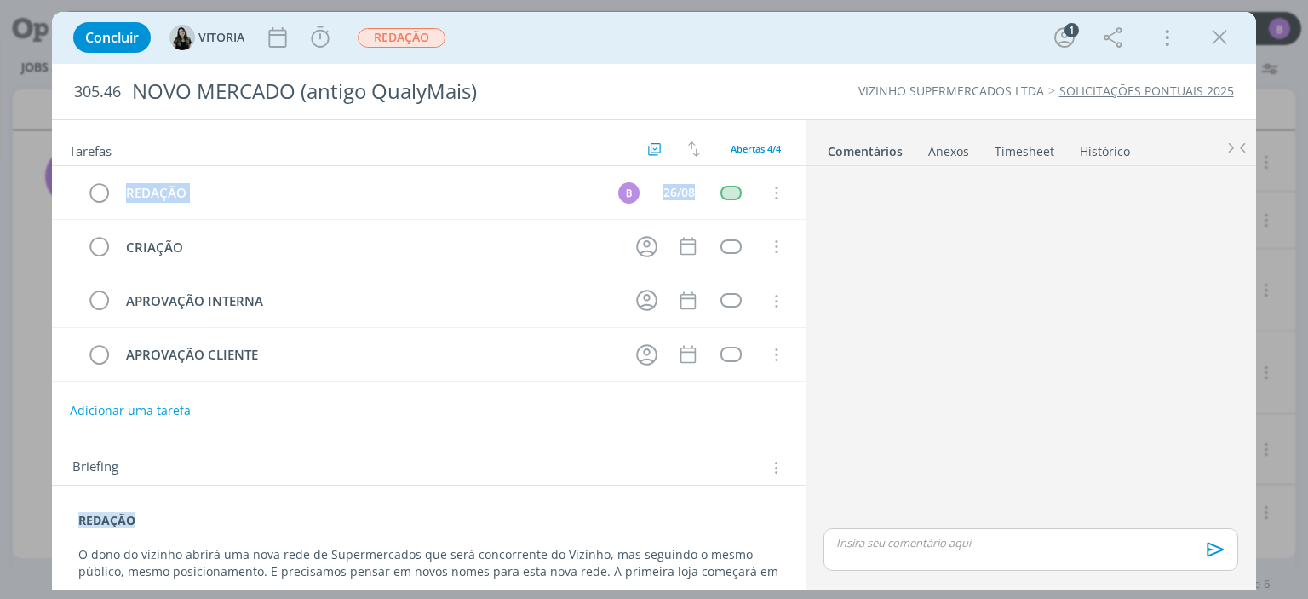
click at [800, 188] on div "Tarefas Usar Job de template Ordenar por: Prazo crescente Prazo decrescente Ord…" at bounding box center [429, 350] width 754 height 460
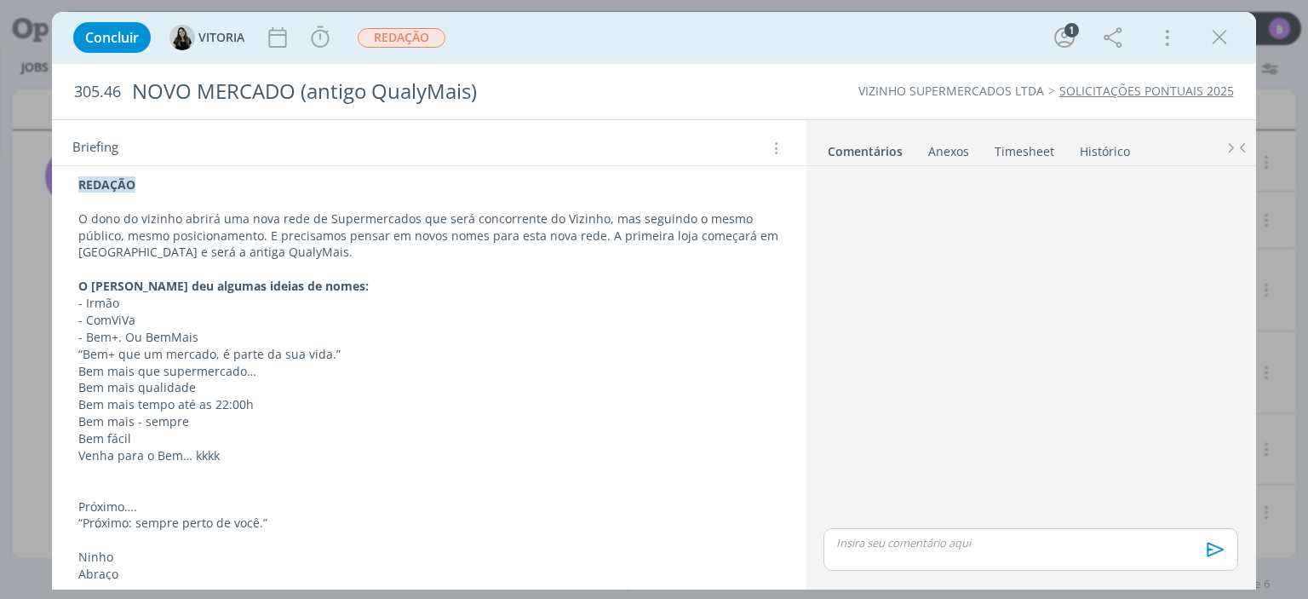
scroll to position [371, 0]
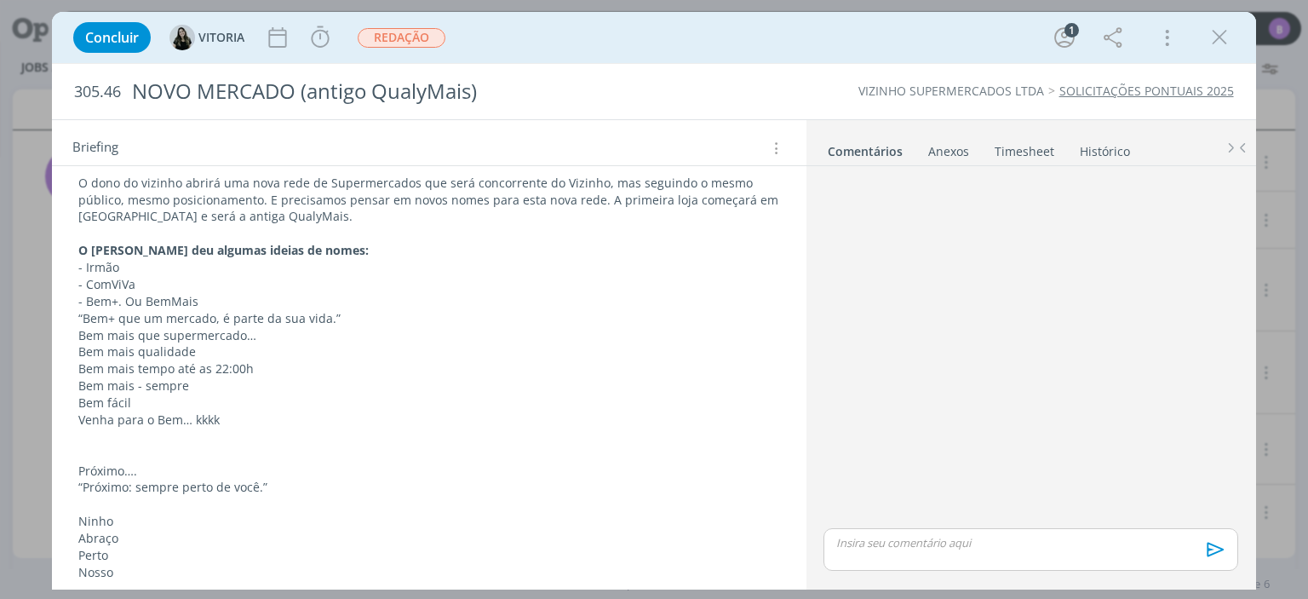
click at [401, 190] on p "O dono do vizinho abrirá uma nova rede de Supermercados que será concorrente do…" at bounding box center [428, 200] width 701 height 51
click at [77, 179] on div "REDAÇÃO O dono do vizinho abrirá uma nova rede de Supermercados que será concor…" at bounding box center [429, 403] width 726 height 537
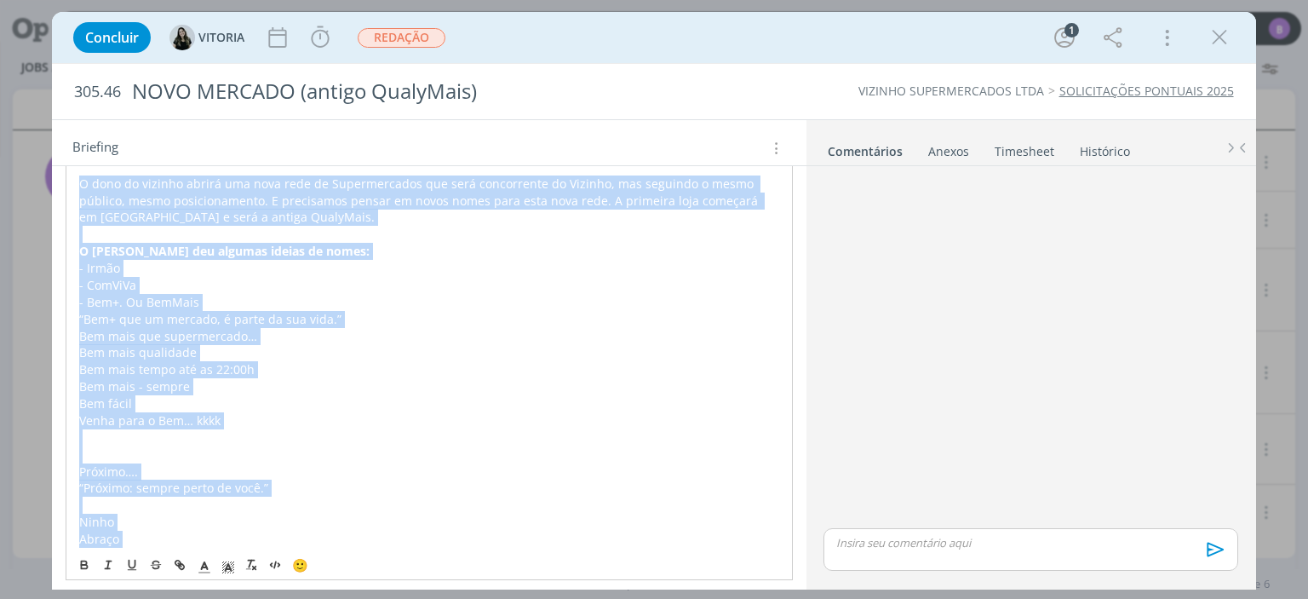
scroll to position [497, 0]
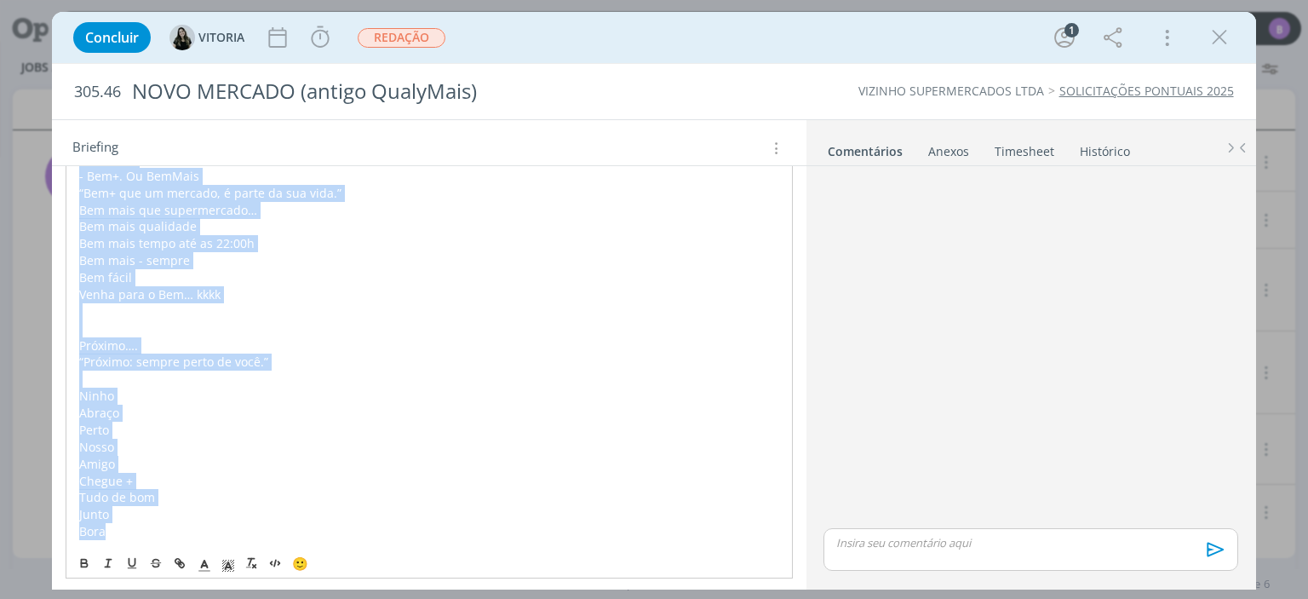
drag, startPoint x: 77, startPoint y: 179, endPoint x: 233, endPoint y: 632, distance: 479.1
click at [233, 598] on html "Projetos Jobs Conversas Notificações Suelen envolveu você no Job 399.17 : [DATE…" at bounding box center [654, 299] width 1308 height 599
copy div "O dono do vizinho abrirá uma nova rede de Supermercados que será concorrente do…"
click at [330, 358] on p "“Próximo: sempre perto de você.”" at bounding box center [428, 361] width 701 height 17
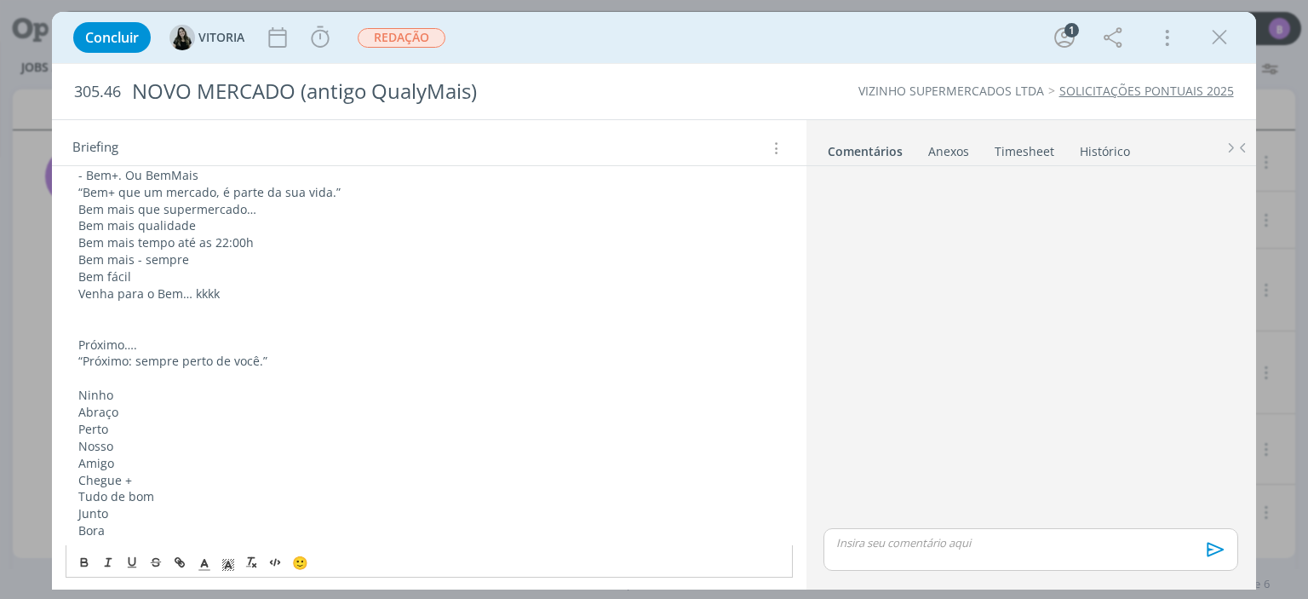
click at [800, 503] on div "Tarefas Usar Job de template Ordenar por: Prazo crescente Prazo decrescente Ord…" at bounding box center [429, 350] width 754 height 460
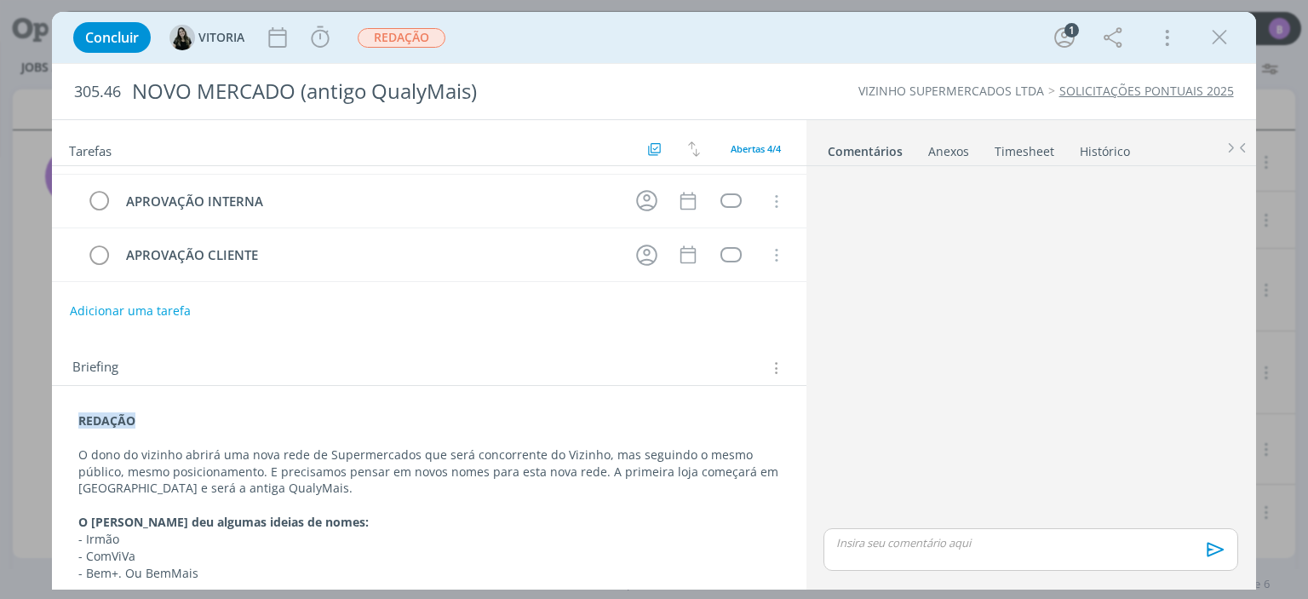
scroll to position [0, 0]
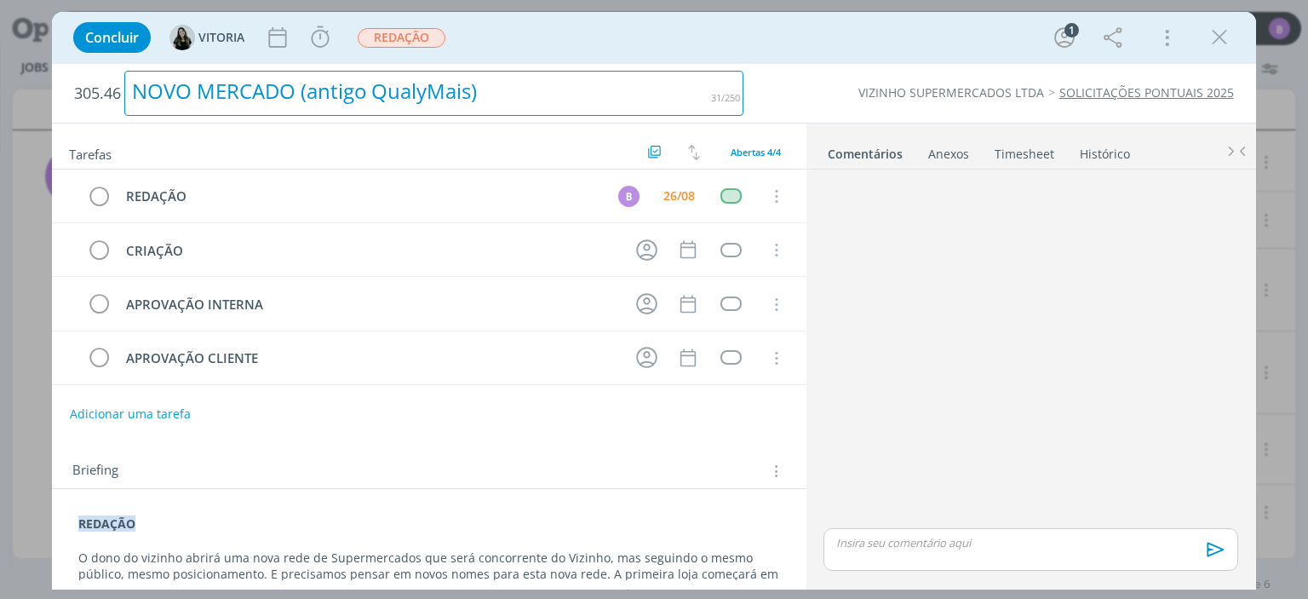
click at [512, 100] on div "NOVO MERCADO (antigo QualyMais)" at bounding box center [433, 93] width 619 height 45
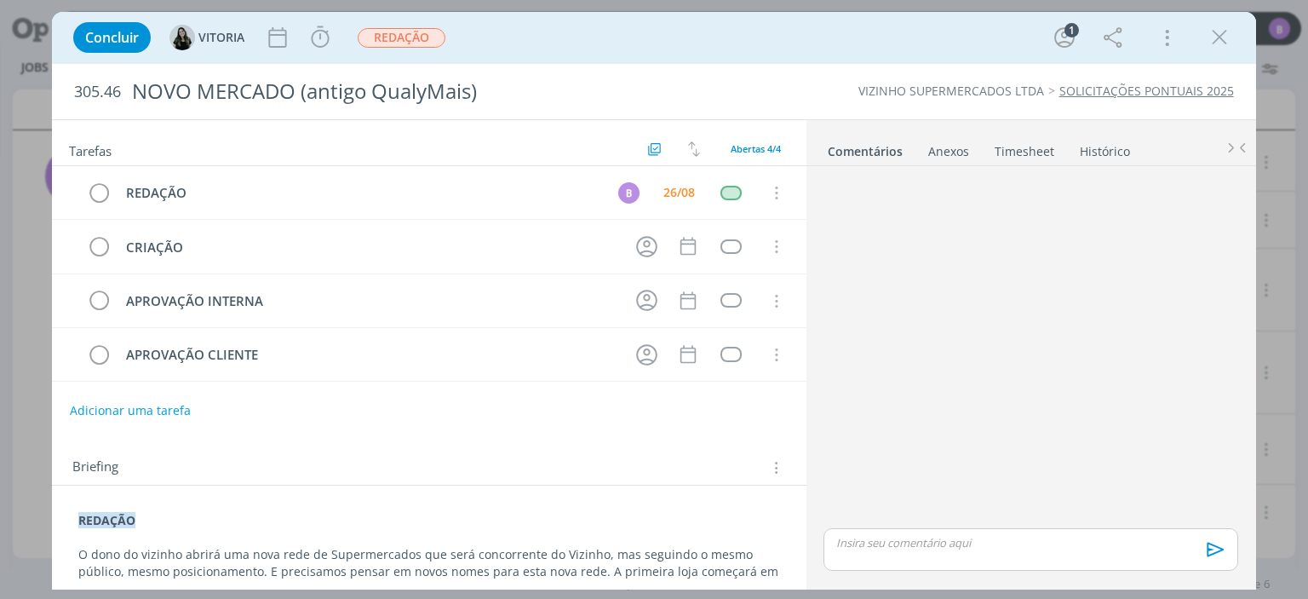
click at [518, 117] on h2 "305.46 NOVO MERCADO (antigo QualyMais)" at bounding box center [408, 91] width 669 height 55
click at [1226, 35] on icon "dialog" at bounding box center [1220, 38] width 26 height 26
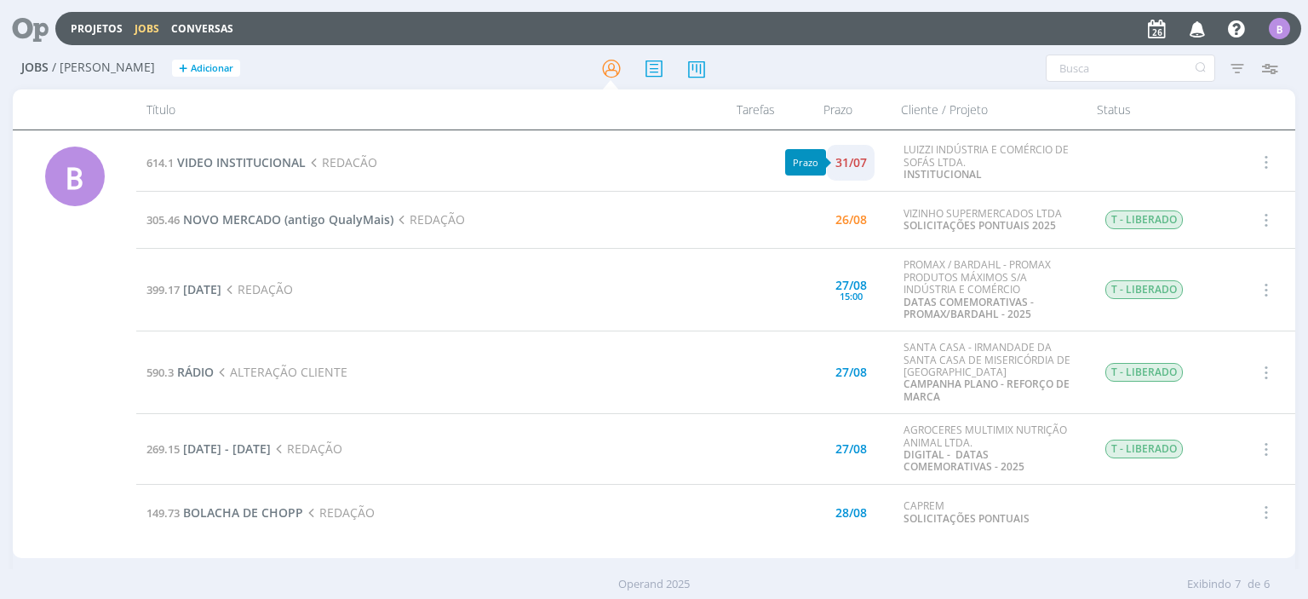
drag, startPoint x: 849, startPoint y: 176, endPoint x: 851, endPoint y: 163, distance: 12.9
click at [851, 163] on div "31/07" at bounding box center [851, 163] width 32 height 34
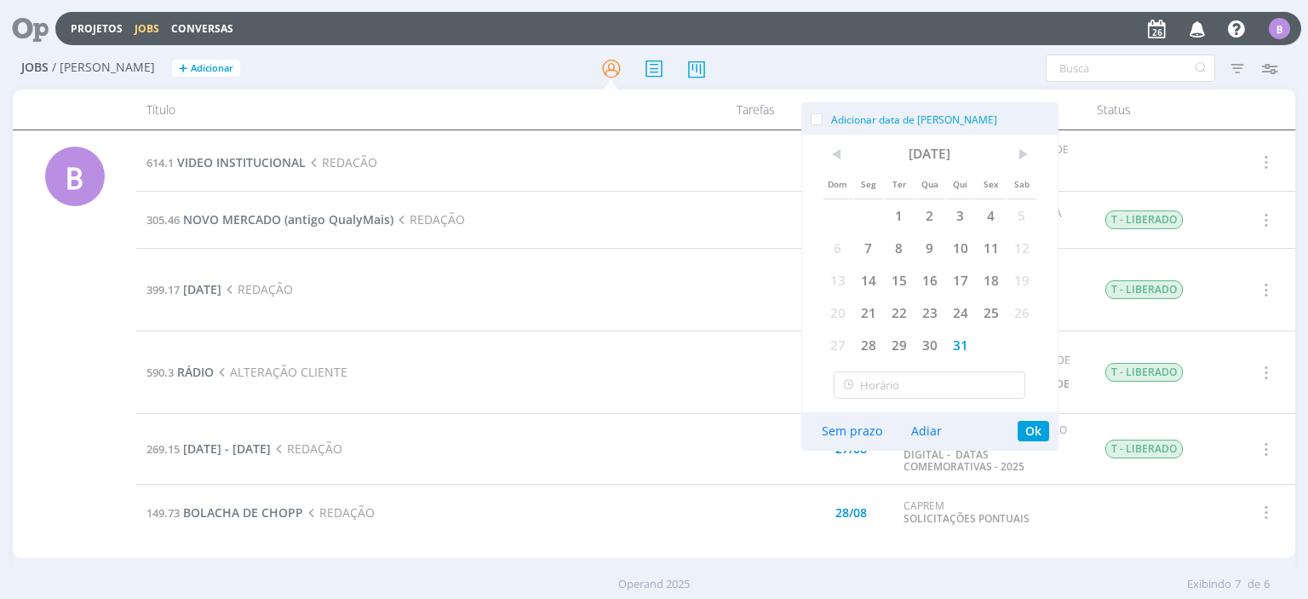
click at [530, 148] on td "614.1 VIDEO INSTITUCIONAL REDACÃO" at bounding box center [421, 163] width 570 height 58
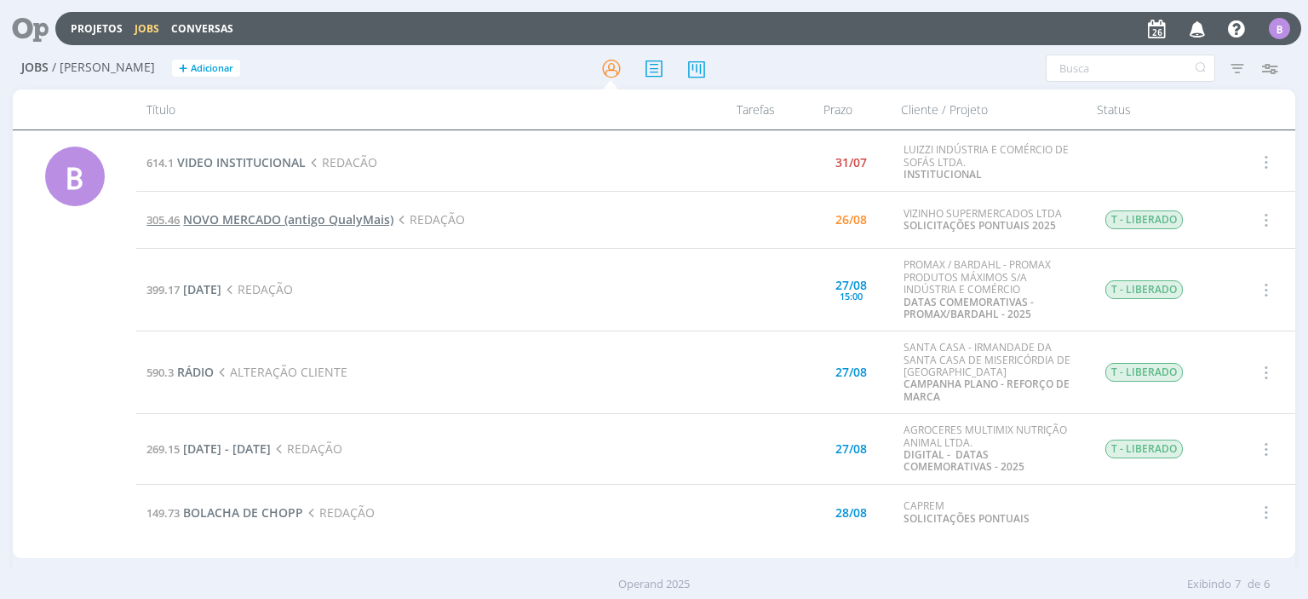
click at [228, 222] on span "NOVO MERCADO (antigo QualyMais)" at bounding box center [288, 219] width 210 height 16
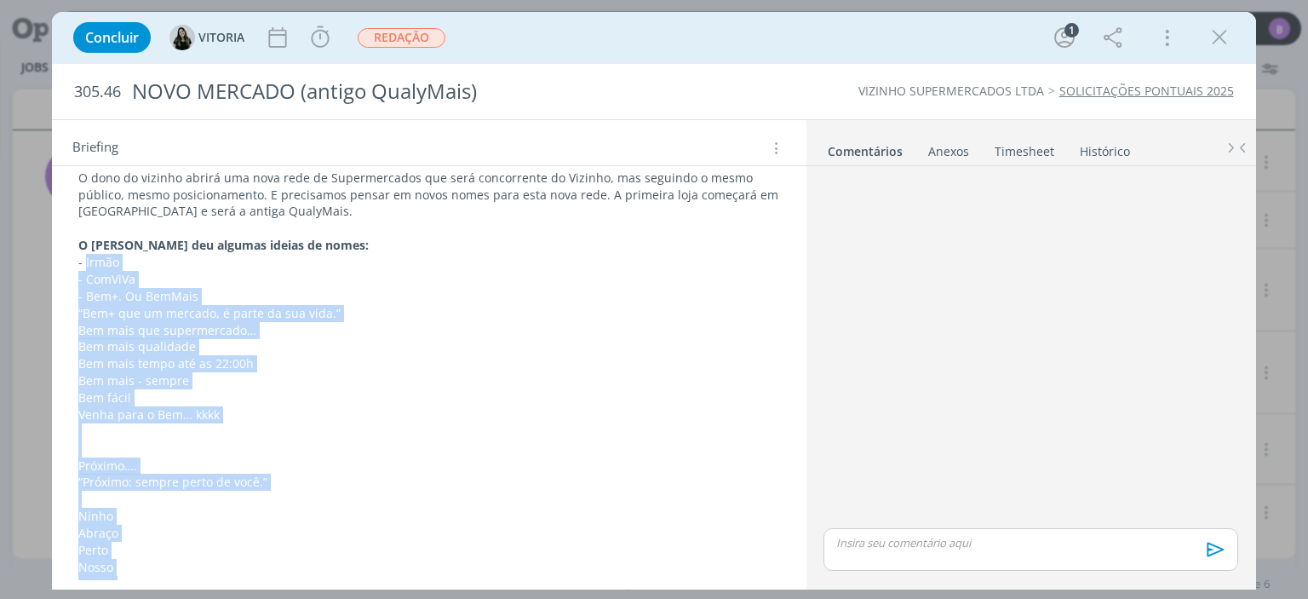
scroll to position [464, 0]
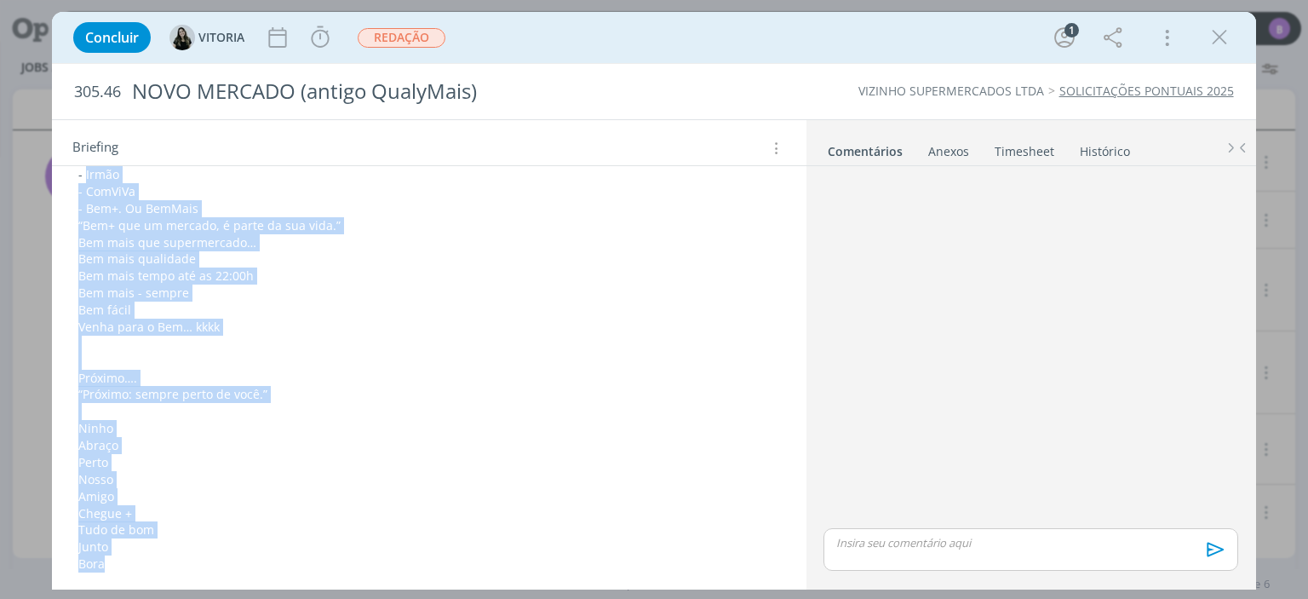
drag, startPoint x: 84, startPoint y: 255, endPoint x: 177, endPoint y: 571, distance: 328.5
click at [177, 571] on div "REDAÇÃO O dono do vizinho abrirá uma nova rede de Supermercados que será concor…" at bounding box center [429, 310] width 726 height 536
click at [406, 344] on p "dialog" at bounding box center [428, 344] width 701 height 17
